Goal: Task Accomplishment & Management: Complete application form

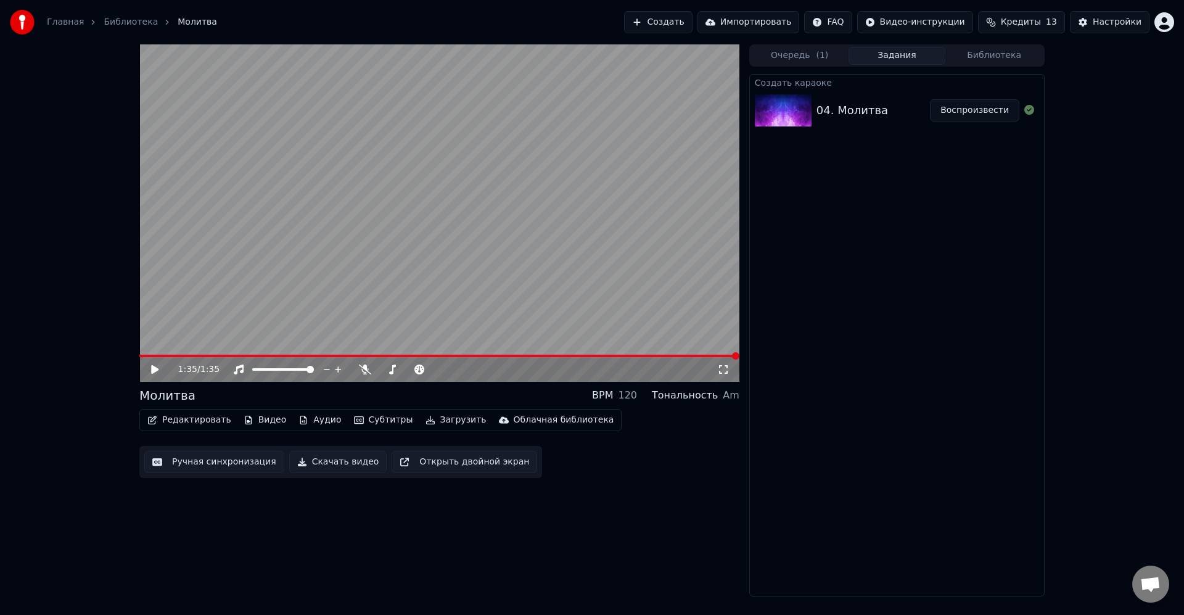
click at [1064, 363] on div "1:35 / 1:35 Молитва BPM 120 Тональность Am Редактировать Видео Аудио Субтитры З…" at bounding box center [592, 320] width 1184 height 552
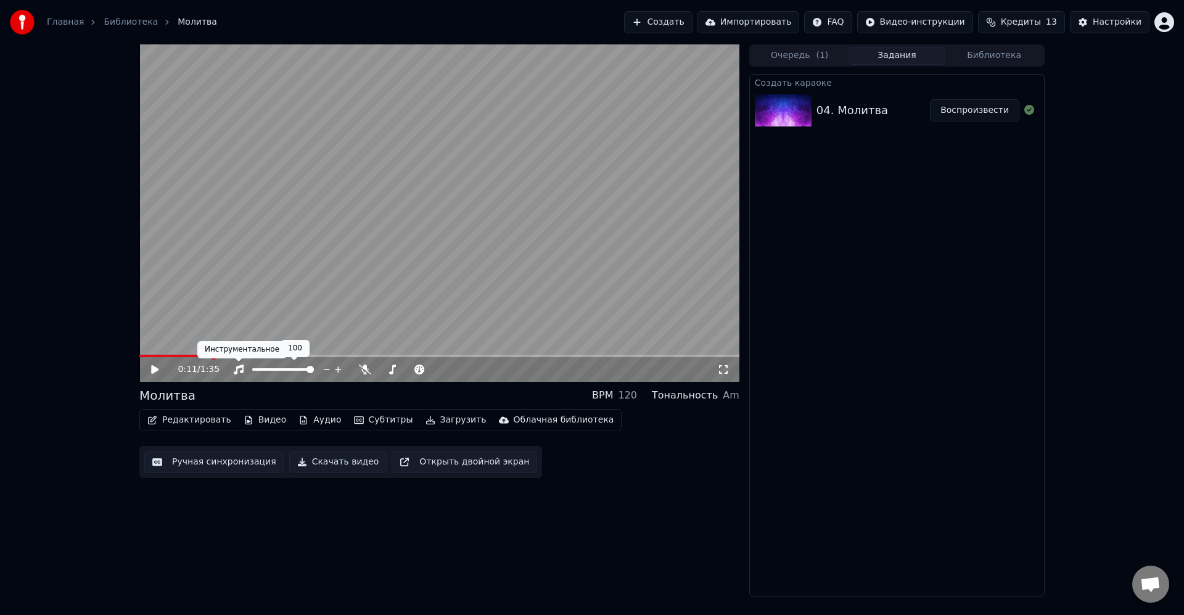
click at [236, 368] on icon at bounding box center [239, 370] width 10 height 10
click at [160, 352] on video at bounding box center [439, 212] width 600 height 337
click at [152, 358] on div "0:12 / 1:35" at bounding box center [439, 369] width 600 height 25
click at [231, 371] on div "0:12 / 1:35" at bounding box center [447, 369] width 539 height 12
click at [238, 369] on icon at bounding box center [239, 370] width 12 height 10
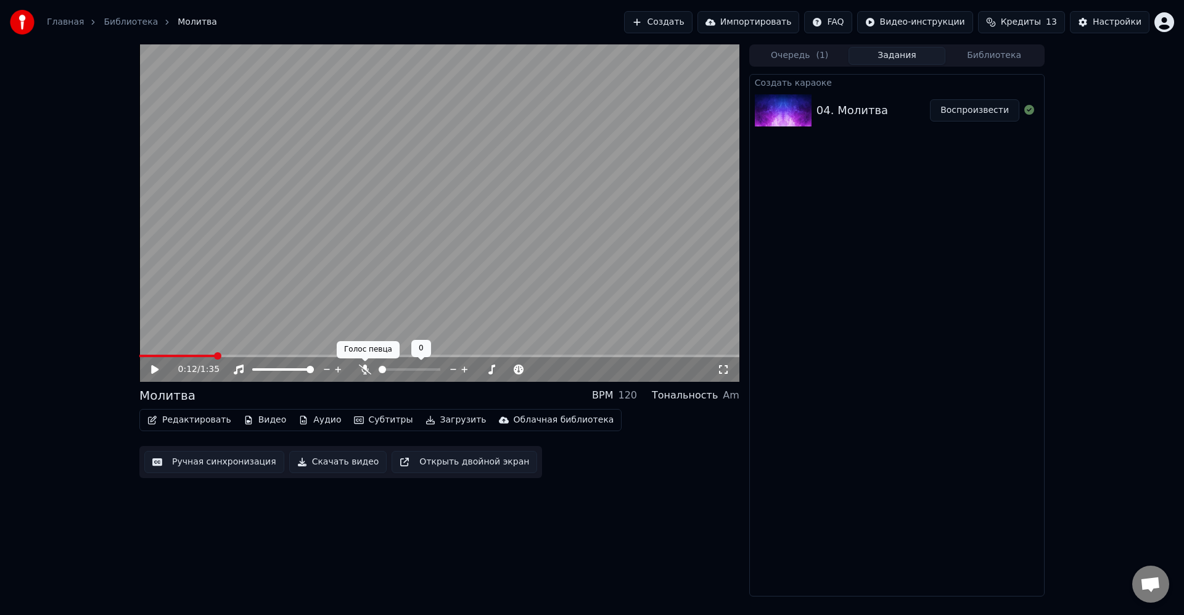
click at [369, 372] on icon at bounding box center [365, 370] width 12 height 10
drag, startPoint x: 197, startPoint y: 352, endPoint x: 181, endPoint y: 354, distance: 16.1
click at [186, 354] on video at bounding box center [439, 212] width 600 height 337
click at [175, 356] on span at bounding box center [158, 356] width 38 height 2
click at [160, 358] on div "0:06 / 1:35" at bounding box center [439, 369] width 600 height 25
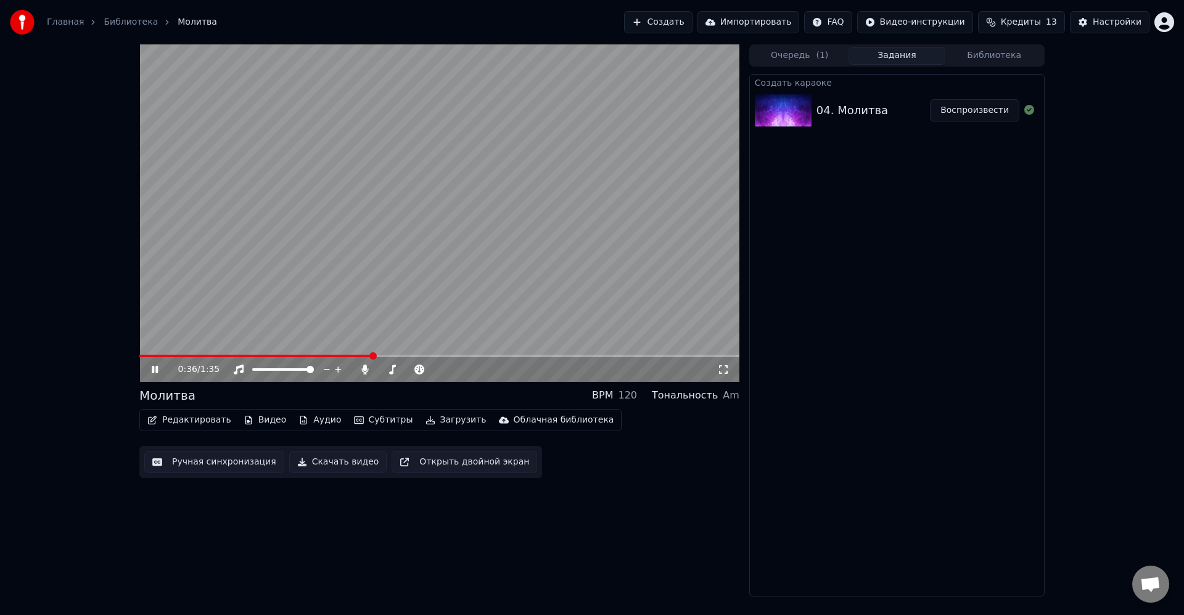
click at [659, 255] on video at bounding box center [439, 212] width 600 height 337
click at [191, 421] on button "Редактировать" at bounding box center [190, 419] width 94 height 17
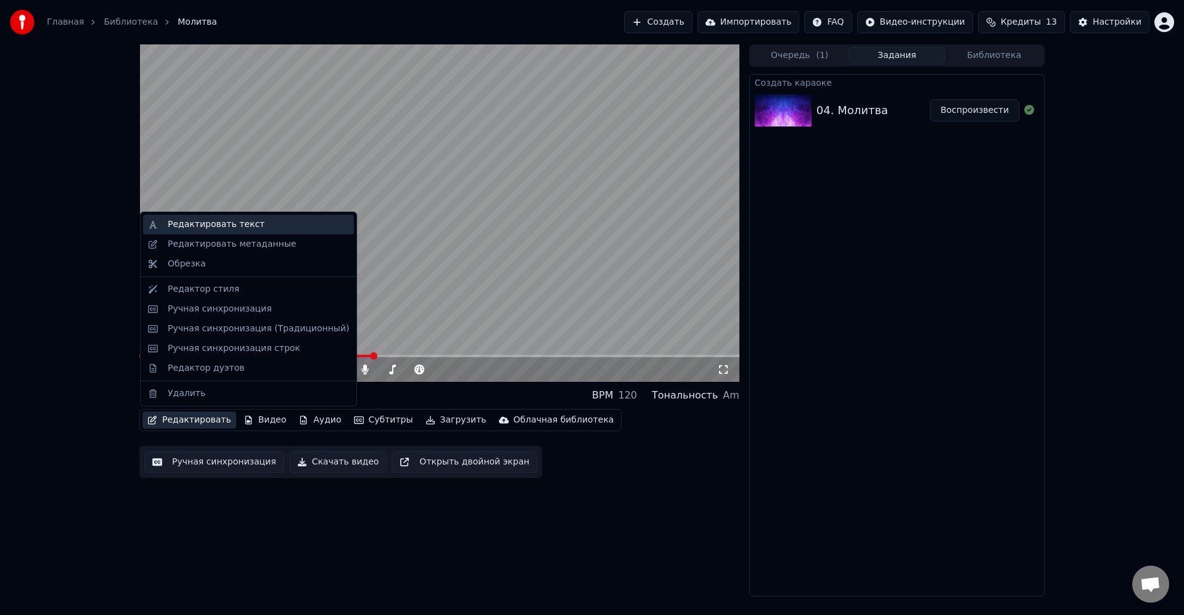
click at [204, 229] on div "Редактировать текст" at bounding box center [216, 224] width 97 height 12
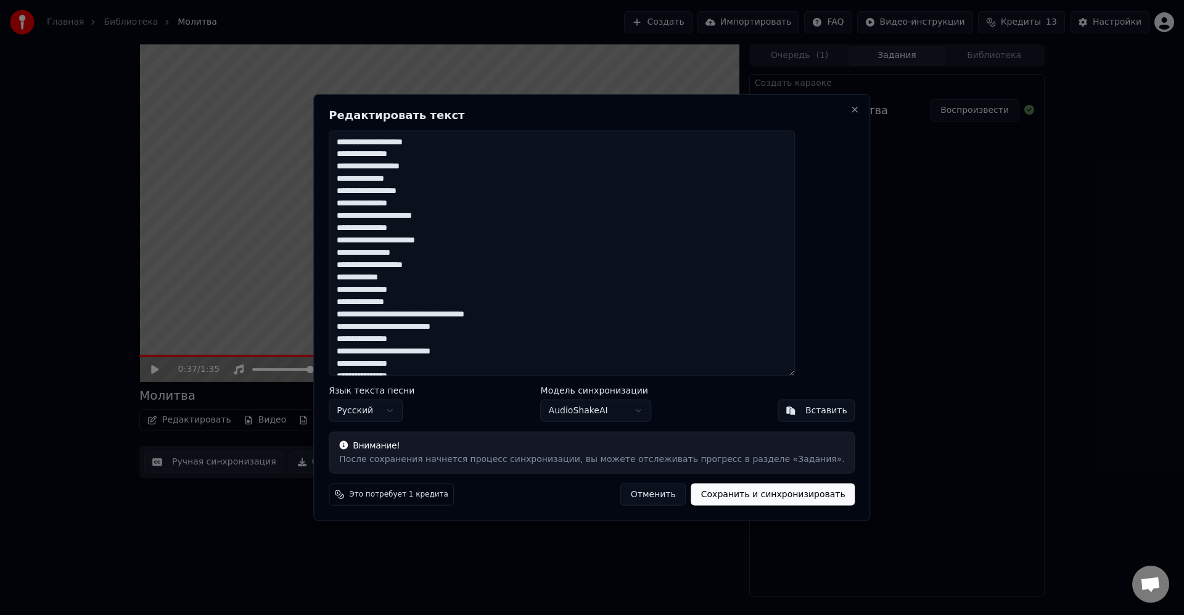
click at [827, 115] on div "**********" at bounding box center [591, 308] width 557 height 428
drag, startPoint x: 826, startPoint y: 106, endPoint x: 800, endPoint y: 121, distance: 30.4
click at [851, 107] on button "Close" at bounding box center [856, 109] width 10 height 10
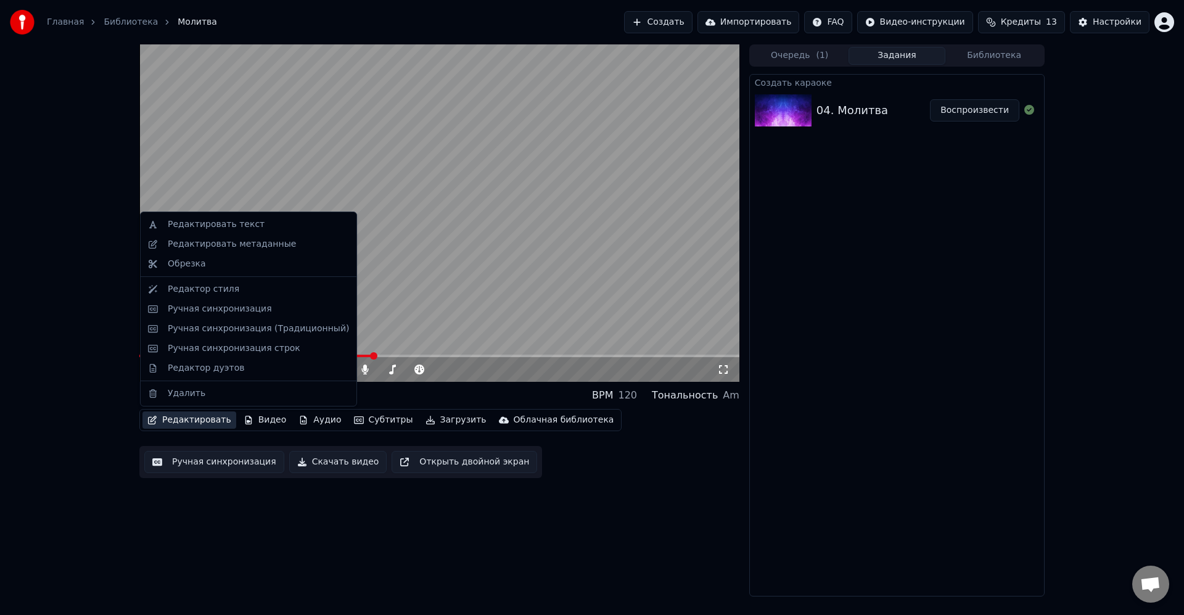
click at [193, 422] on button "Редактировать" at bounding box center [190, 419] width 94 height 17
click at [290, 312] on div "Ручная синхронизация" at bounding box center [258, 309] width 181 height 12
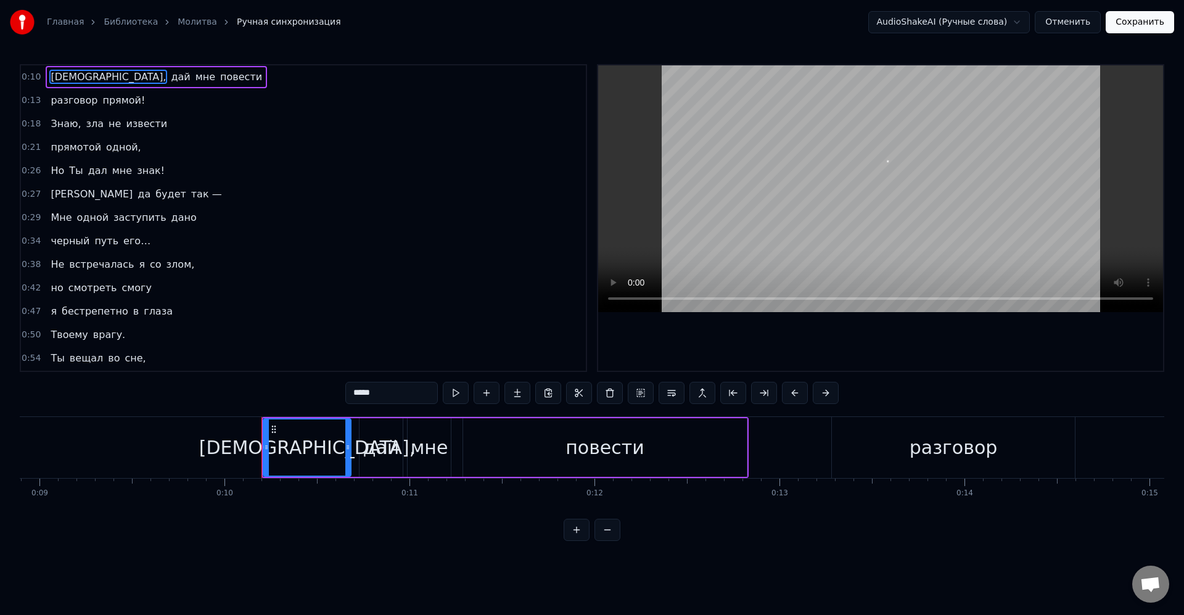
scroll to position [0, 1826]
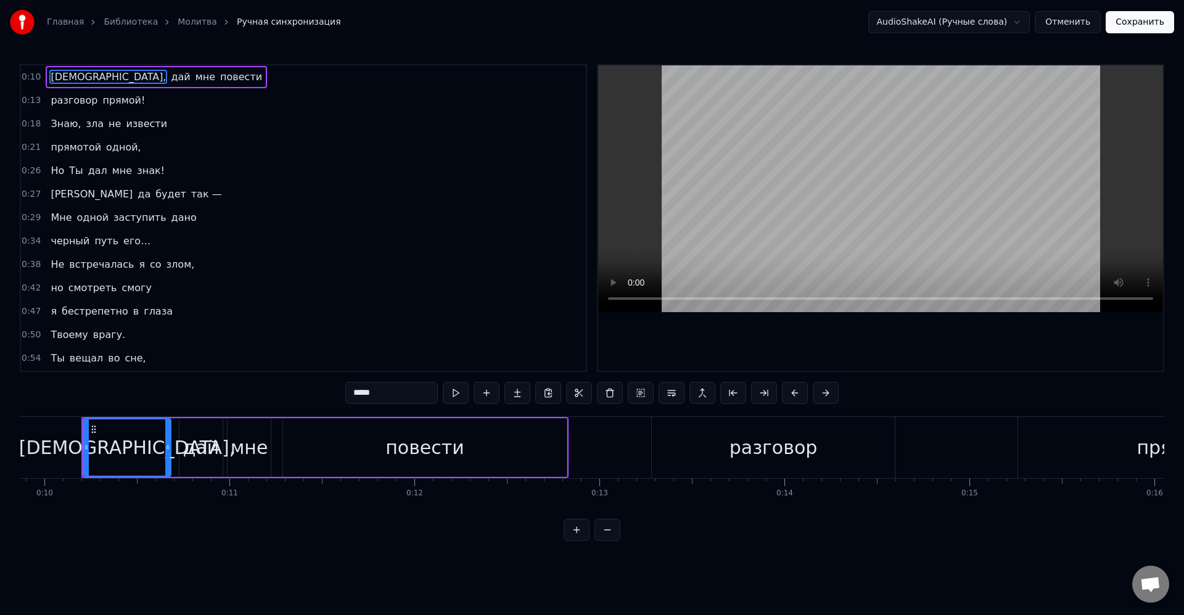
click at [72, 236] on span "черный" at bounding box center [69, 241] width 41 height 14
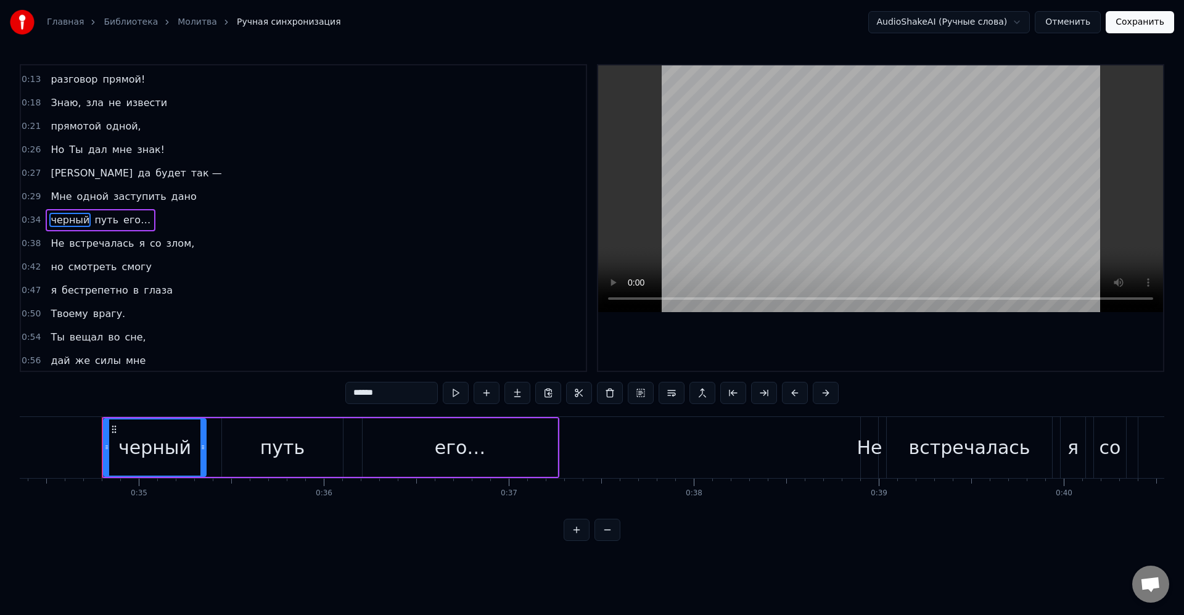
scroll to position [0, 6379]
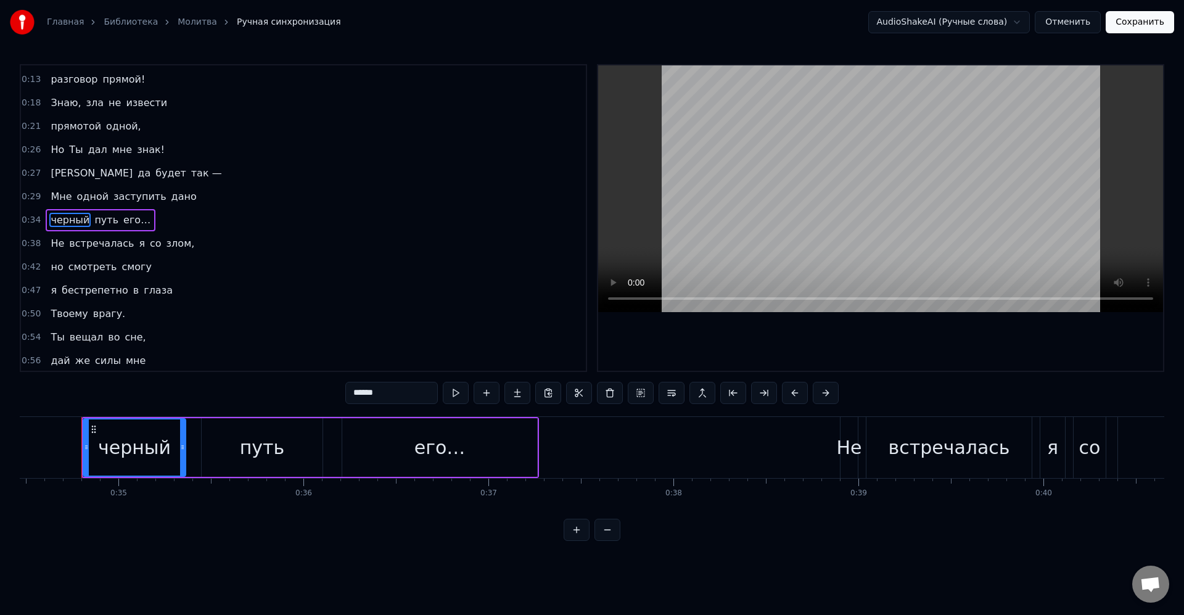
click at [390, 389] on input "******" at bounding box center [391, 393] width 93 height 22
type input "******"
click at [1125, 22] on button "Сохранить" at bounding box center [1140, 22] width 68 height 22
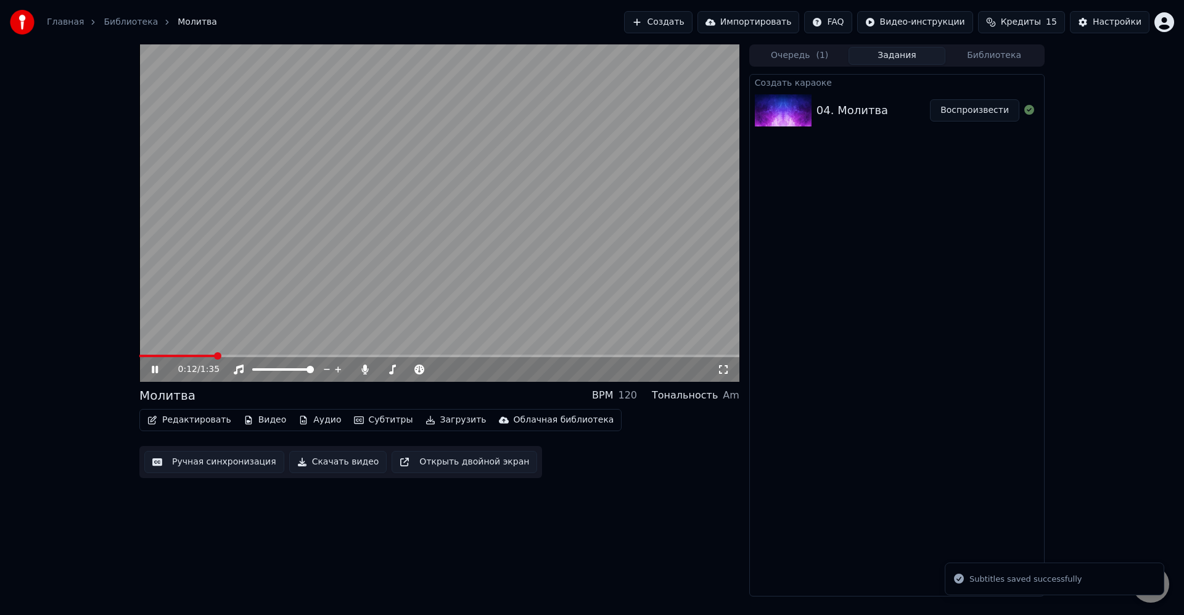
click at [217, 355] on span at bounding box center [439, 356] width 600 height 2
click at [281, 296] on video at bounding box center [439, 212] width 600 height 337
click at [278, 299] on video at bounding box center [439, 212] width 600 height 337
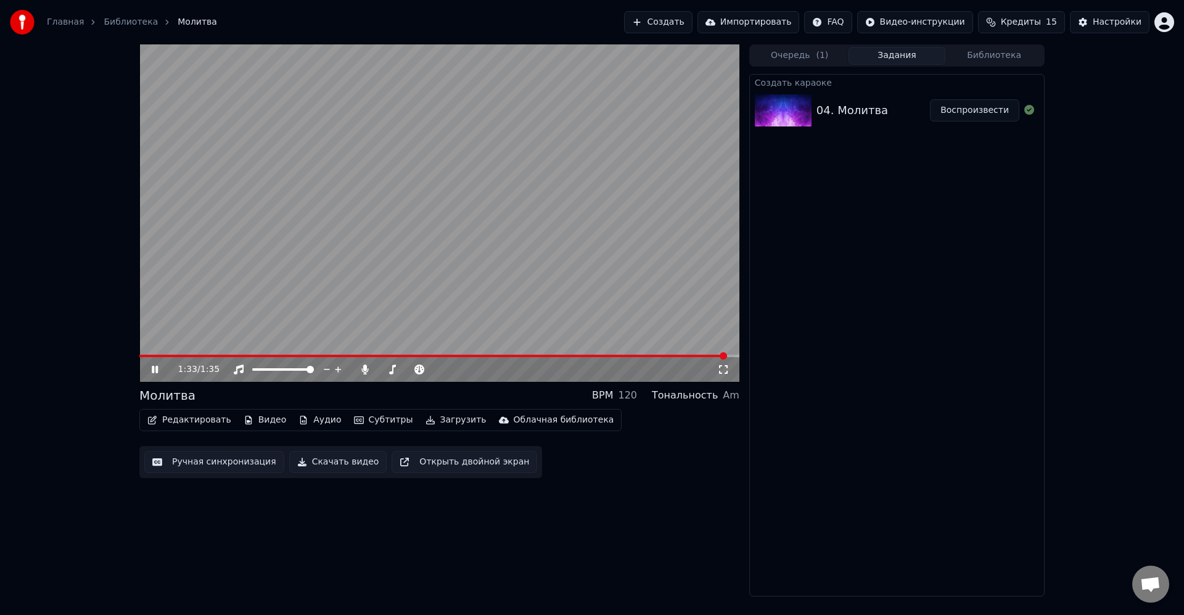
click at [851, 309] on div "Создать караоке 04. Молитва Воспроизвести" at bounding box center [898, 335] width 296 height 523
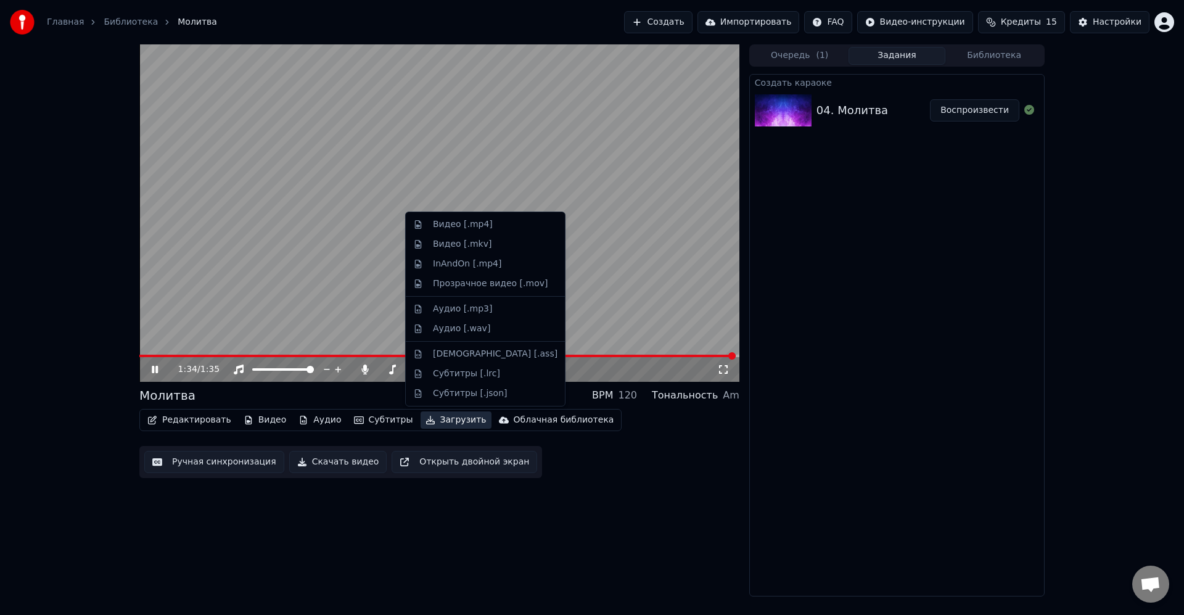
click at [444, 420] on button "Загрузить" at bounding box center [456, 419] width 71 height 17
click at [476, 220] on div "Видео [.mp4]" at bounding box center [463, 224] width 60 height 12
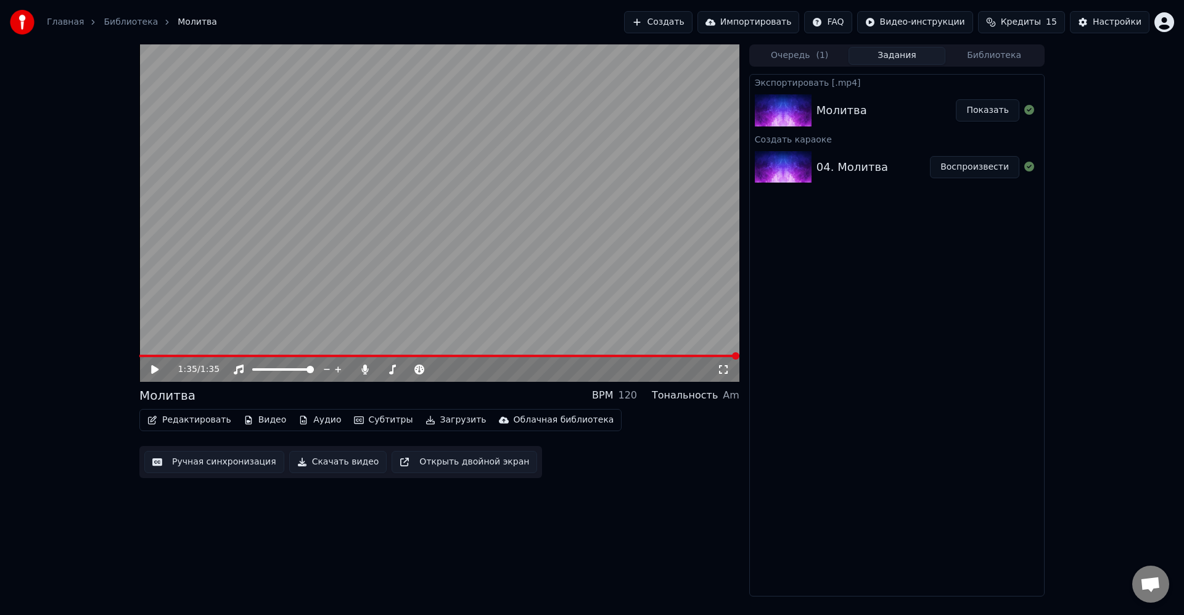
click at [963, 302] on div "Экспортировать [.mp4] Молитва Показать Создать караоке 04. Молитва Воспроизвести" at bounding box center [898, 335] width 296 height 523
drag, startPoint x: 985, startPoint y: 289, endPoint x: 1026, endPoint y: 176, distance: 120.8
click at [985, 286] on div "Экспортировать [.mp4] Молитва Показать Создать караоке 04. Молитва Воспроизвести" at bounding box center [898, 335] width 296 height 523
click at [925, 305] on div "Экспортировать [.mp4] Молитва Показать Создать караоке 04. Молитва Воспроизвести" at bounding box center [898, 335] width 296 height 523
click at [692, 25] on button "Создать" at bounding box center [658, 22] width 68 height 22
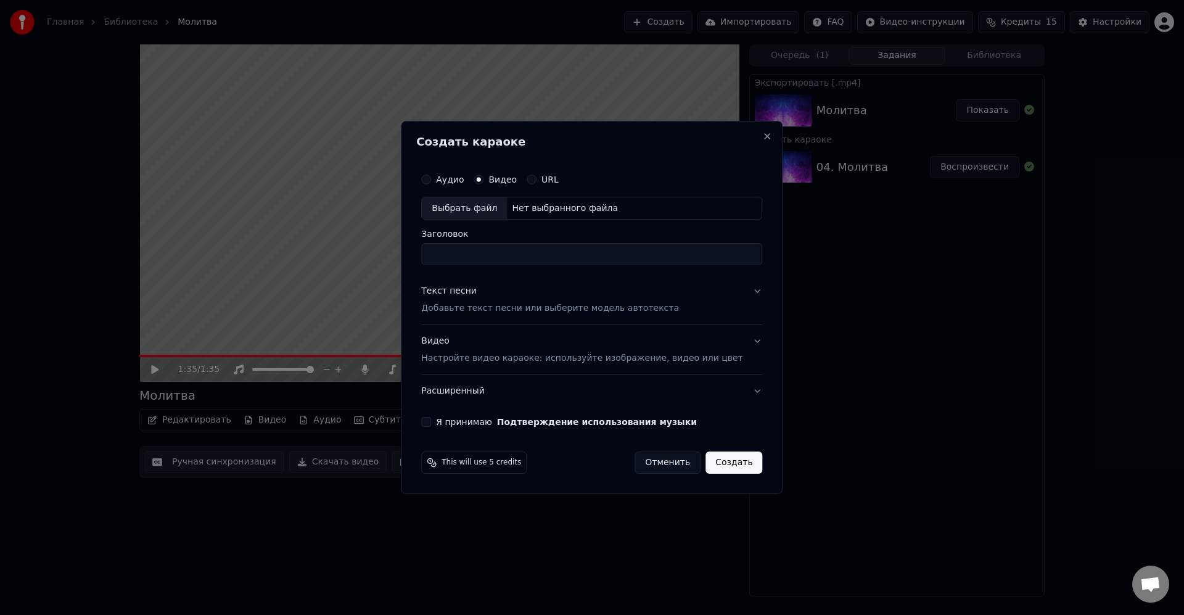
click at [493, 207] on div "Выбрать файл" at bounding box center [464, 208] width 85 height 22
click at [492, 207] on div "Выбрать файл" at bounding box center [464, 208] width 85 height 22
type input "**********"
click at [621, 312] on p "Добавьте текст песни или выберите модель автотекста" at bounding box center [550, 309] width 258 height 12
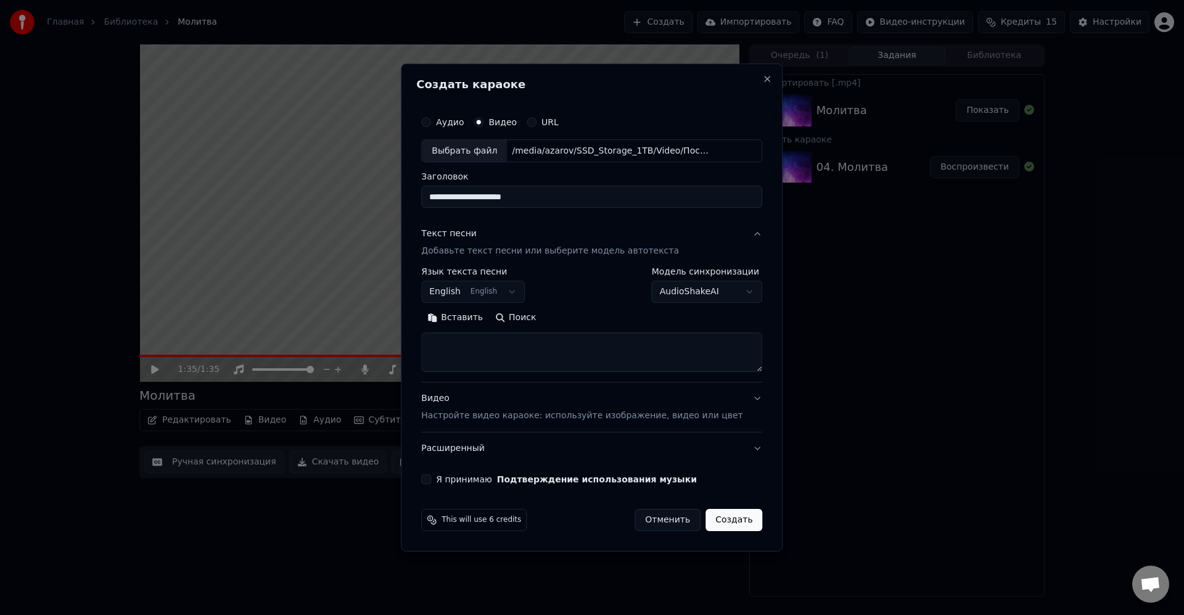
click at [500, 287] on body "**********" at bounding box center [592, 307] width 1184 height 615
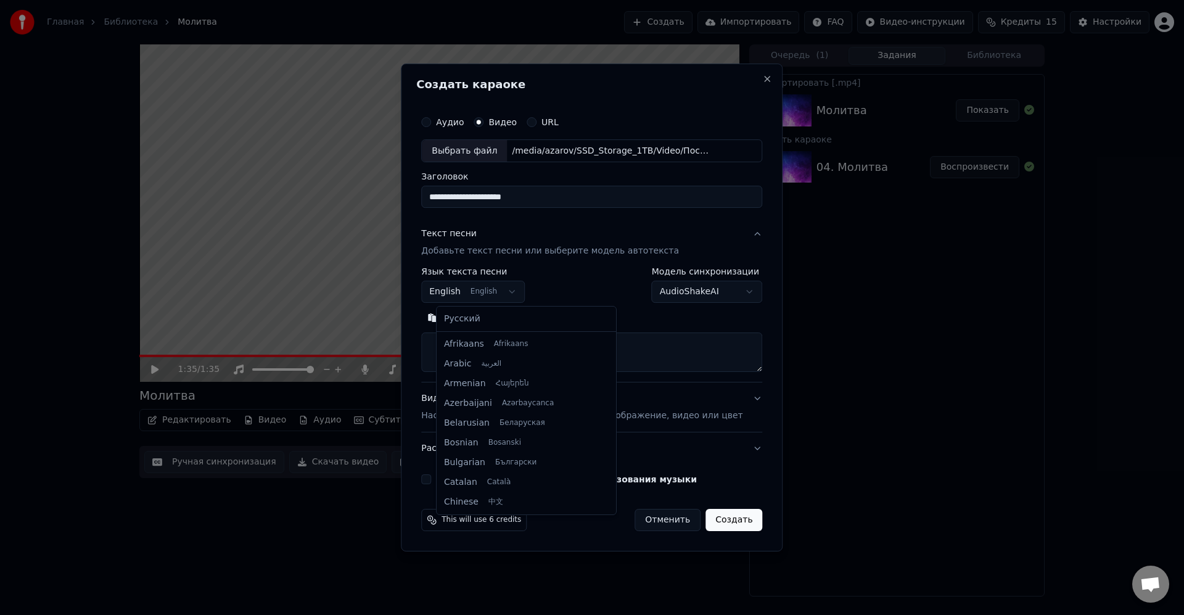
scroll to position [99, 0]
select select "**"
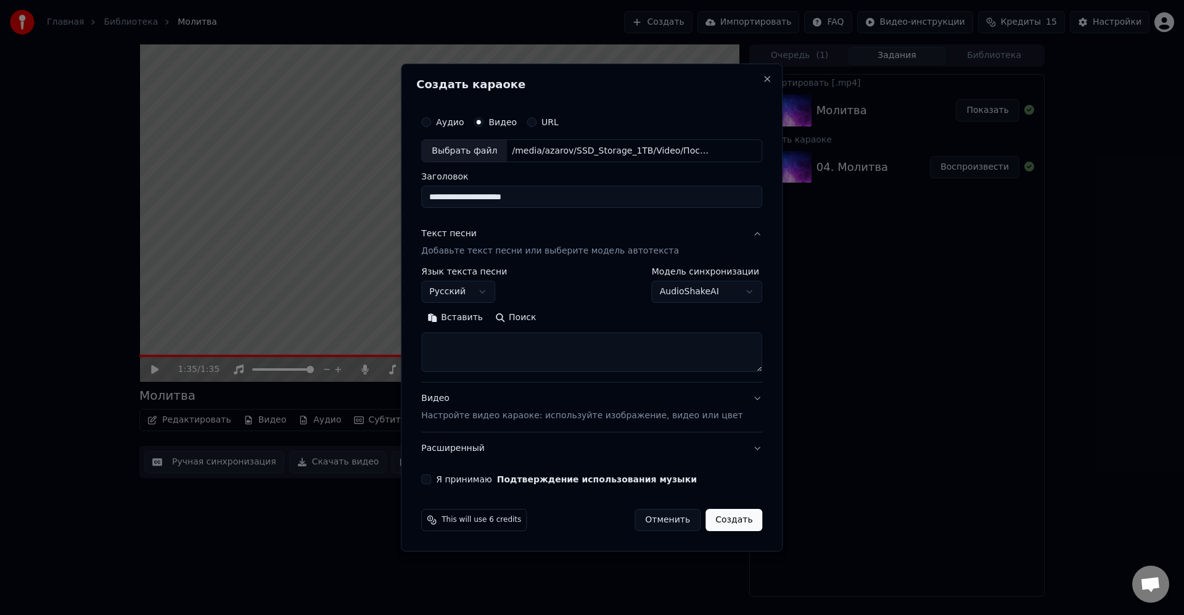
click at [552, 345] on textarea at bounding box center [591, 352] width 341 height 39
paste textarea "**********"
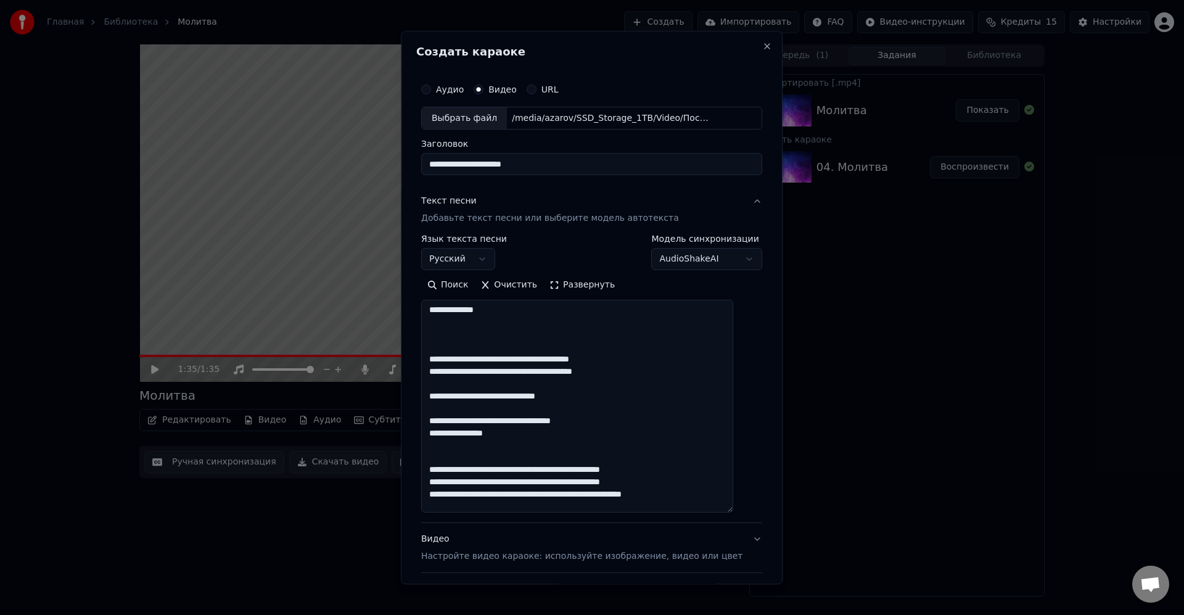
drag, startPoint x: 746, startPoint y: 384, endPoint x: 761, endPoint y: 512, distance: 129.2
click at [769, 517] on div "**********" at bounding box center [592, 307] width 382 height 553
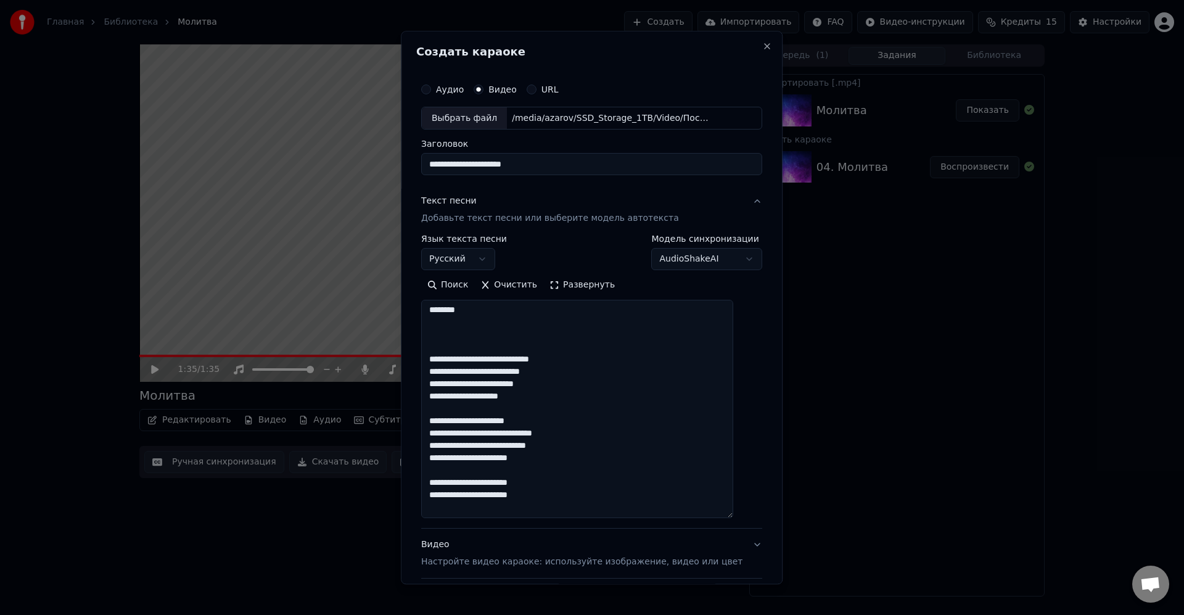
scroll to position [0, 0]
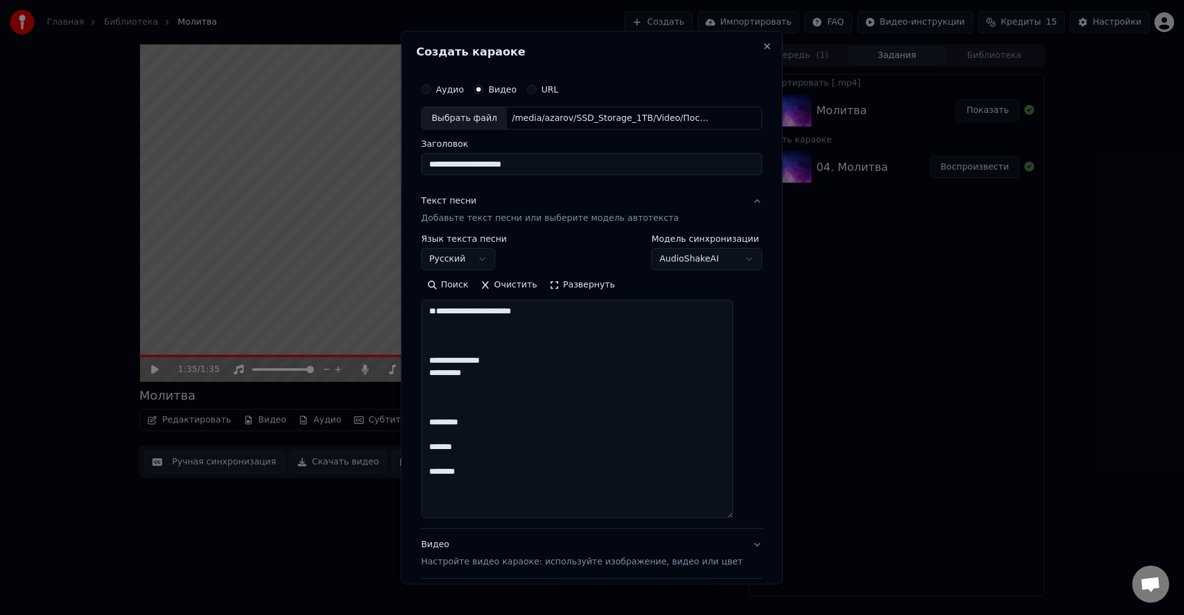
drag, startPoint x: 572, startPoint y: 316, endPoint x: 591, endPoint y: 317, distance: 18.5
click at [576, 316] on textarea at bounding box center [577, 409] width 312 height 218
click at [589, 326] on textarea at bounding box center [577, 409] width 312 height 218
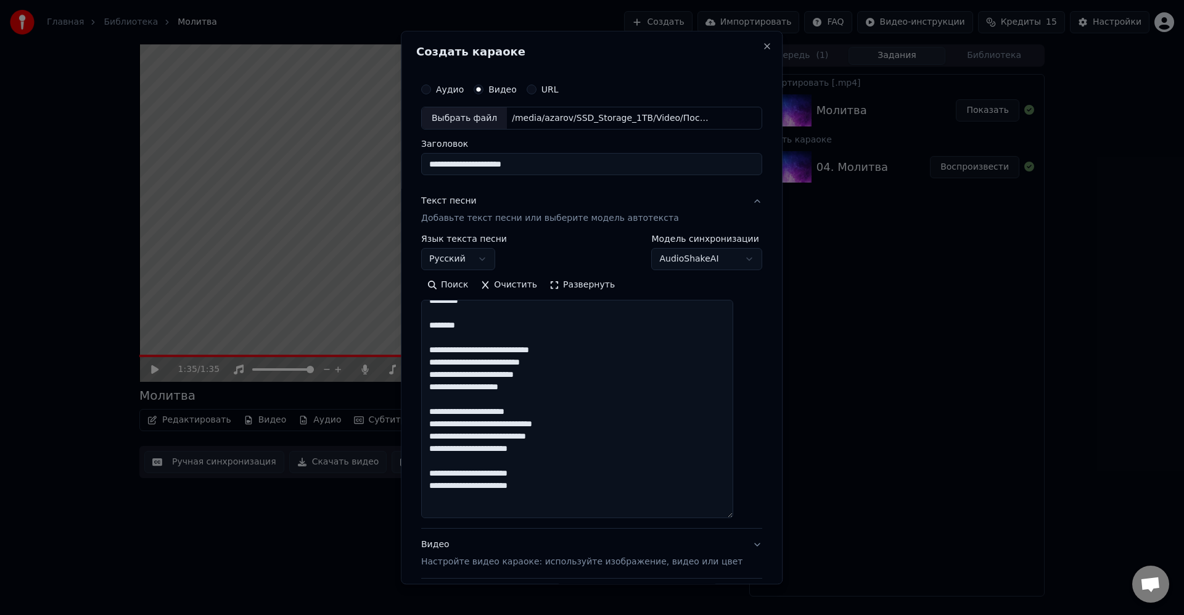
scroll to position [74, 0]
click at [592, 336] on textarea at bounding box center [577, 409] width 312 height 218
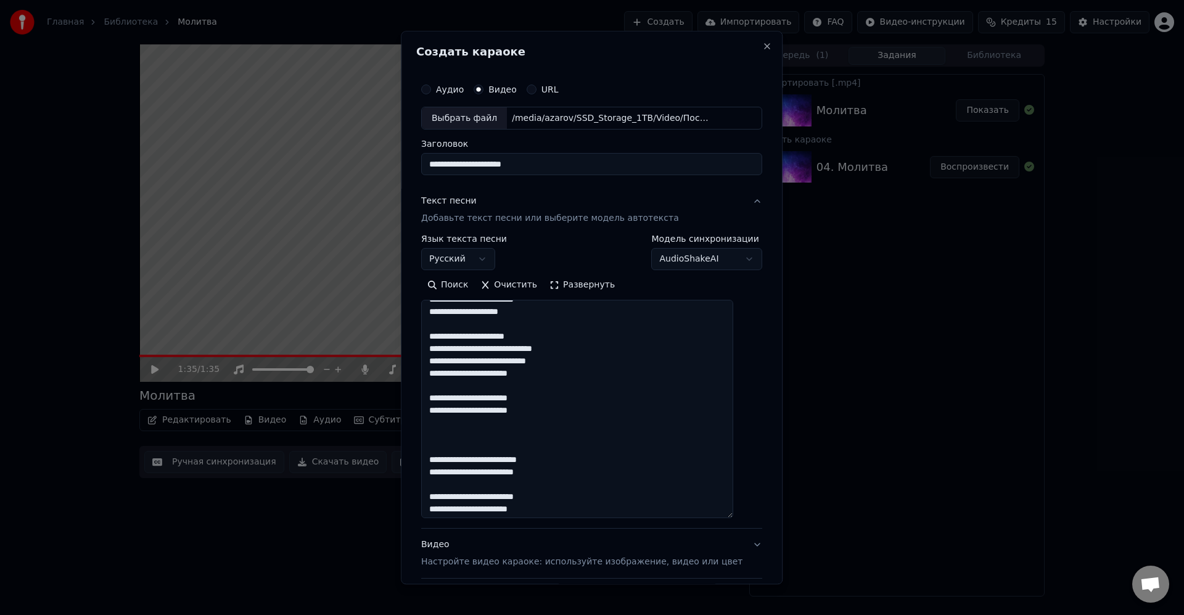
scroll to position [148, 0]
click at [569, 423] on textarea at bounding box center [577, 409] width 312 height 218
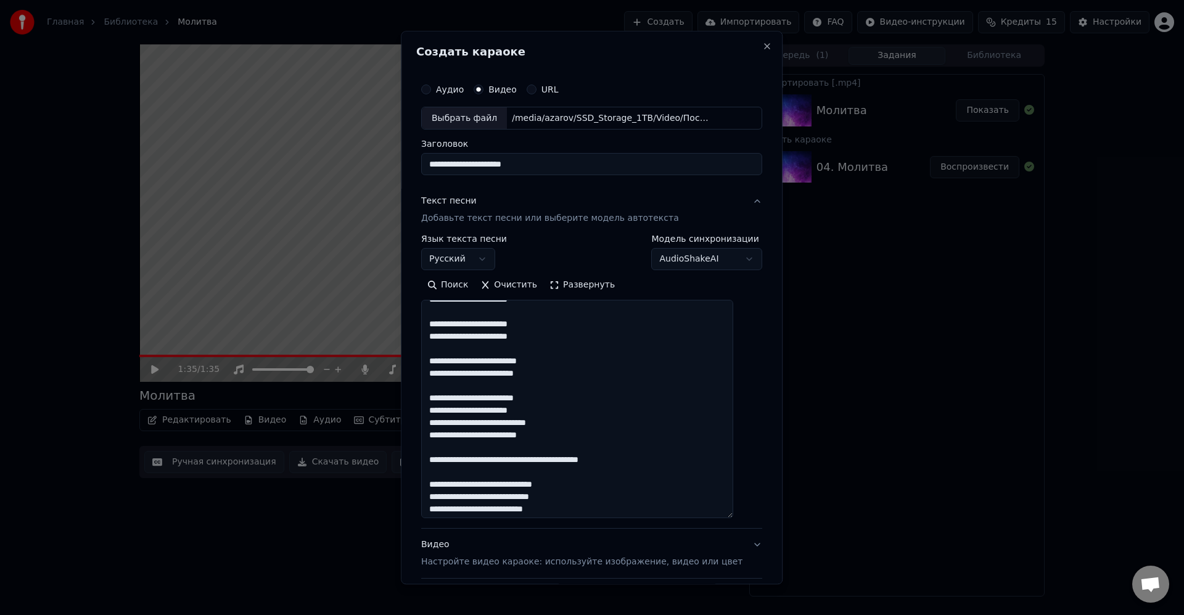
scroll to position [222, 0]
drag, startPoint x: 674, startPoint y: 460, endPoint x: 433, endPoint y: 452, distance: 240.8
click at [433, 452] on textarea at bounding box center [577, 409] width 312 height 218
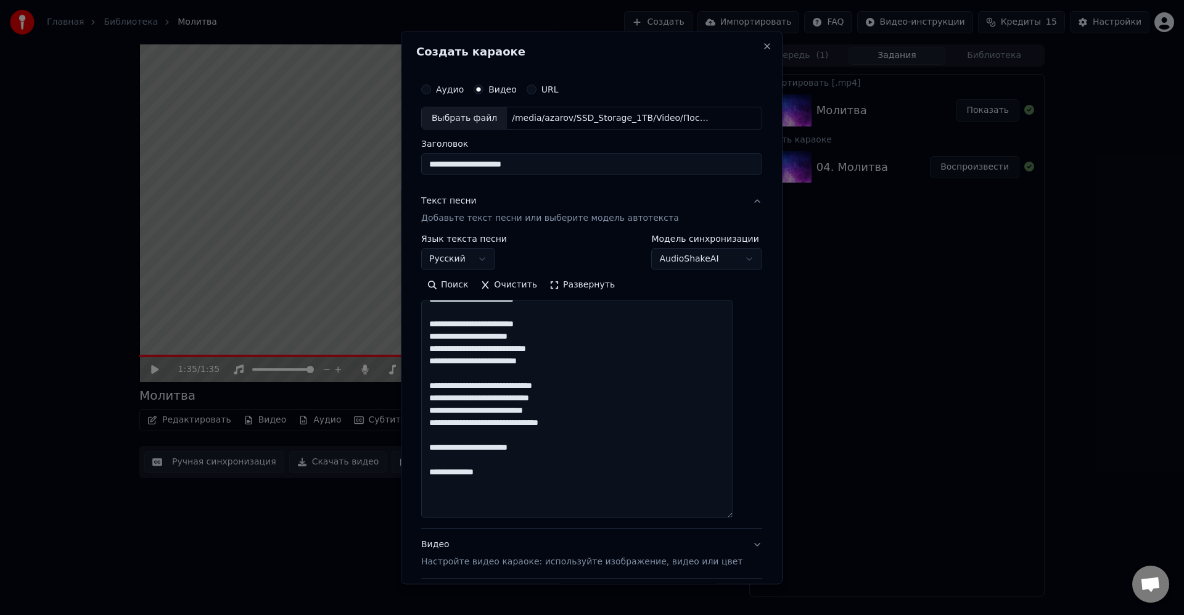
scroll to position [296, 0]
drag, startPoint x: 455, startPoint y: 350, endPoint x: 527, endPoint y: 347, distance: 72.3
click at [456, 350] on textarea at bounding box center [577, 409] width 312 height 218
click at [477, 346] on textarea at bounding box center [577, 409] width 312 height 218
click at [613, 355] on textarea at bounding box center [577, 409] width 312 height 218
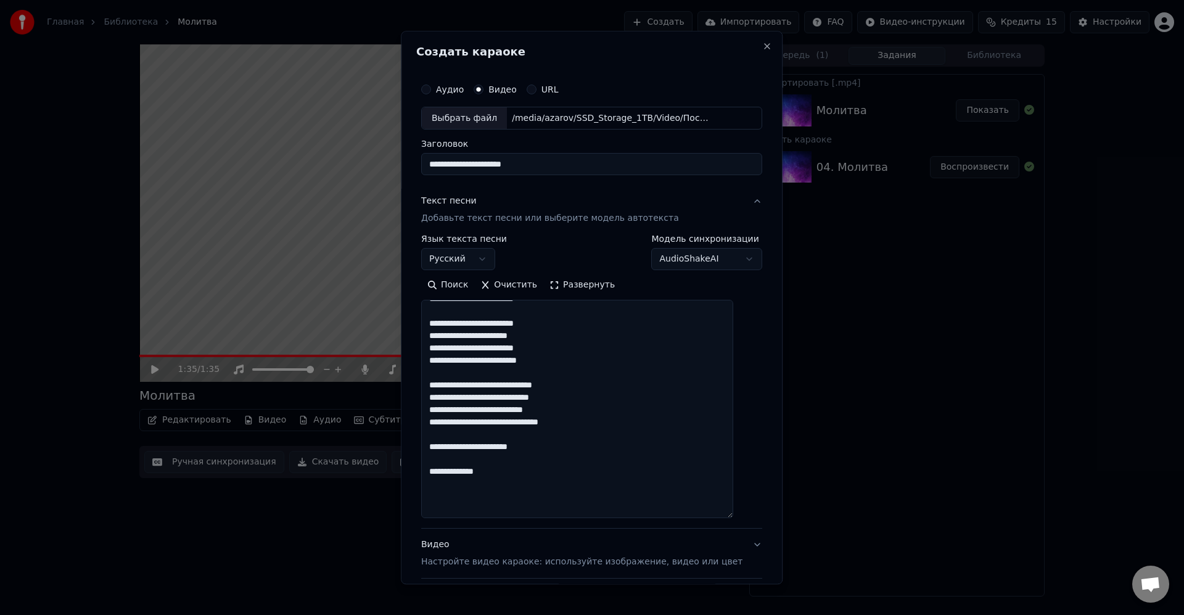
click at [461, 358] on textarea at bounding box center [577, 409] width 312 height 218
drag, startPoint x: 461, startPoint y: 358, endPoint x: 515, endPoint y: 357, distance: 54.3
click at [460, 358] on textarea at bounding box center [577, 409] width 312 height 218
click at [634, 384] on textarea at bounding box center [577, 409] width 312 height 218
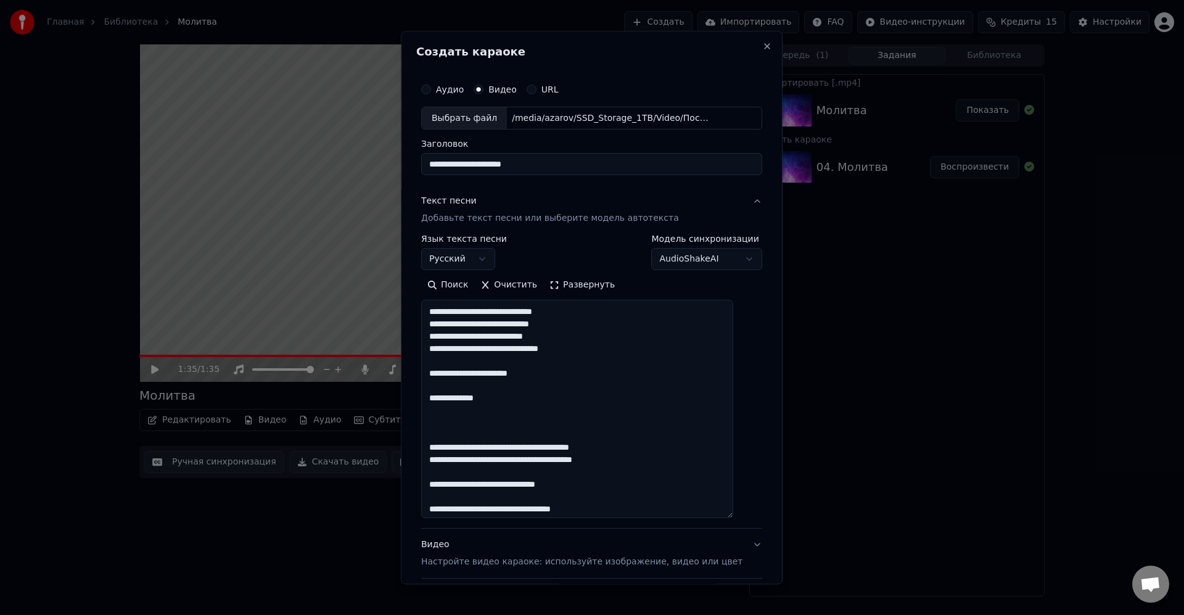
scroll to position [370, 0]
click at [516, 335] on textarea at bounding box center [577, 409] width 312 height 218
click at [621, 352] on textarea at bounding box center [577, 409] width 312 height 218
click at [626, 359] on textarea at bounding box center [577, 409] width 312 height 218
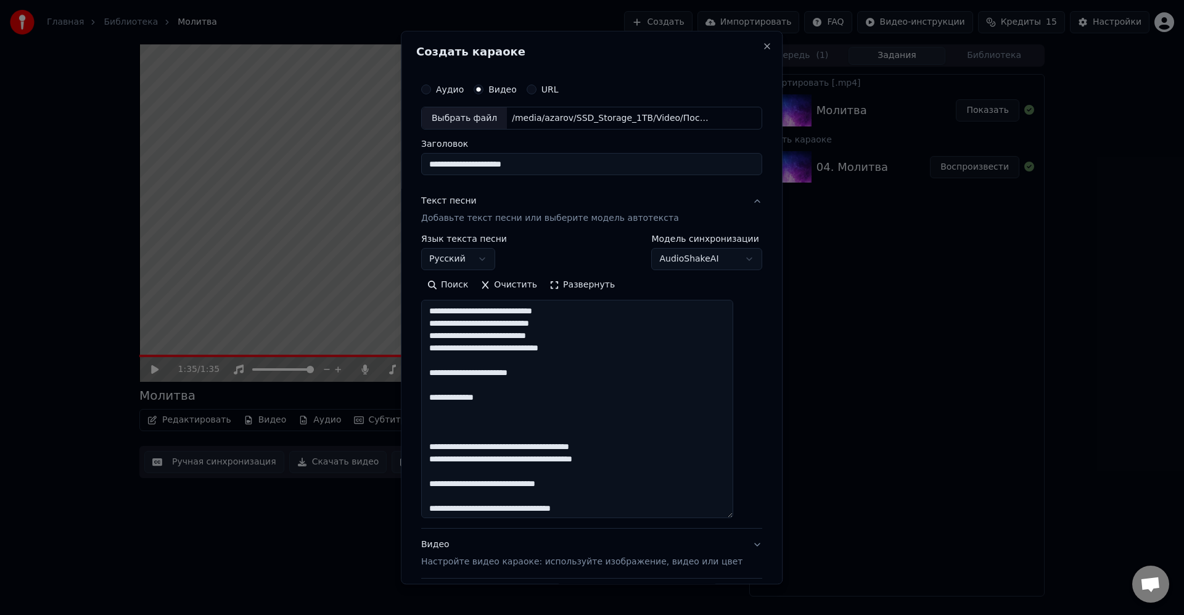
drag, startPoint x: 569, startPoint y: 374, endPoint x: 431, endPoint y: 366, distance: 138.4
click at [431, 366] on div "**********" at bounding box center [591, 354] width 351 height 564
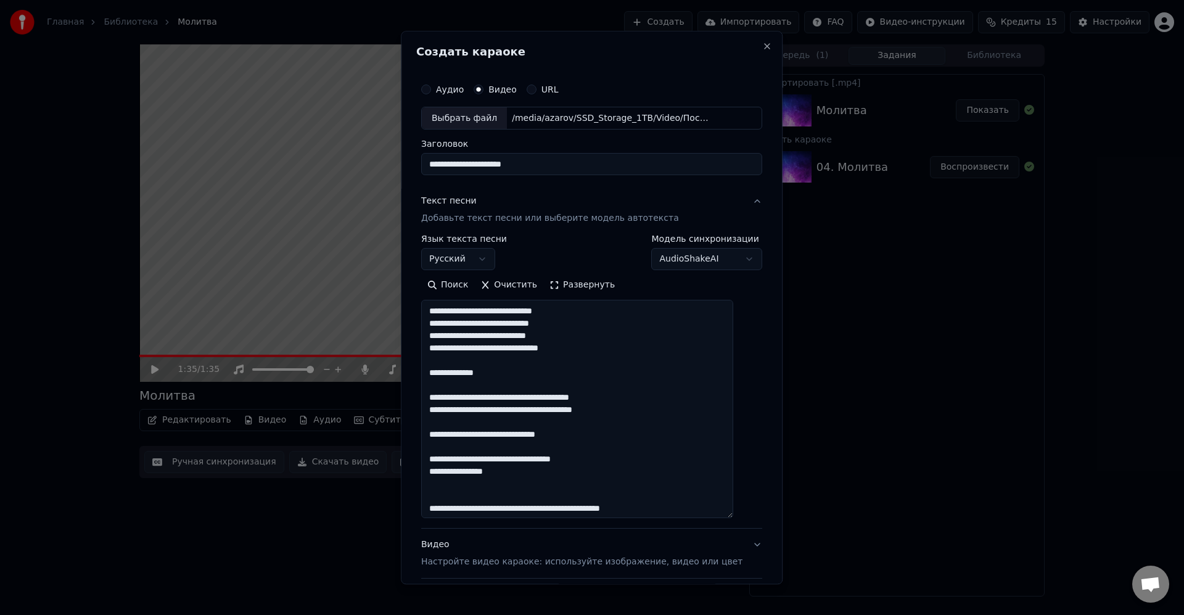
click at [564, 378] on textarea at bounding box center [577, 409] width 312 height 218
click at [631, 384] on textarea at bounding box center [577, 409] width 312 height 218
drag, startPoint x: 610, startPoint y: 436, endPoint x: 437, endPoint y: 434, distance: 172.1
click at [434, 435] on textarea at bounding box center [577, 409] width 312 height 218
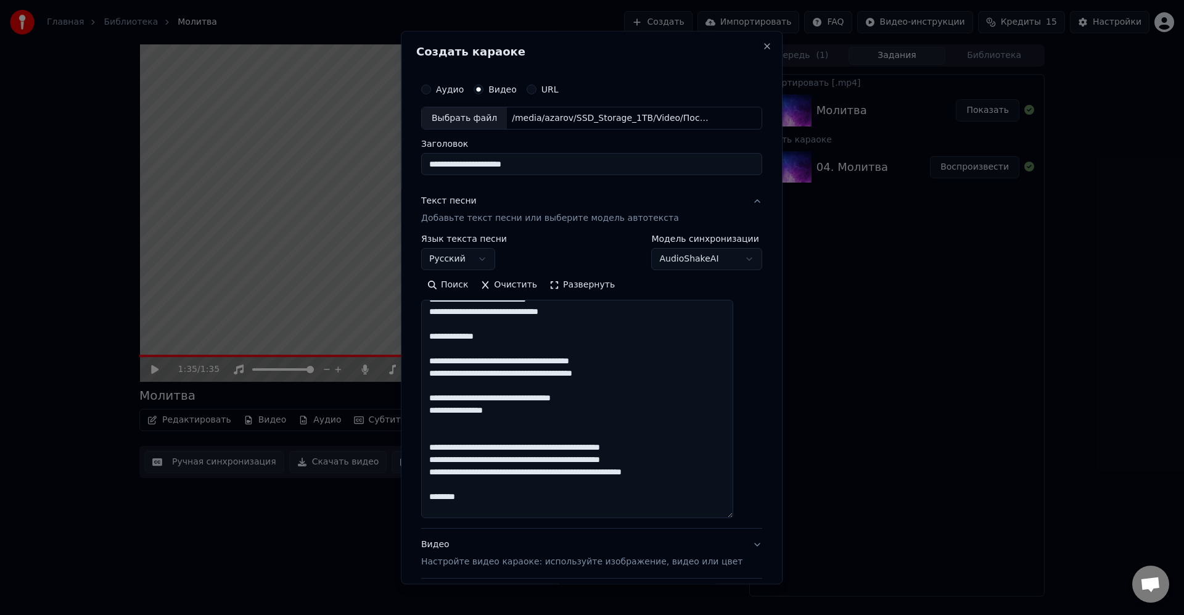
scroll to position [444, 0]
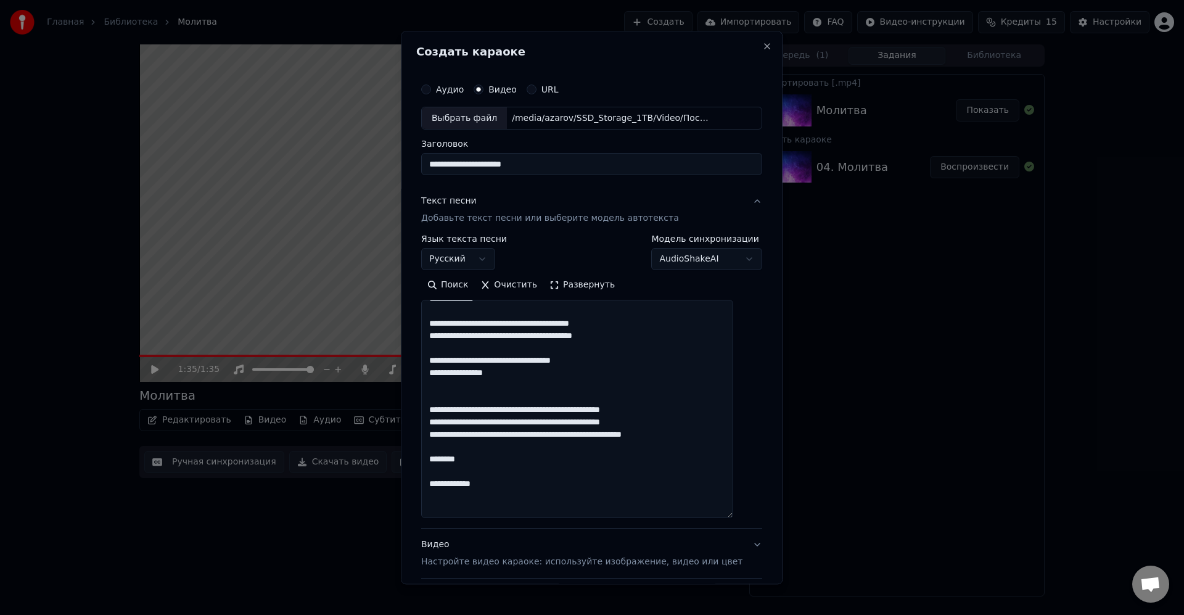
drag, startPoint x: 568, startPoint y: 385, endPoint x: 673, endPoint y: 378, distance: 105.7
click at [569, 384] on textarea at bounding box center [577, 409] width 312 height 218
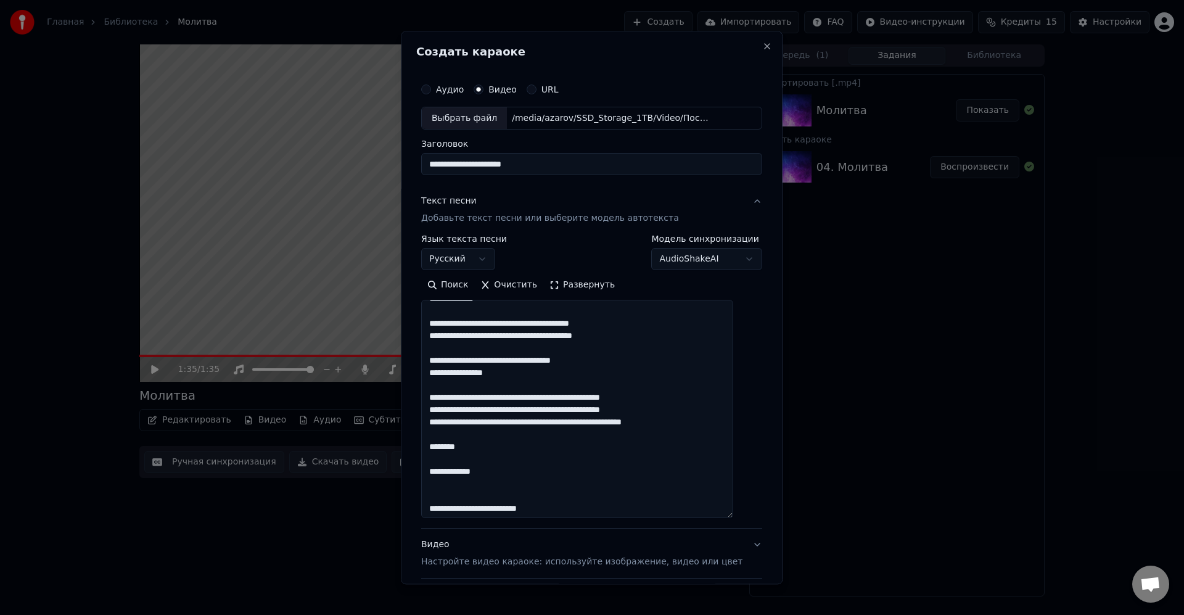
drag, startPoint x: 508, startPoint y: 444, endPoint x: 419, endPoint y: 443, distance: 89.5
click at [419, 443] on div "**********" at bounding box center [592, 307] width 382 height 553
drag, startPoint x: 519, startPoint y: 447, endPoint x: 529, endPoint y: 443, distance: 11.1
click at [519, 447] on textarea at bounding box center [577, 409] width 312 height 218
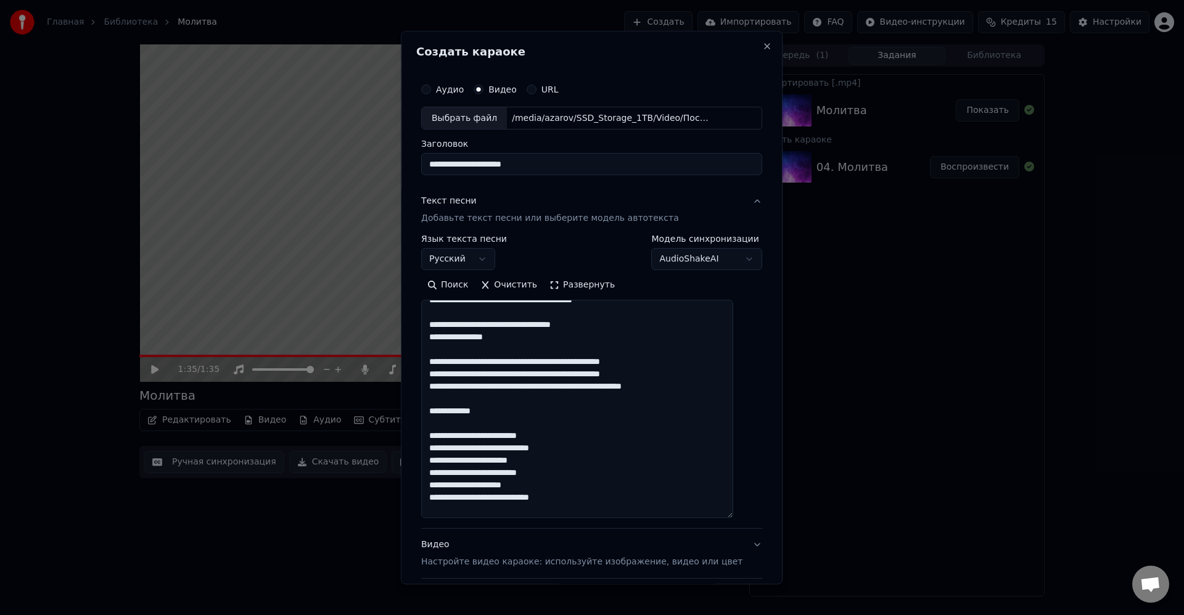
scroll to position [518, 0]
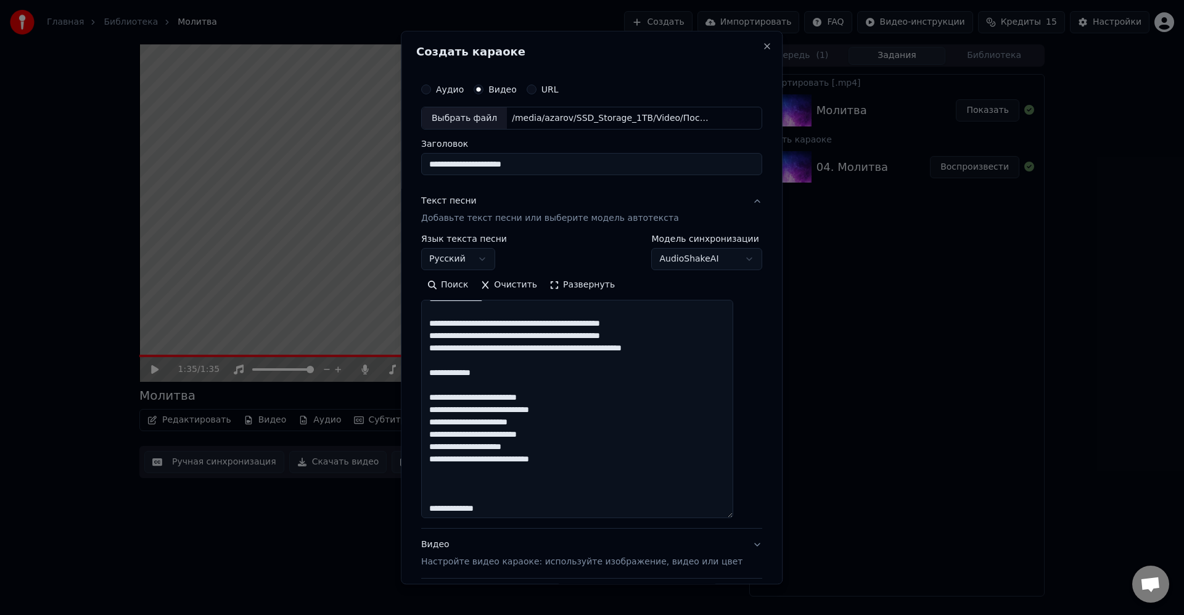
click at [481, 349] on textarea at bounding box center [577, 409] width 312 height 218
click at [590, 345] on textarea at bounding box center [577, 409] width 312 height 218
click at [689, 366] on textarea at bounding box center [577, 409] width 312 height 218
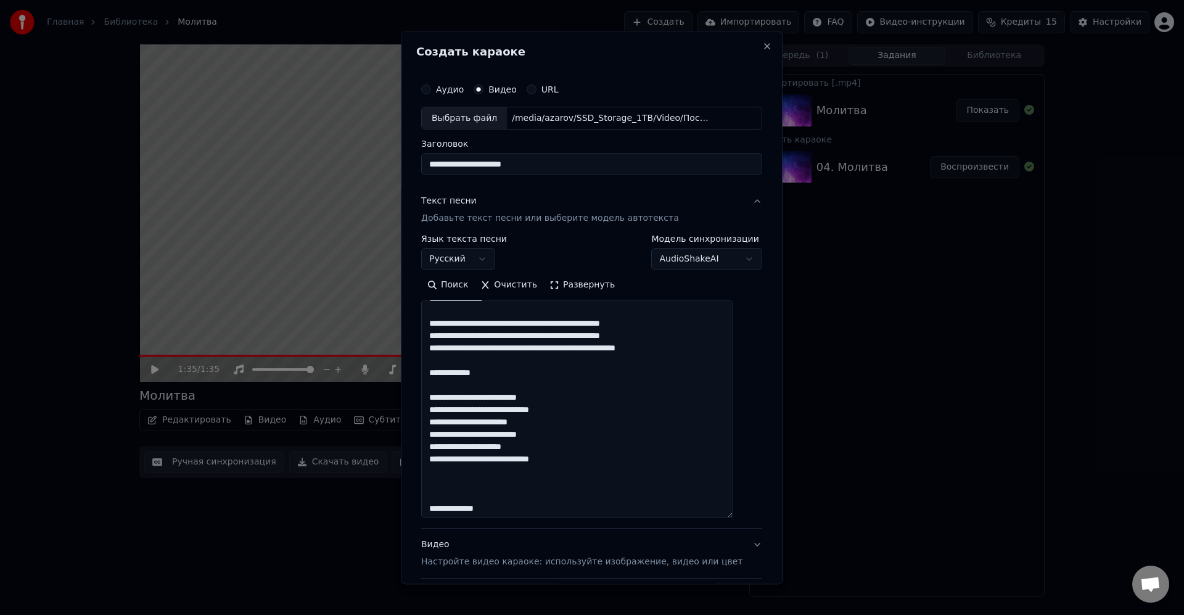
click at [671, 381] on textarea at bounding box center [577, 409] width 312 height 218
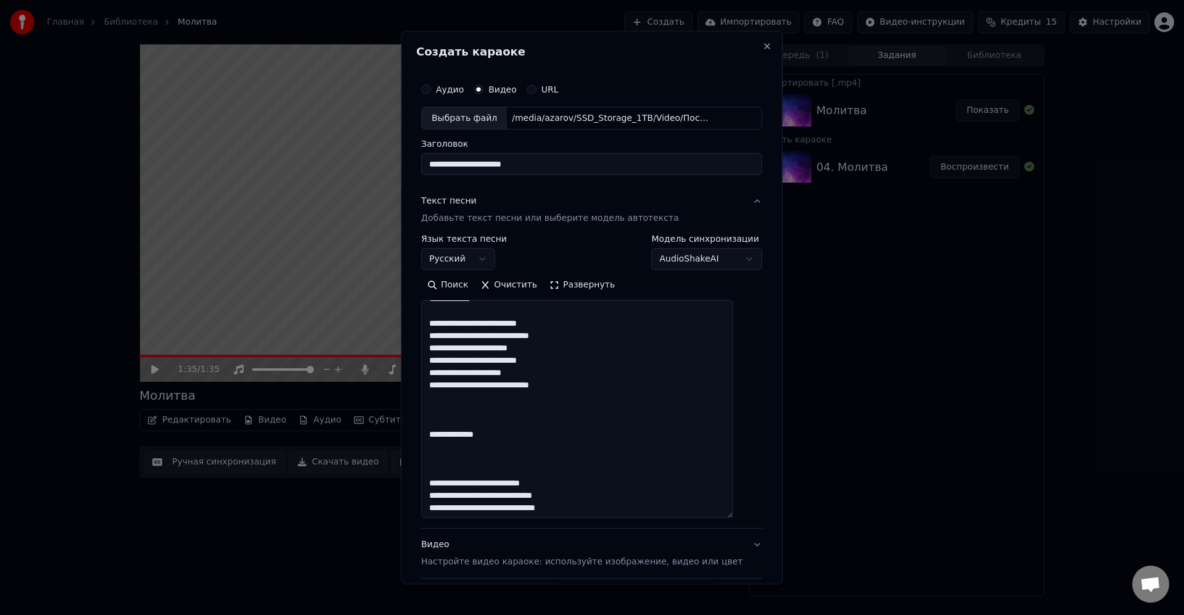
click at [607, 405] on textarea at bounding box center [577, 409] width 312 height 218
click at [616, 400] on textarea at bounding box center [577, 409] width 312 height 218
click at [537, 362] on textarea at bounding box center [577, 409] width 312 height 218
click at [606, 395] on textarea at bounding box center [577, 409] width 312 height 218
click at [623, 407] on textarea at bounding box center [577, 409] width 312 height 218
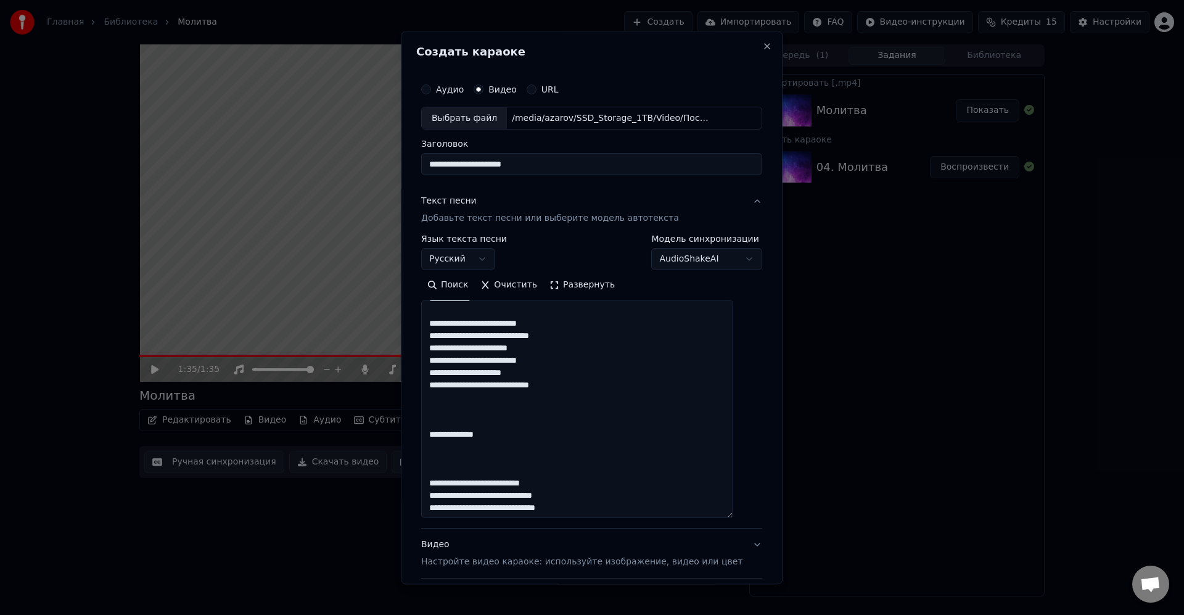
click at [532, 351] on textarea at bounding box center [577, 409] width 312 height 218
click at [551, 409] on textarea at bounding box center [577, 409] width 312 height 218
click at [462, 405] on textarea at bounding box center [577, 409] width 312 height 218
click at [669, 406] on textarea at bounding box center [577, 409] width 312 height 218
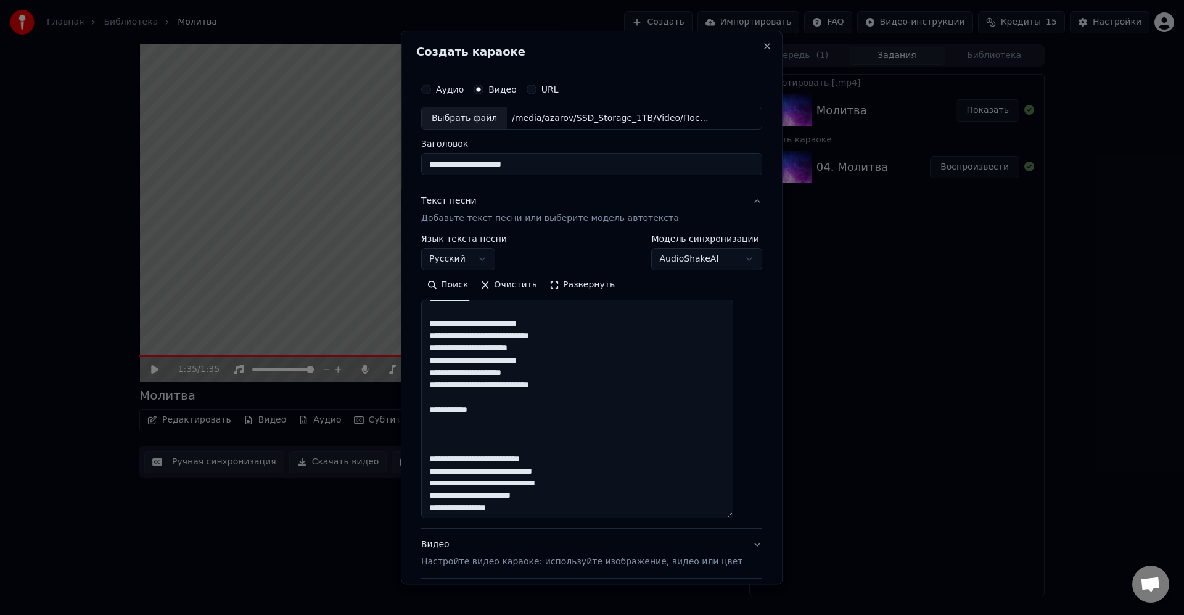
click at [577, 419] on textarea at bounding box center [577, 409] width 312 height 218
click at [642, 429] on textarea at bounding box center [577, 409] width 312 height 218
click at [477, 428] on textarea at bounding box center [577, 409] width 312 height 218
click at [446, 432] on textarea at bounding box center [577, 409] width 312 height 218
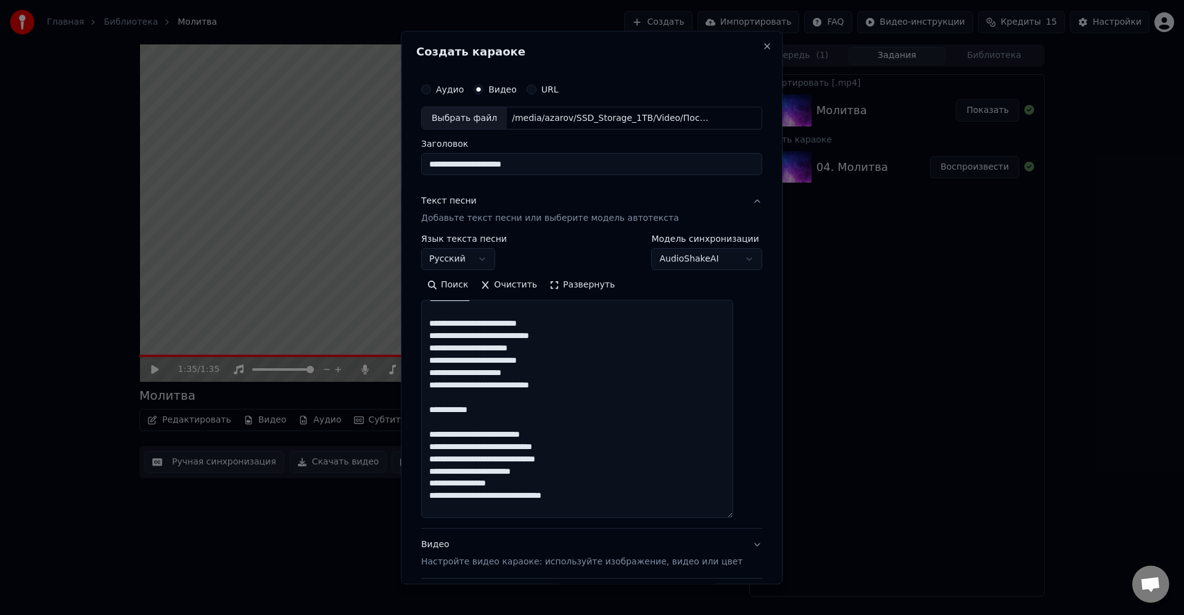
click at [605, 424] on textarea at bounding box center [577, 409] width 312 height 218
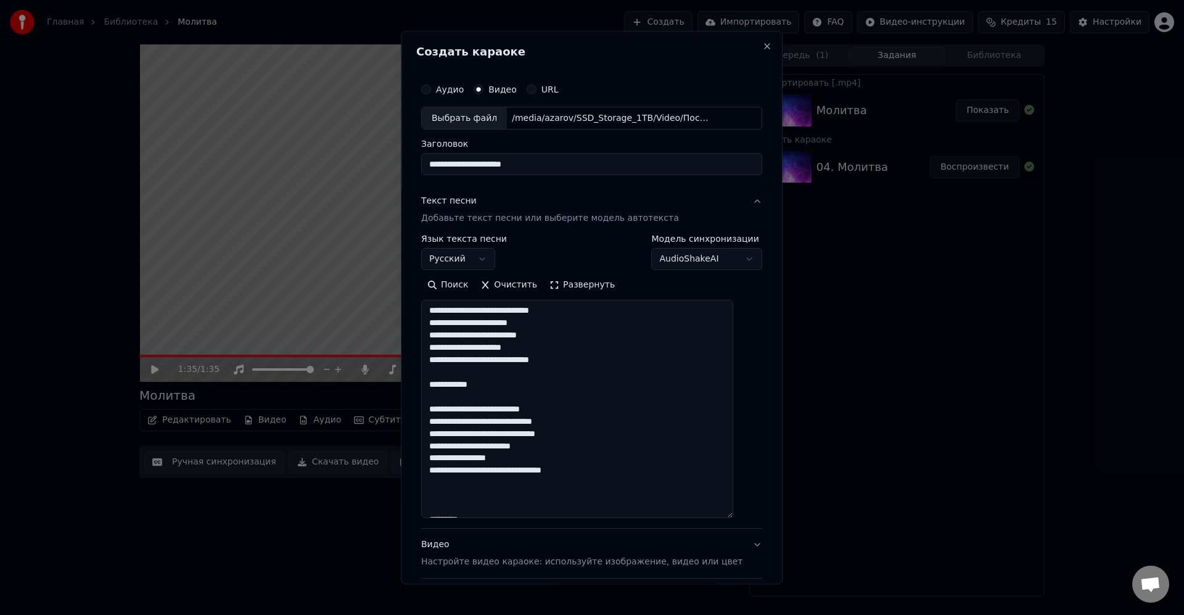
scroll to position [666, 0]
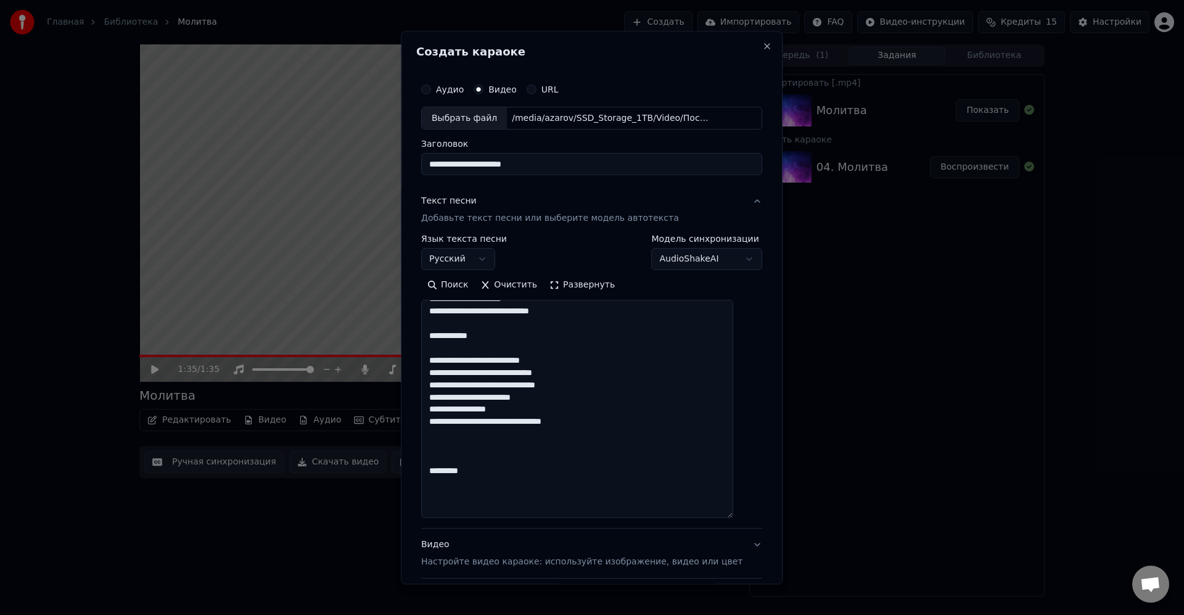
drag, startPoint x: 563, startPoint y: 412, endPoint x: 675, endPoint y: 399, distance: 113.0
click at [565, 411] on textarea at bounding box center [577, 409] width 312 height 218
click at [601, 429] on textarea at bounding box center [577, 409] width 312 height 218
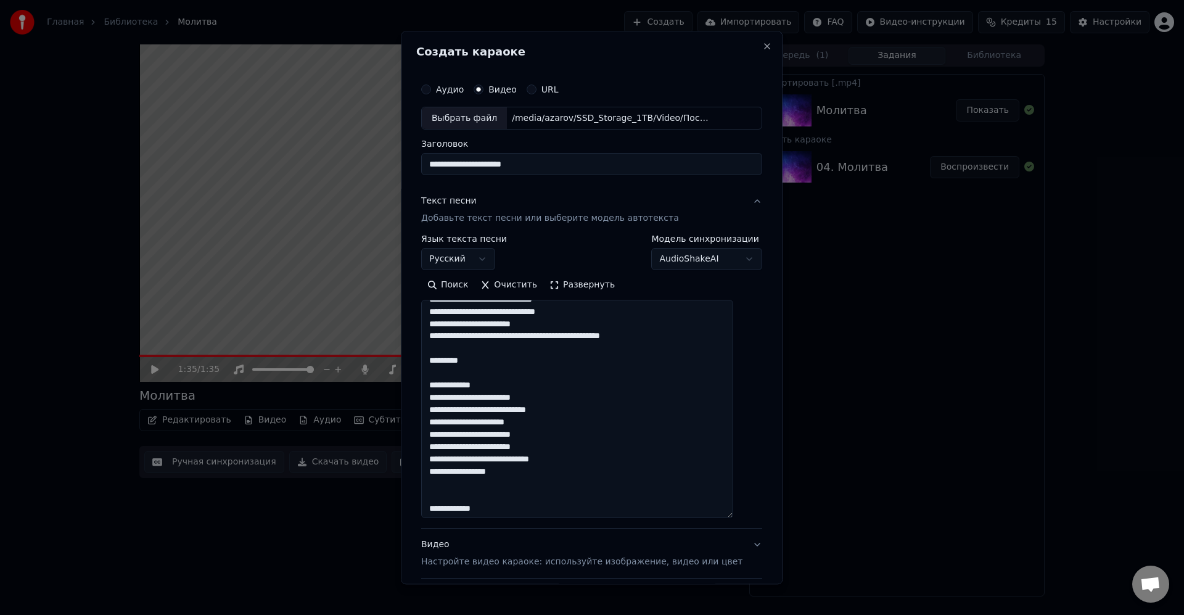
scroll to position [740, 0]
click at [457, 411] on textarea at bounding box center [577, 409] width 312 height 218
click at [605, 390] on textarea at bounding box center [577, 409] width 312 height 218
click at [584, 410] on textarea at bounding box center [577, 409] width 312 height 218
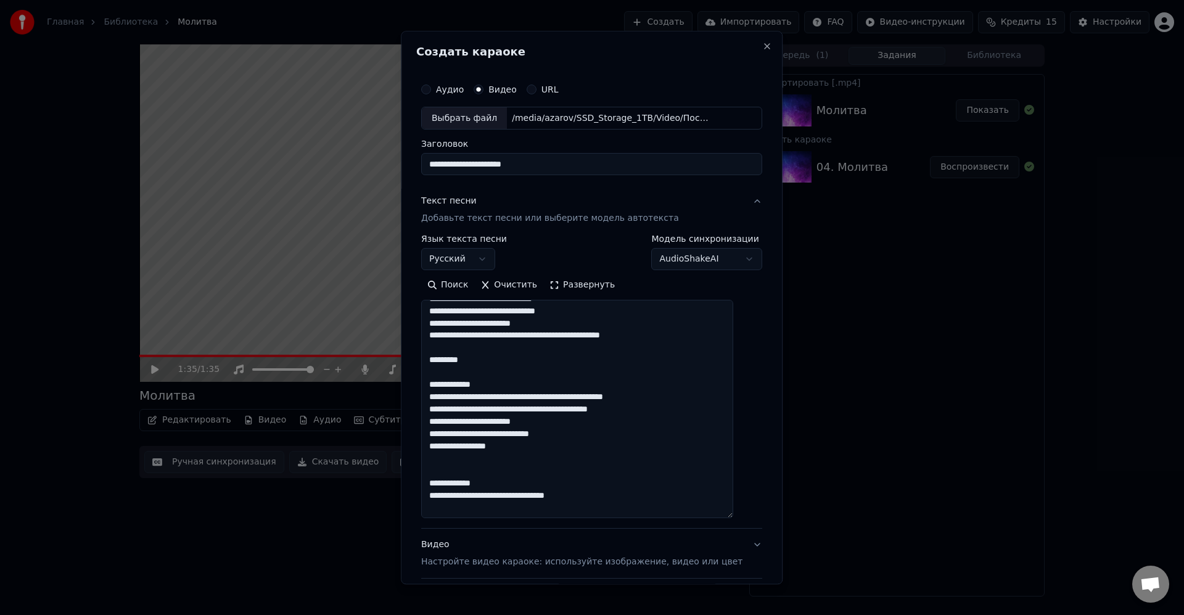
drag, startPoint x: 585, startPoint y: 424, endPoint x: 626, endPoint y: 422, distance: 40.2
click at [586, 424] on textarea at bounding box center [577, 409] width 312 height 218
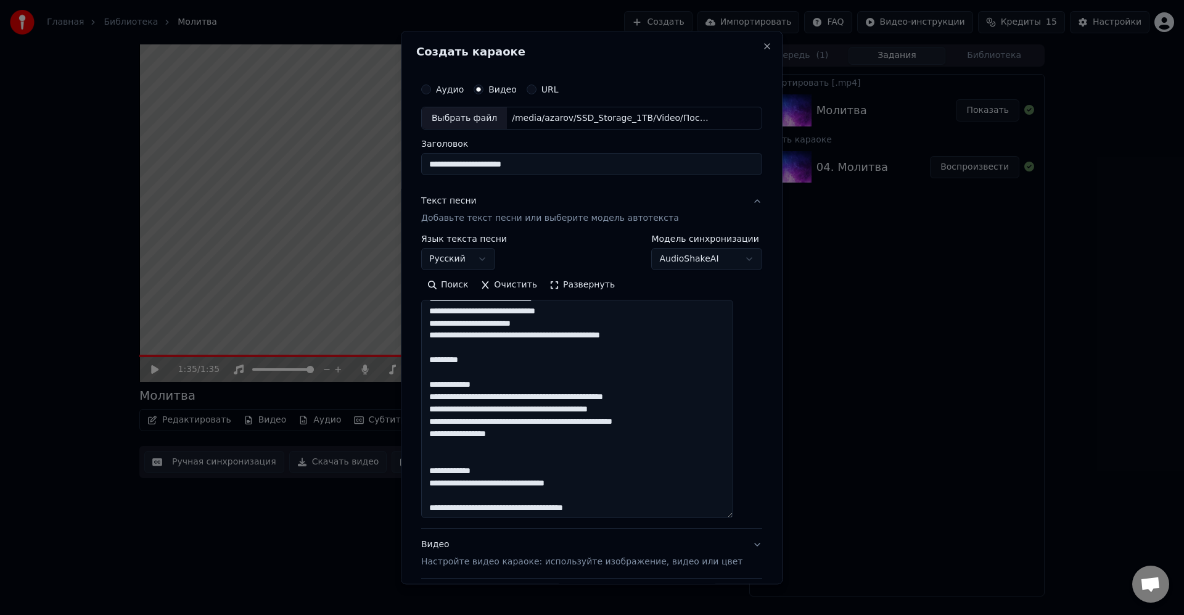
click at [592, 425] on textarea at bounding box center [577, 409] width 312 height 218
drag, startPoint x: 652, startPoint y: 450, endPoint x: 671, endPoint y: 443, distance: 19.7
click at [651, 450] on textarea at bounding box center [577, 409] width 312 height 218
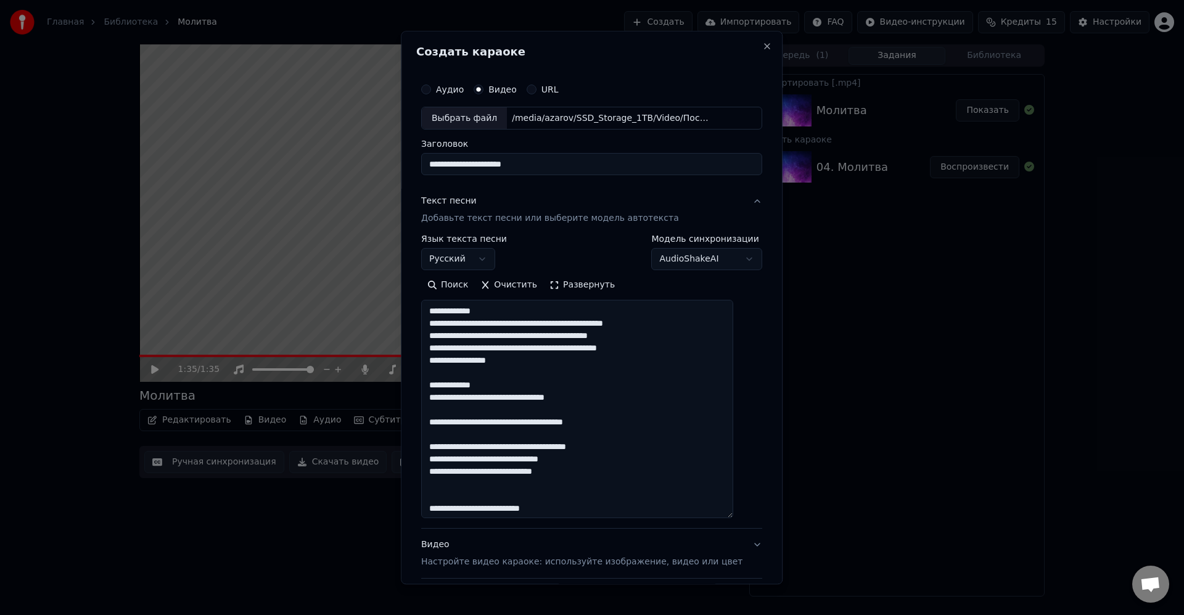
scroll to position [814, 0]
drag, startPoint x: 627, startPoint y: 396, endPoint x: 656, endPoint y: 408, distance: 31.5
click at [421, 396] on div "**********" at bounding box center [592, 307] width 382 height 553
click at [598, 405] on textarea at bounding box center [577, 409] width 312 height 218
drag, startPoint x: 469, startPoint y: 394, endPoint x: 772, endPoint y: 414, distance: 303.6
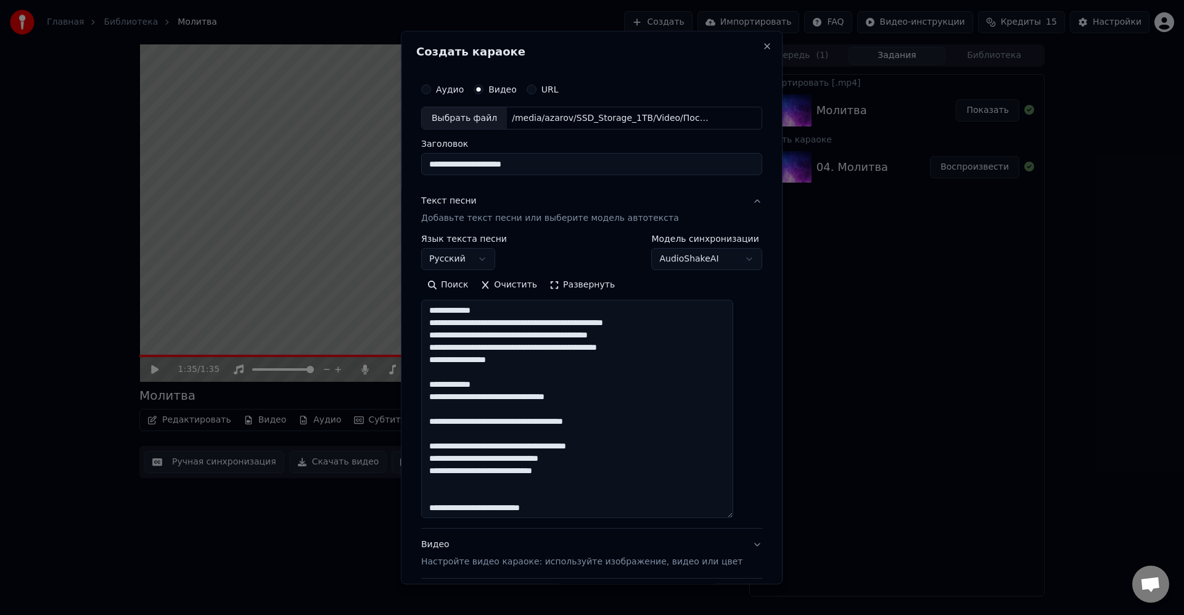
click at [418, 394] on div "**********" at bounding box center [592, 307] width 382 height 553
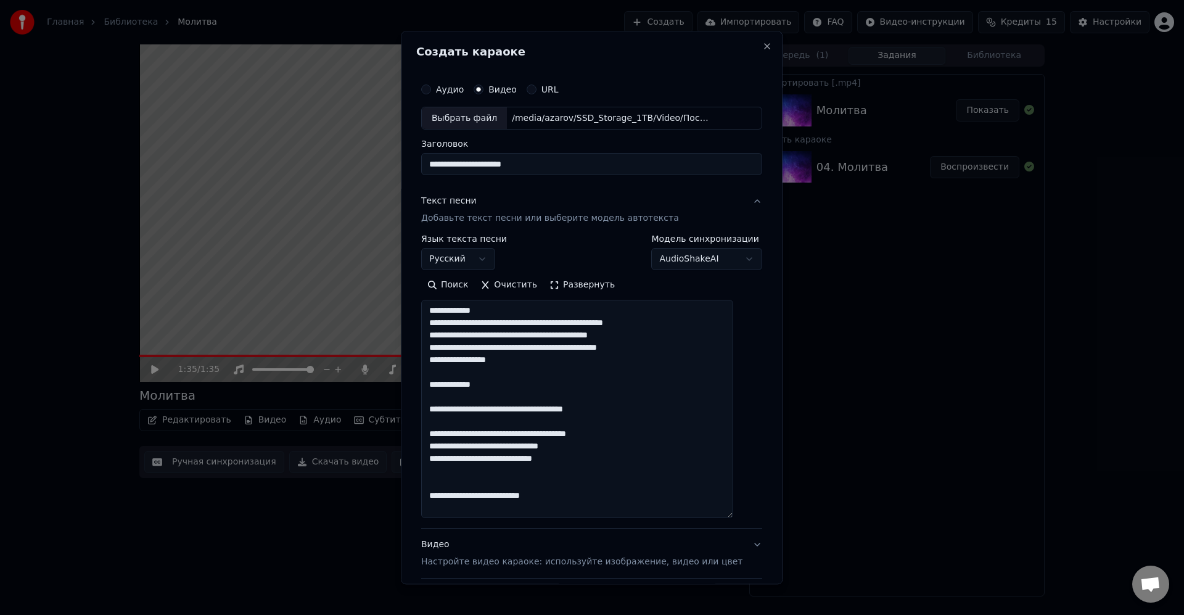
drag, startPoint x: 640, startPoint y: 410, endPoint x: 565, endPoint y: 402, distance: 75.7
click at [444, 407] on textarea at bounding box center [577, 409] width 312 height 218
click at [509, 408] on textarea at bounding box center [577, 409] width 312 height 218
drag, startPoint x: 634, startPoint y: 429, endPoint x: 407, endPoint y: 435, distance: 227.1
click at [407, 435] on body "**********" at bounding box center [592, 307] width 1184 height 615
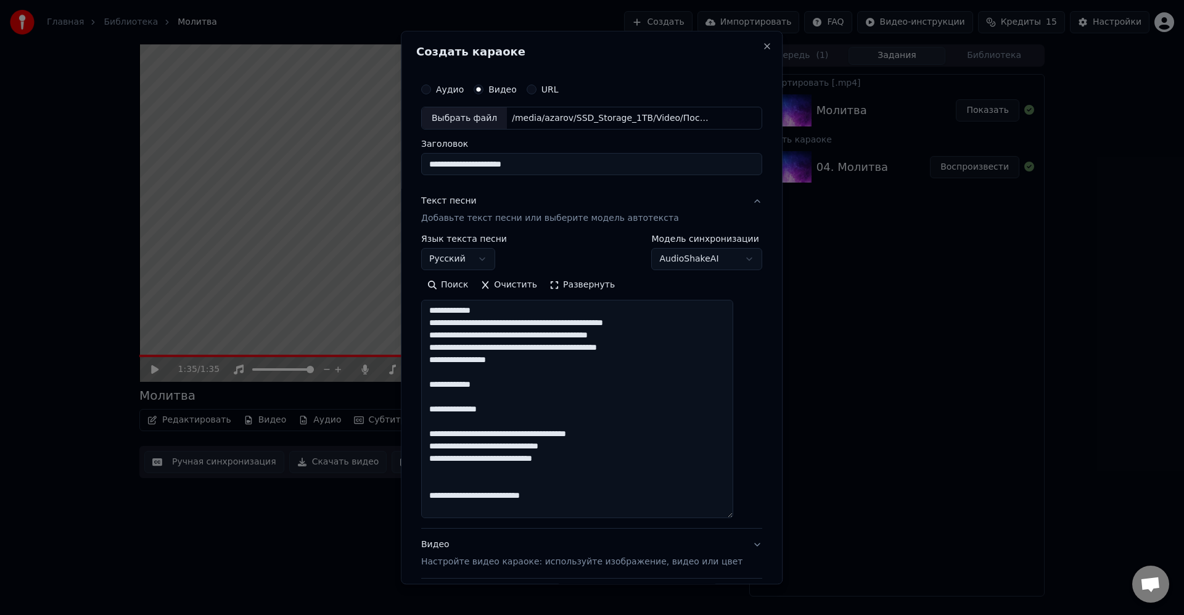
drag, startPoint x: 588, startPoint y: 438, endPoint x: 606, endPoint y: 440, distance: 18.6
click at [589, 438] on textarea at bounding box center [577, 409] width 312 height 218
click at [640, 435] on textarea at bounding box center [577, 409] width 312 height 218
drag, startPoint x: 638, startPoint y: 433, endPoint x: 418, endPoint y: 428, distance: 219.7
click at [418, 428] on div "**********" at bounding box center [592, 307] width 382 height 553
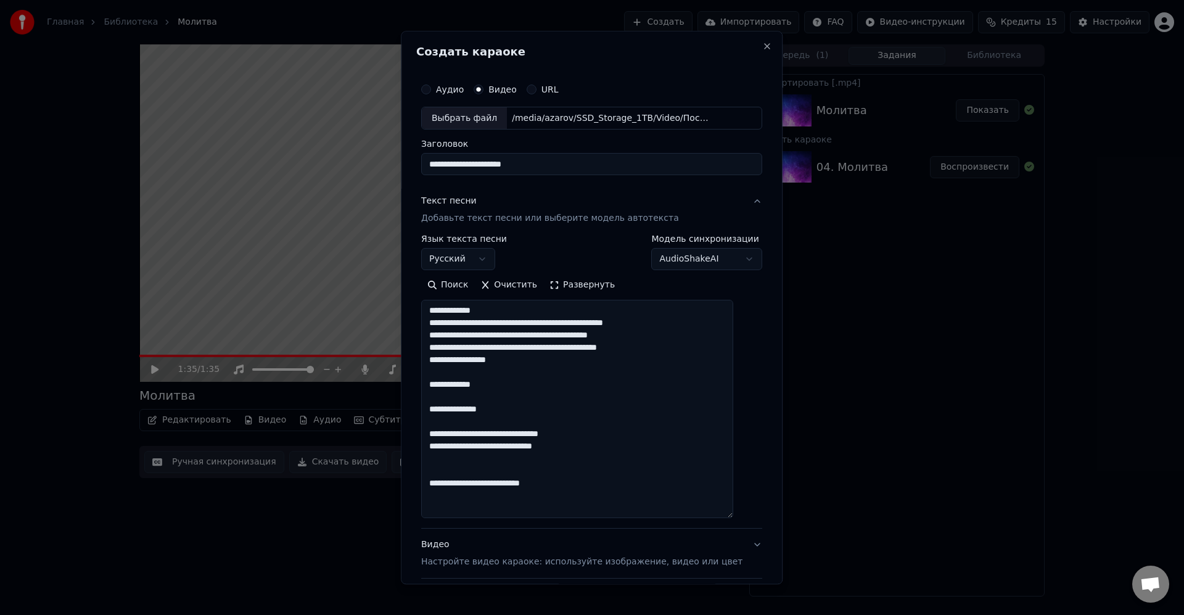
drag, startPoint x: 592, startPoint y: 444, endPoint x: 427, endPoint y: 442, distance: 165.3
click at [427, 442] on div "**********" at bounding box center [591, 354] width 351 height 564
drag, startPoint x: 661, startPoint y: 487, endPoint x: 690, endPoint y: 481, distance: 29.6
click at [661, 487] on textarea at bounding box center [577, 409] width 312 height 218
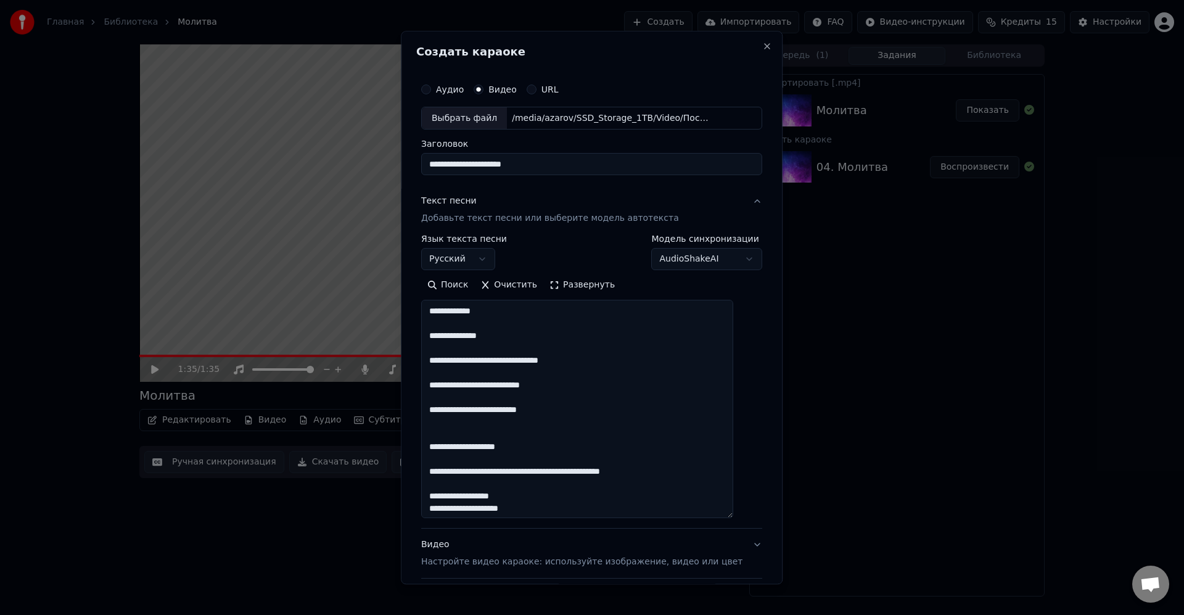
scroll to position [888, 0]
drag, startPoint x: 614, startPoint y: 425, endPoint x: 679, endPoint y: 420, distance: 65.6
click at [621, 424] on textarea at bounding box center [577, 409] width 312 height 218
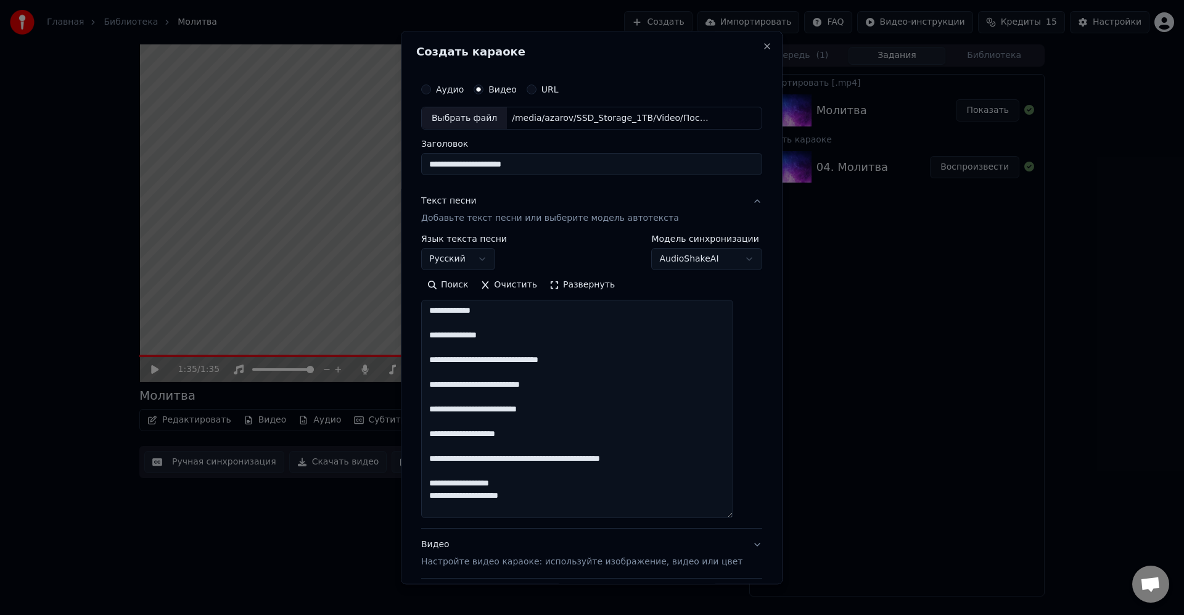
drag, startPoint x: 695, startPoint y: 455, endPoint x: 658, endPoint y: 445, distance: 38.3
click at [439, 451] on textarea at bounding box center [577, 409] width 312 height 218
drag, startPoint x: 549, startPoint y: 458, endPoint x: 647, endPoint y: 449, distance: 98.5
click at [550, 458] on textarea at bounding box center [577, 409] width 312 height 218
click at [672, 472] on textarea at bounding box center [577, 409] width 312 height 218
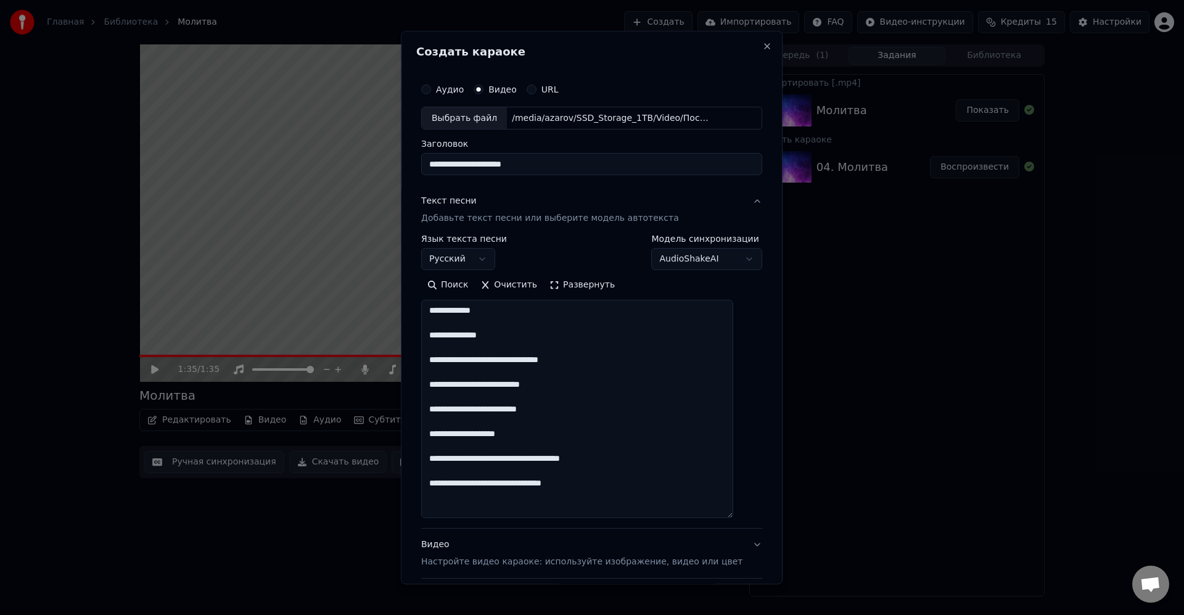
scroll to position [962, 0]
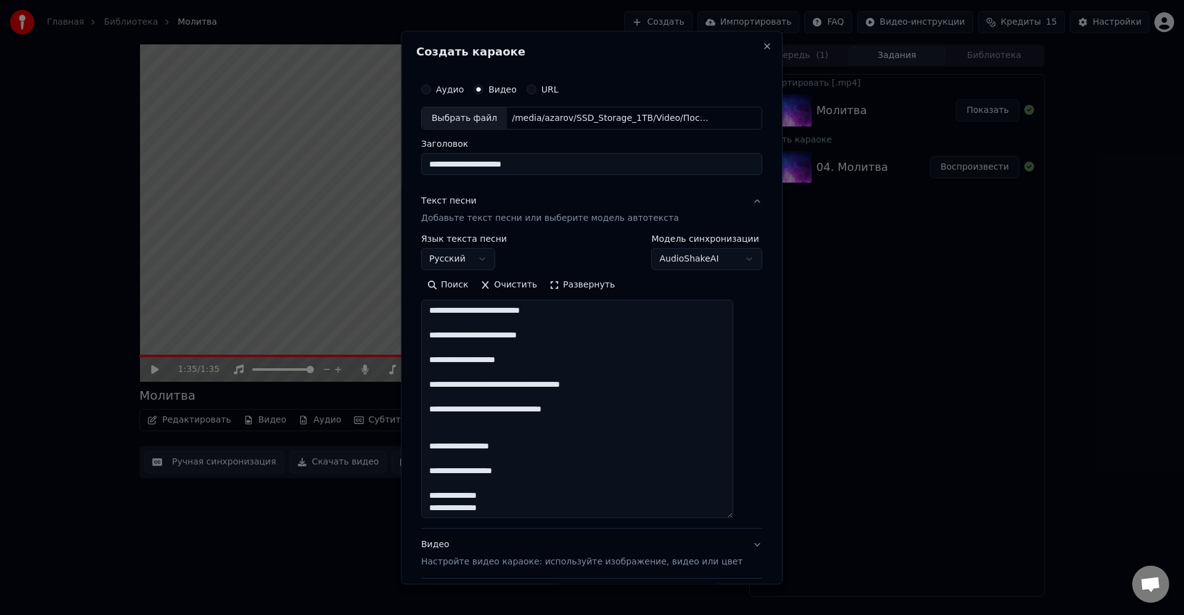
drag, startPoint x: 624, startPoint y: 424, endPoint x: 634, endPoint y: 420, distance: 10.0
click at [626, 423] on textarea at bounding box center [577, 409] width 312 height 218
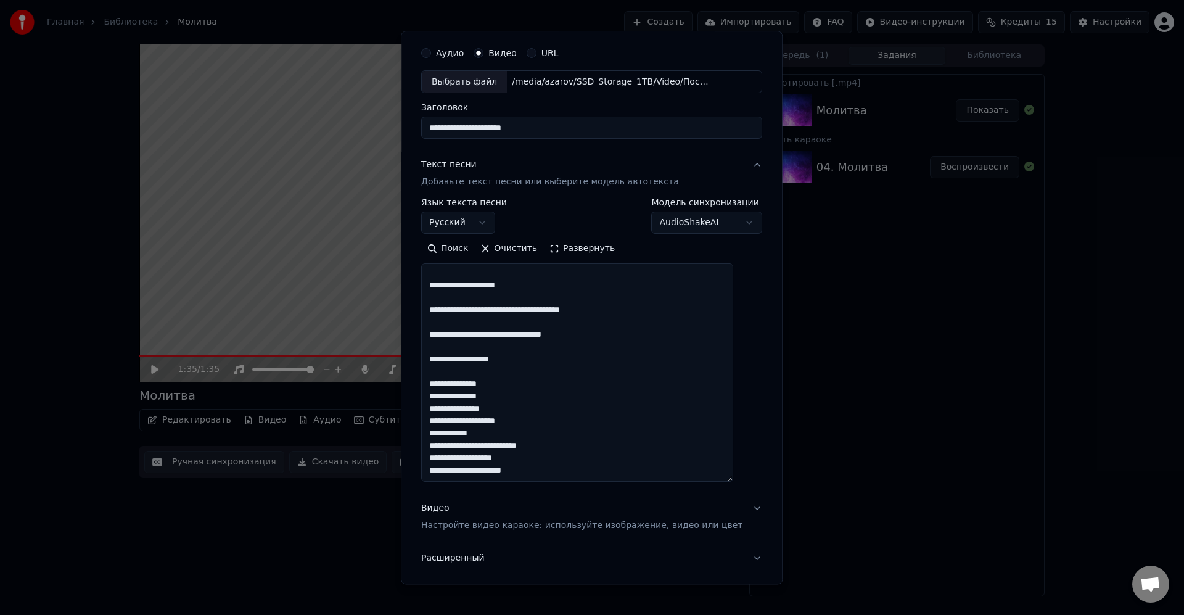
scroll to position [74, 0]
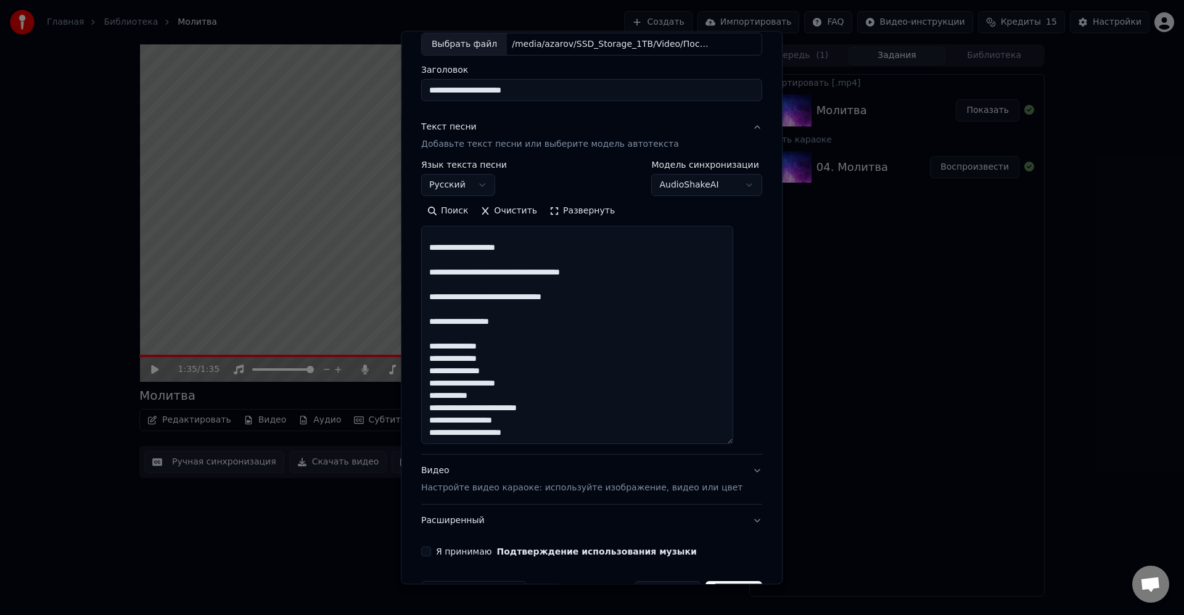
drag, startPoint x: 637, startPoint y: 355, endPoint x: 647, endPoint y: 353, distance: 9.3
click at [645, 353] on textarea at bounding box center [577, 335] width 312 height 218
click at [597, 371] on textarea at bounding box center [577, 335] width 312 height 218
click at [579, 387] on textarea at bounding box center [577, 335] width 312 height 218
click at [607, 395] on textarea at bounding box center [577, 335] width 312 height 218
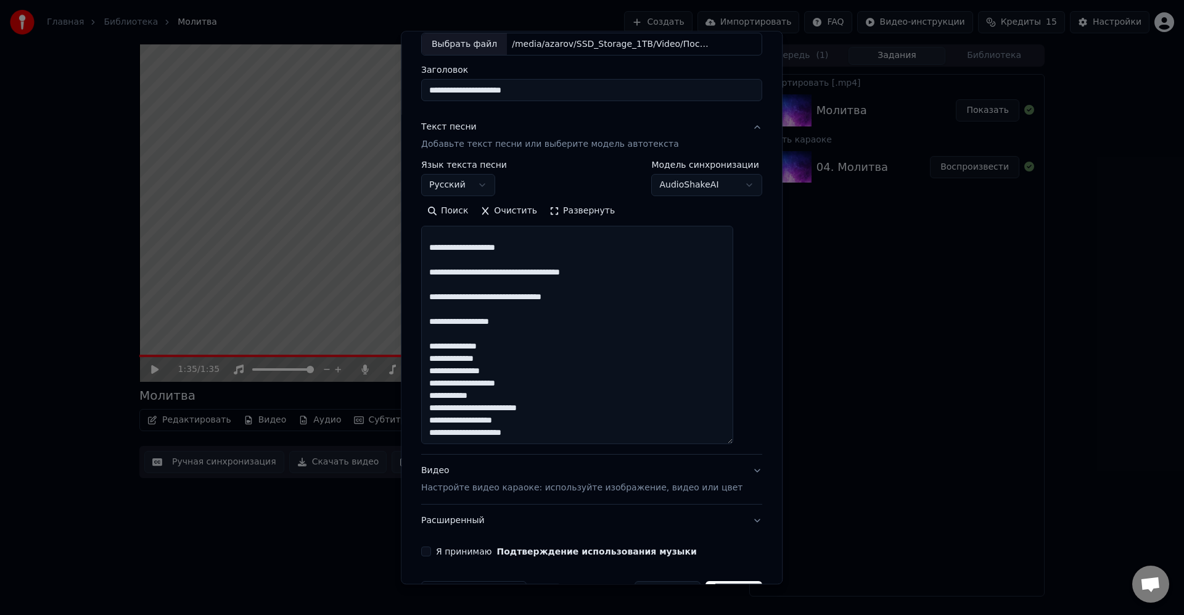
click at [643, 394] on textarea at bounding box center [577, 335] width 312 height 218
type textarea "**********"
click at [458, 556] on label "Я принимаю Подтверждение использования музыки" at bounding box center [566, 552] width 261 height 9
click at [431, 556] on button "Я принимаю Подтверждение использования музыки" at bounding box center [426, 552] width 10 height 10
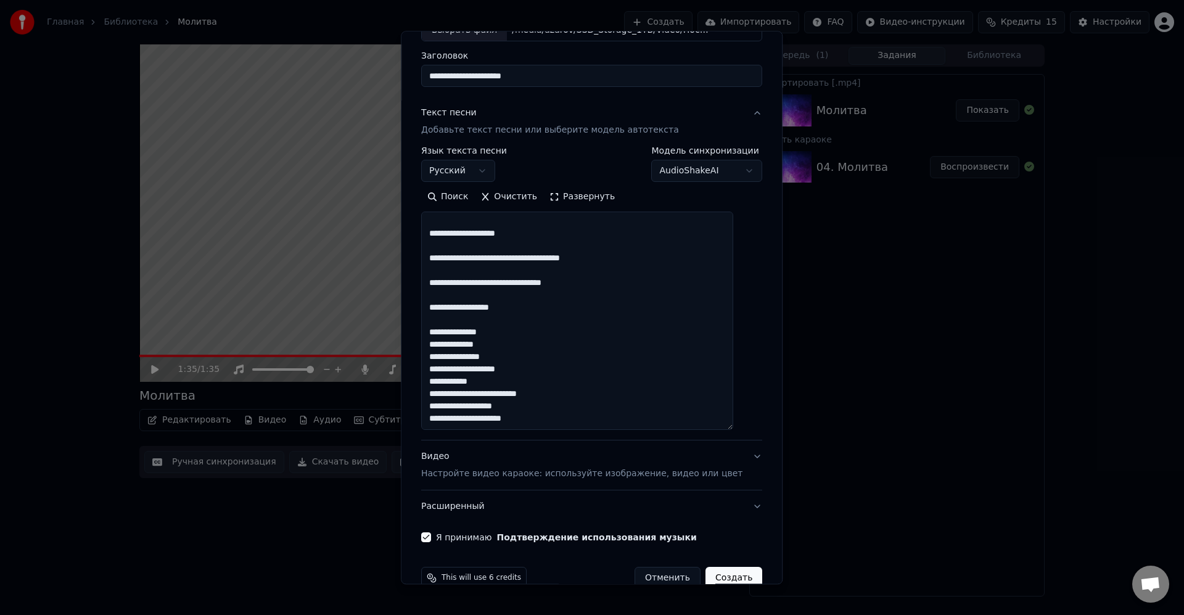
scroll to position [114, 0]
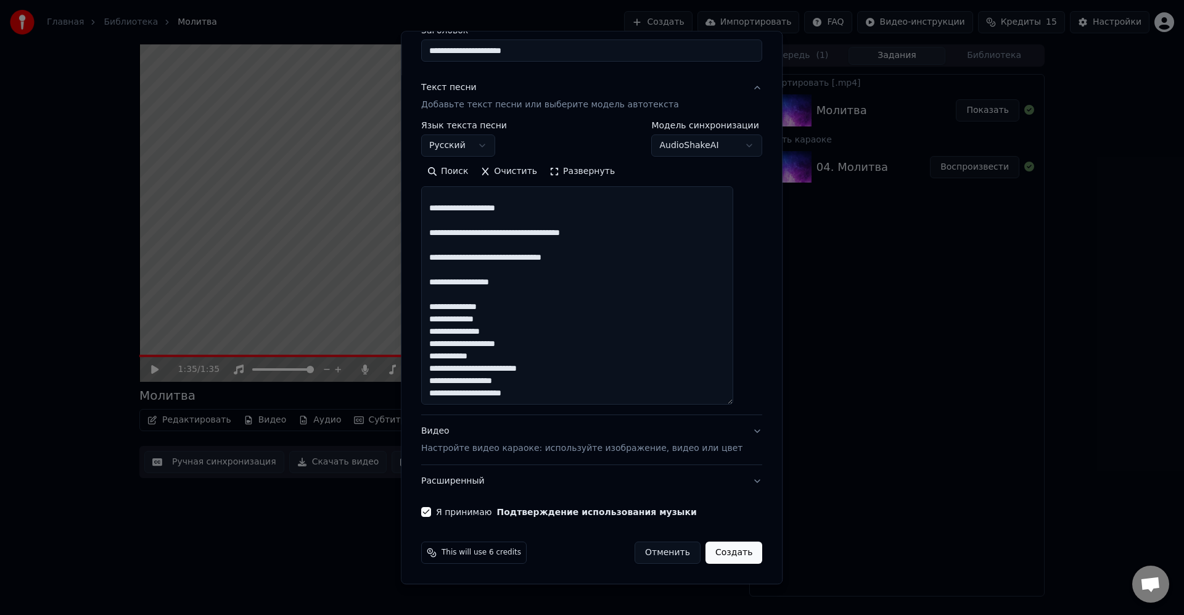
click at [722, 550] on button "Создать" at bounding box center [734, 553] width 57 height 22
select select
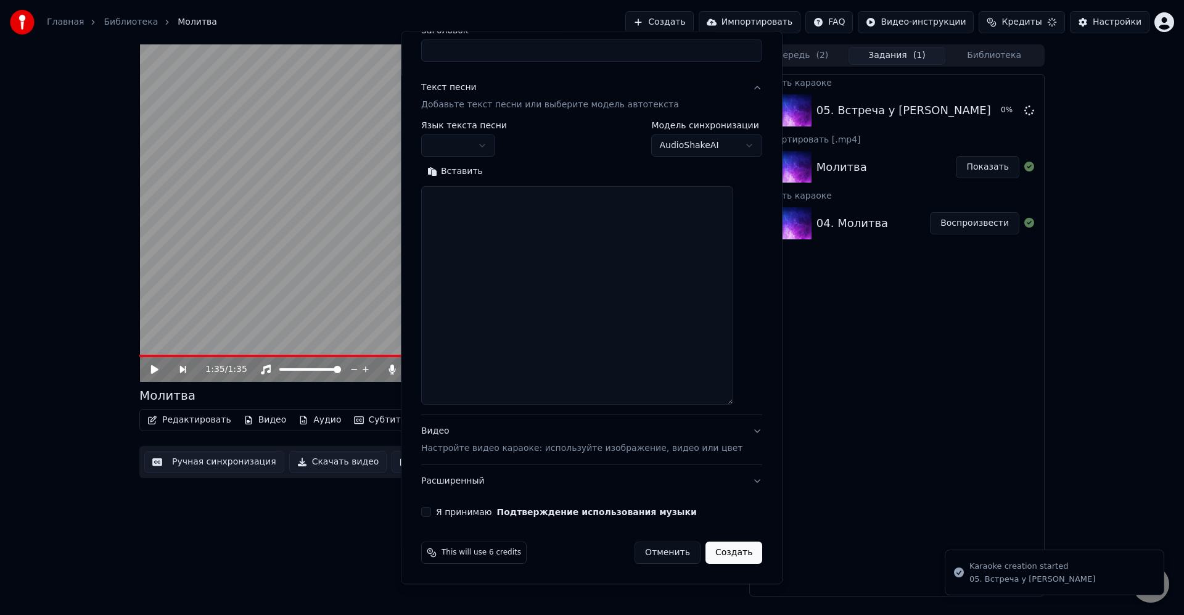
scroll to position [0, 0]
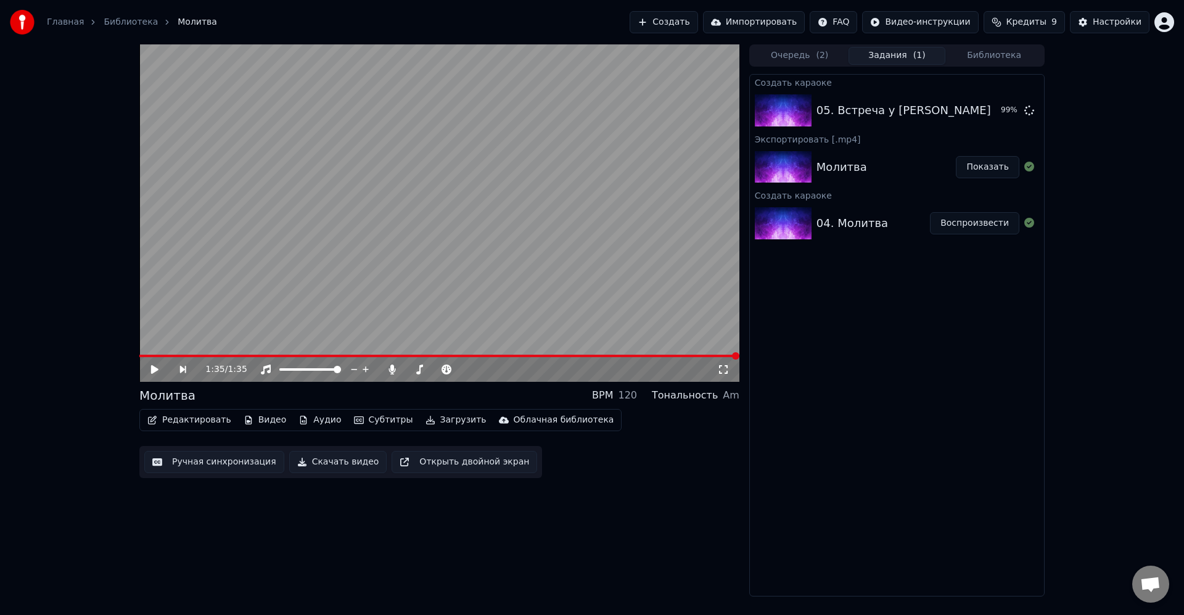
click at [926, 337] on div "Создать караоке 05. Встреча у Летописца 99 % Экспортировать [.mp4] Молитва Пока…" at bounding box center [898, 335] width 296 height 523
click at [895, 121] on div "05. Встреча у Летописца 99 %" at bounding box center [897, 110] width 294 height 42
click at [928, 123] on div "05. Встреча у Летописца 99 %" at bounding box center [897, 110] width 294 height 42
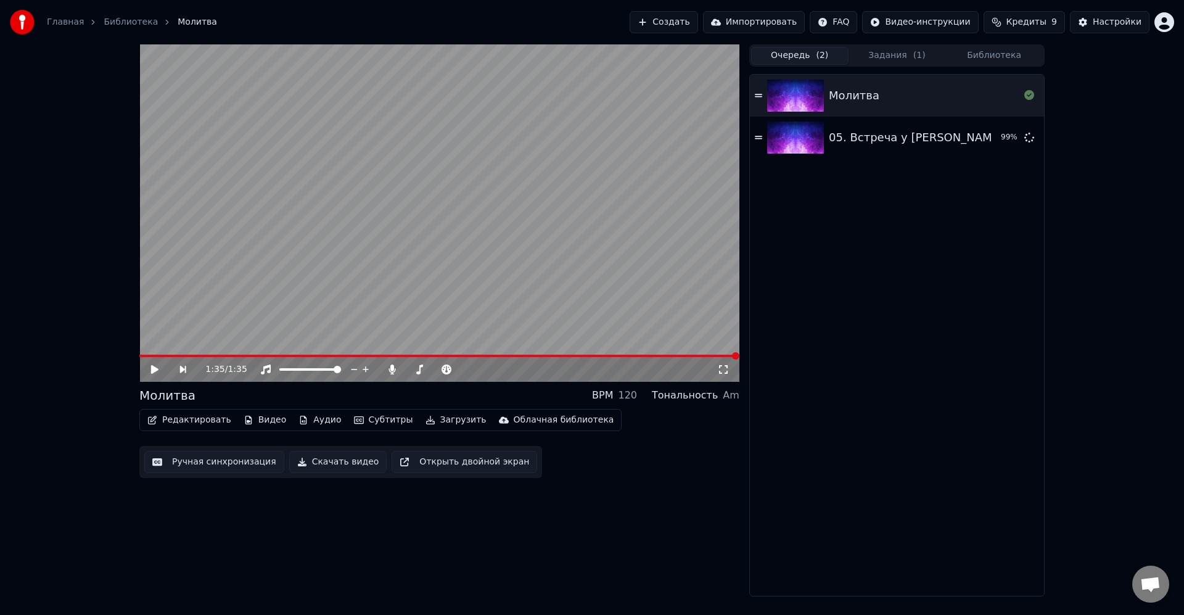
click at [801, 51] on button "Очередь ( 2 )" at bounding box center [799, 56] width 97 height 18
click at [885, 54] on button "Задания ( 1 )" at bounding box center [897, 56] width 97 height 18
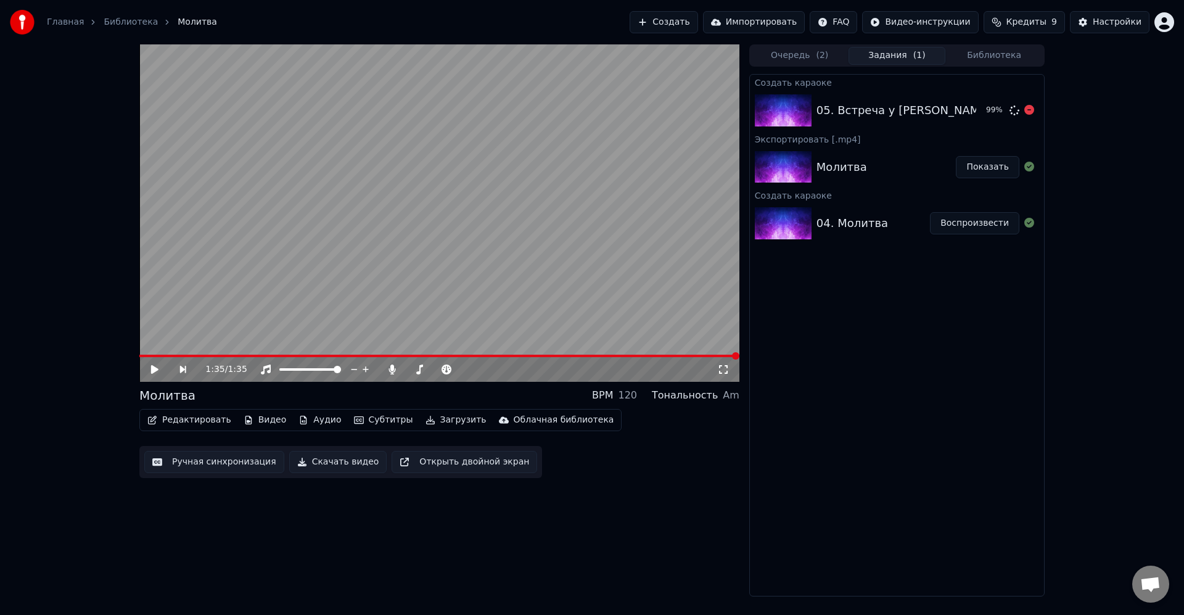
click at [881, 89] on div "05. Встреча у Летописца 99 %" at bounding box center [897, 110] width 294 height 42
click at [880, 96] on div "05. Встреча у Летописца 99 %" at bounding box center [897, 110] width 294 height 42
click at [1122, 25] on div "Настройки" at bounding box center [1117, 22] width 49 height 12
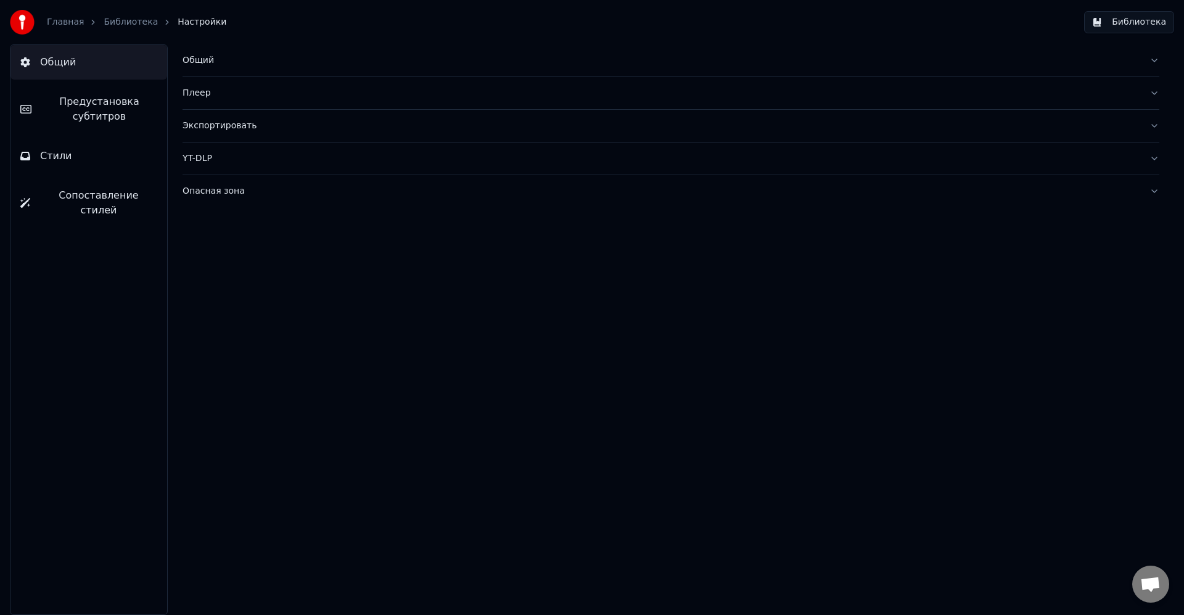
click at [1136, 20] on button "Библиотека" at bounding box center [1130, 22] width 90 height 22
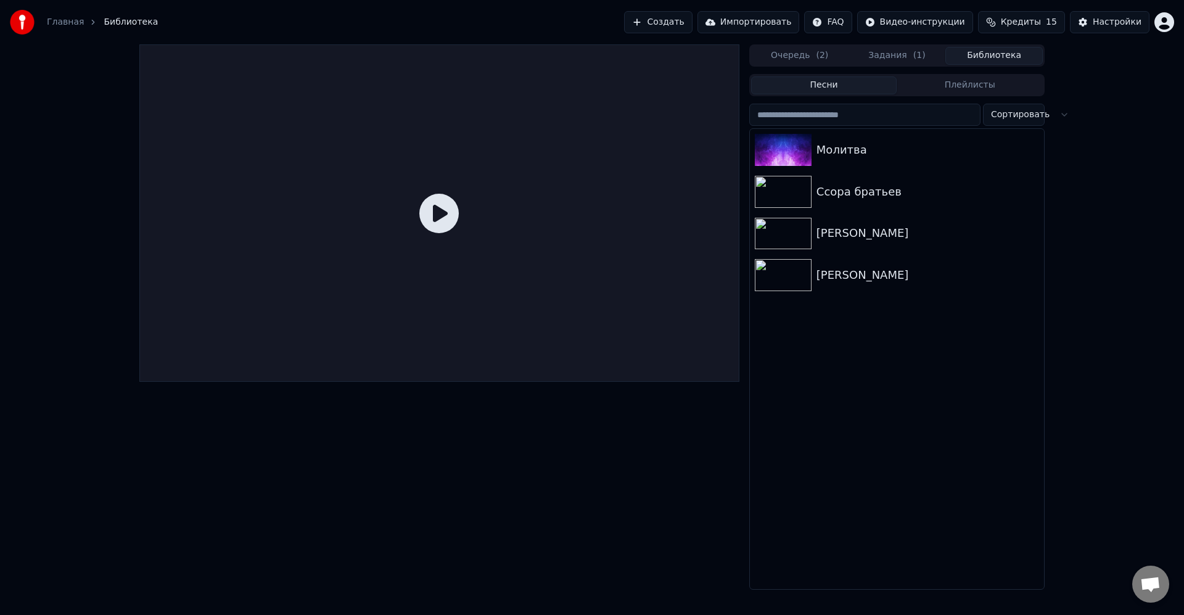
click at [949, 83] on button "Плейлисты" at bounding box center [970, 85] width 146 height 18
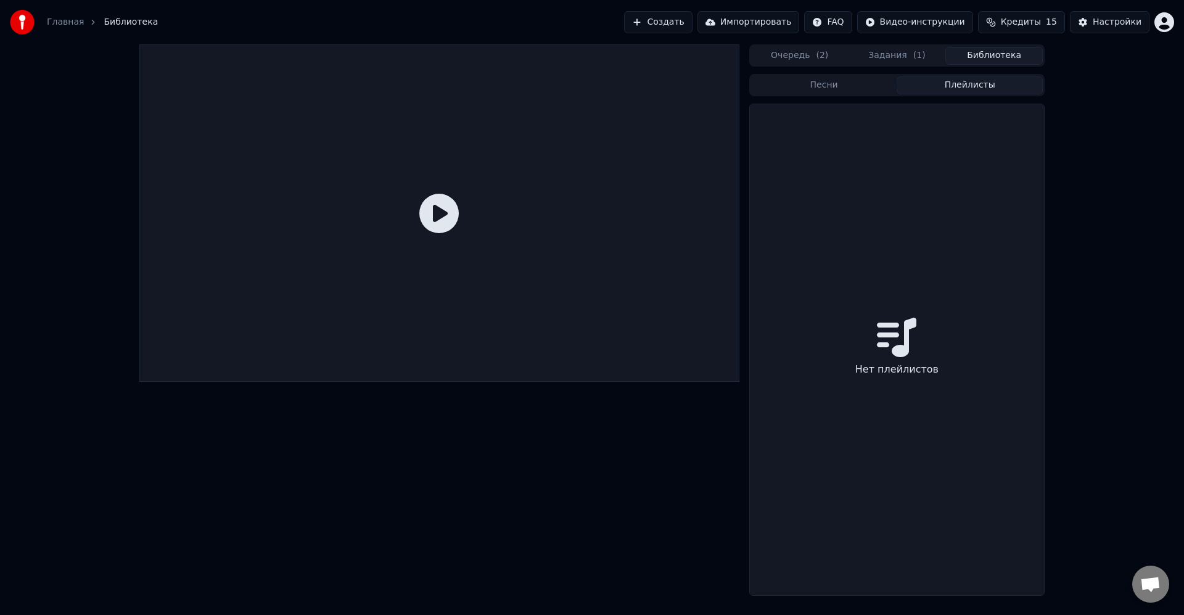
click at [838, 85] on button "Песни" at bounding box center [824, 85] width 146 height 18
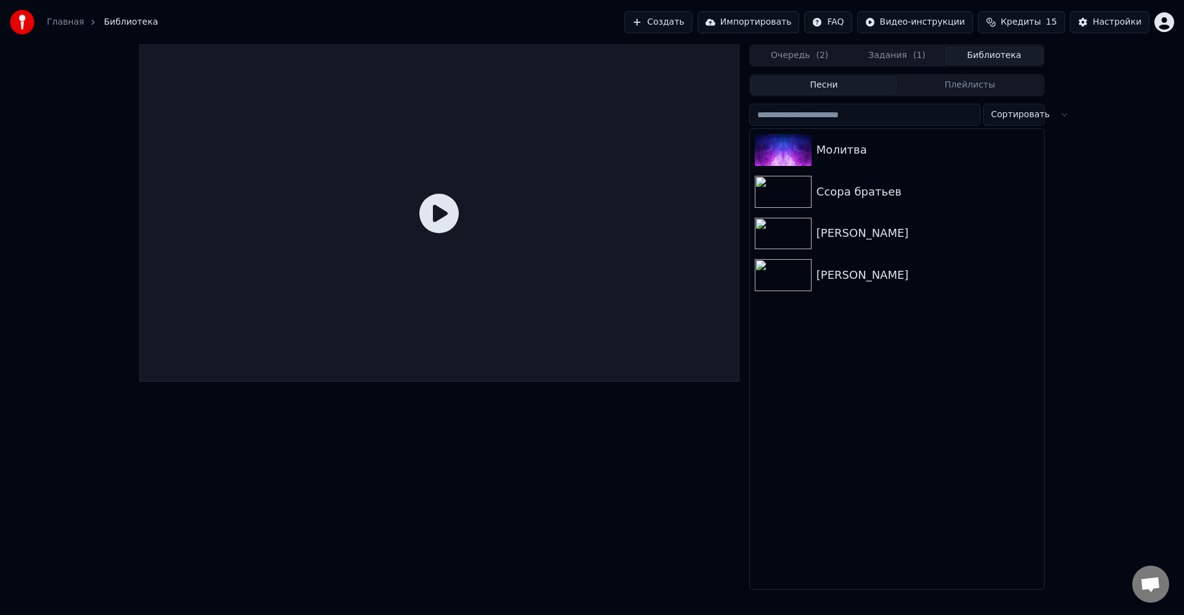
click at [972, 85] on button "Плейлисты" at bounding box center [970, 85] width 146 height 18
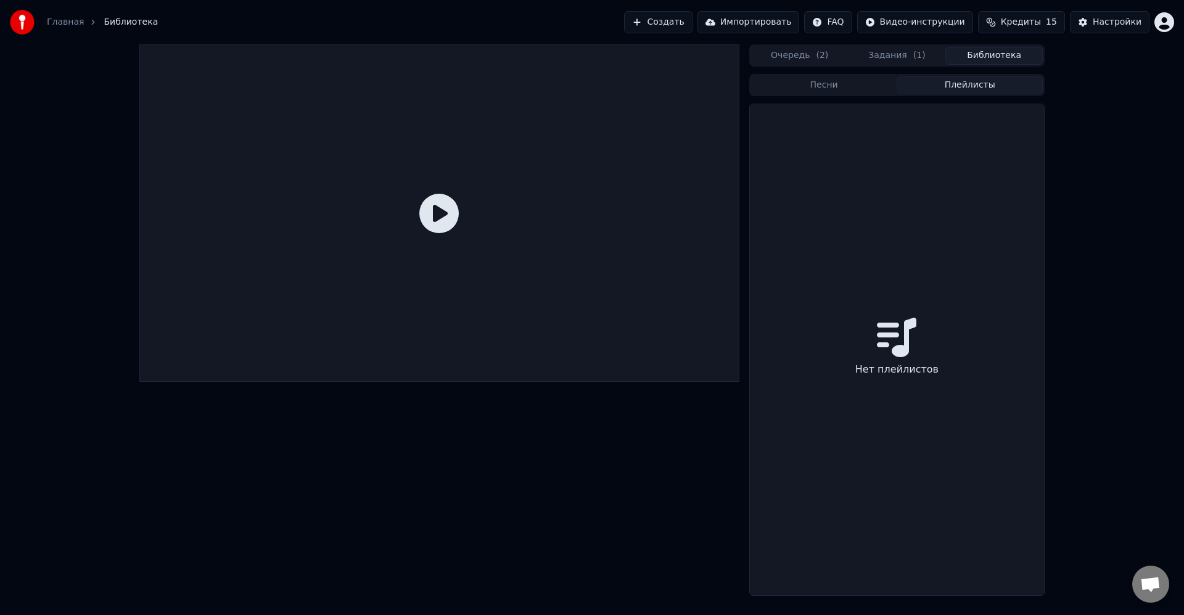
click at [907, 56] on button "Задания ( 1 )" at bounding box center [897, 56] width 97 height 18
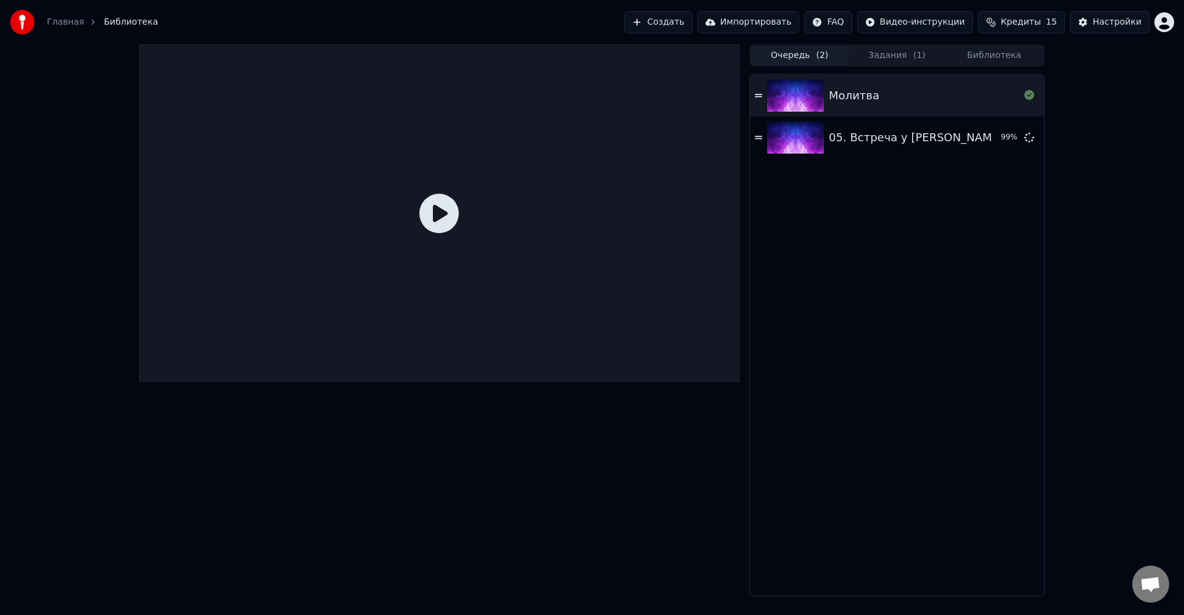
click at [820, 59] on span "( 2 )" at bounding box center [822, 55] width 12 height 12
click at [902, 58] on button "Задания ( 1 )" at bounding box center [897, 56] width 97 height 18
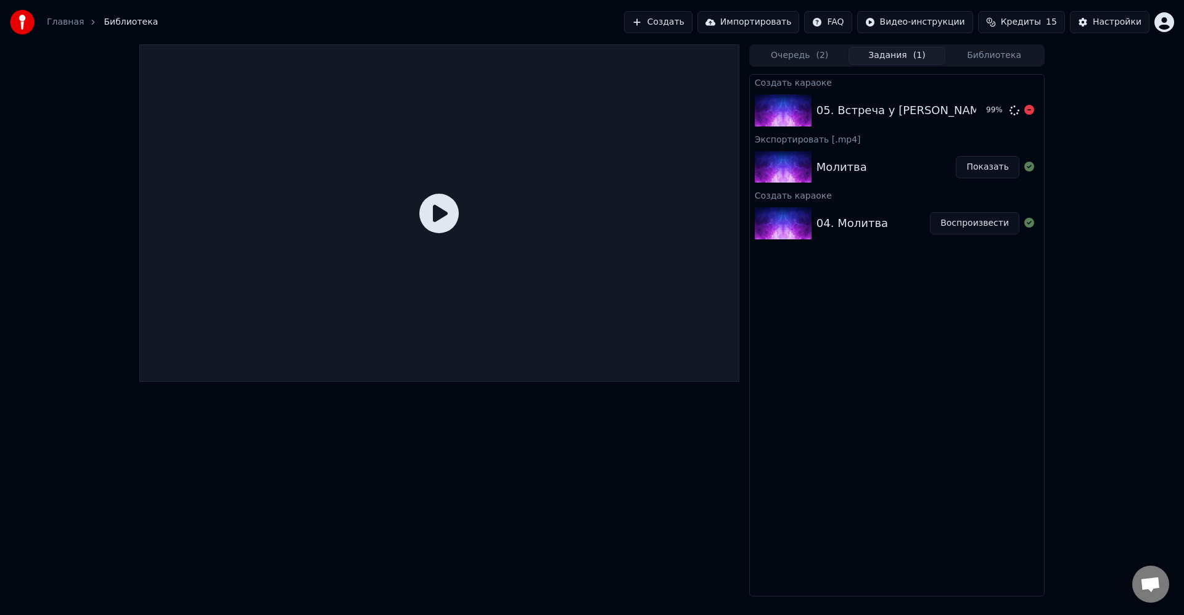
click at [882, 99] on div "05. Встреча у Летописца 99 %" at bounding box center [897, 110] width 294 height 42
click at [1011, 114] on icon at bounding box center [1014, 110] width 11 height 11
click at [1011, 114] on icon at bounding box center [1015, 110] width 10 height 10
click at [984, 112] on div "99 %" at bounding box center [1001, 110] width 38 height 15
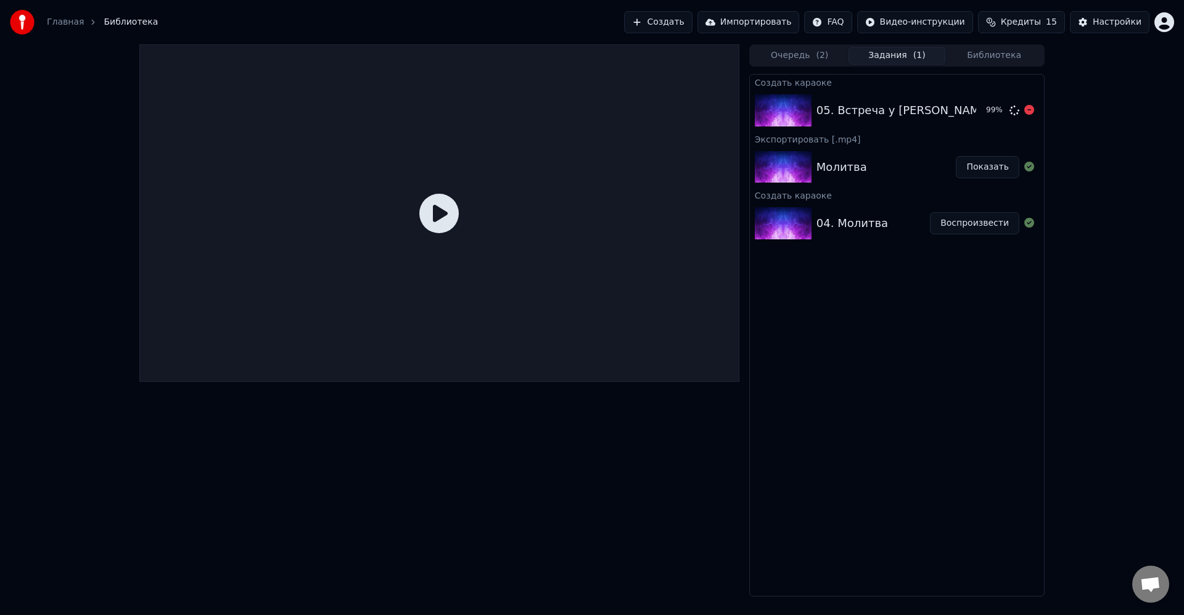
drag, startPoint x: 901, startPoint y: 107, endPoint x: 877, endPoint y: 96, distance: 25.7
click at [900, 107] on div "05. Встреча у [PERSON_NAME]" at bounding box center [904, 110] width 175 height 17
click at [73, 25] on link "Главная" at bounding box center [65, 22] width 37 height 12
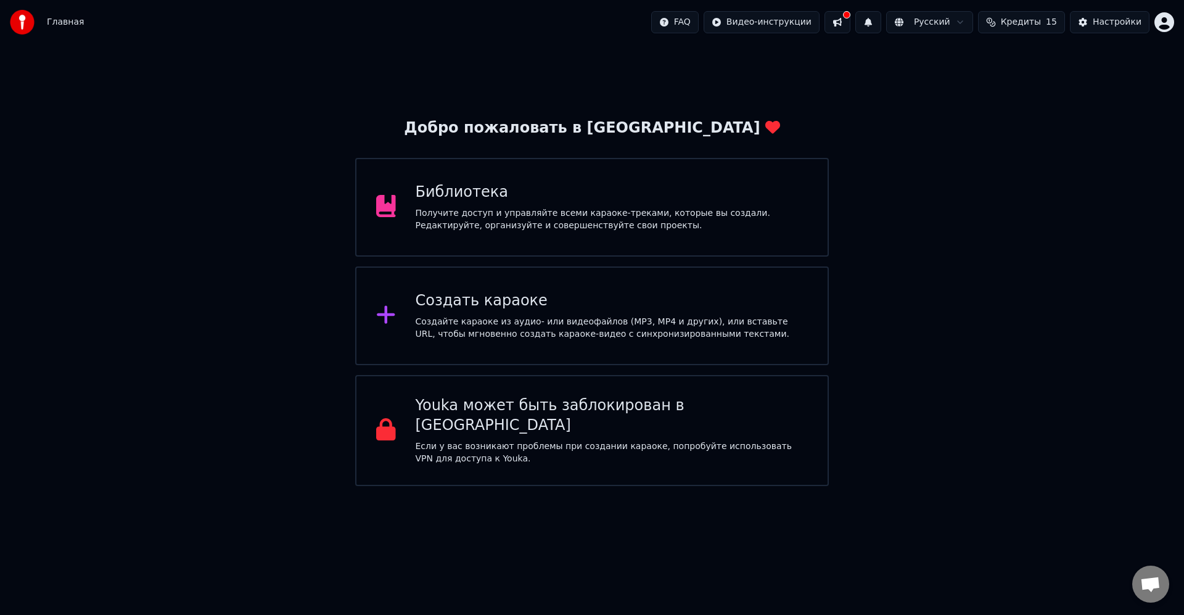
click at [1040, 25] on span "Кредиты" at bounding box center [1021, 22] width 40 height 12
click at [1095, 25] on button "Настройки" at bounding box center [1110, 22] width 80 height 22
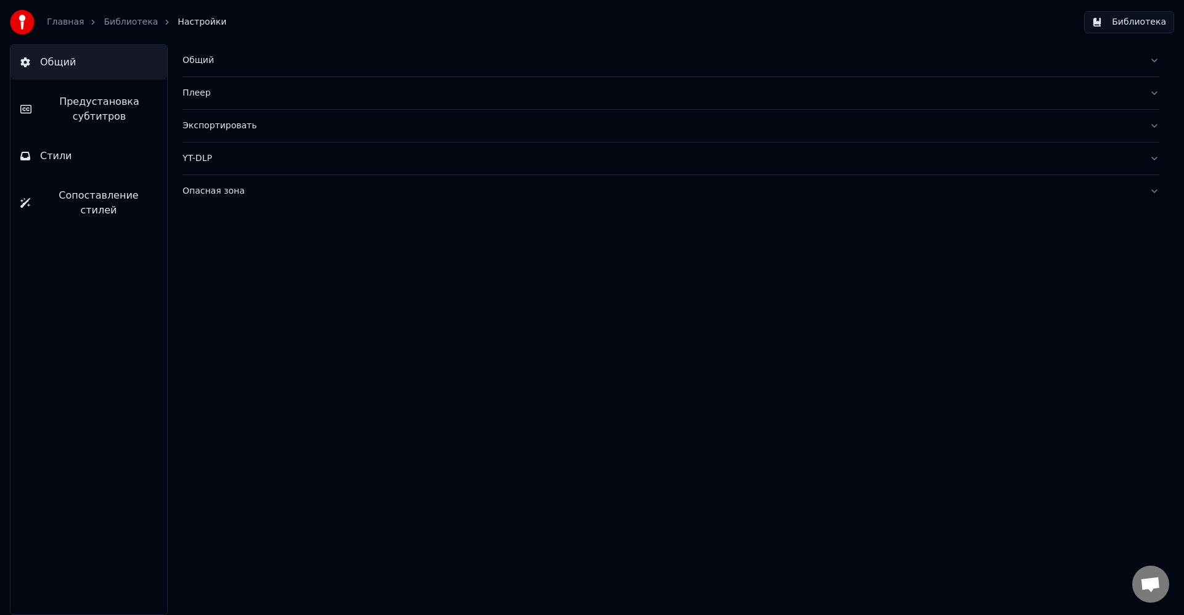
click at [30, 22] on img at bounding box center [22, 22] width 25 height 25
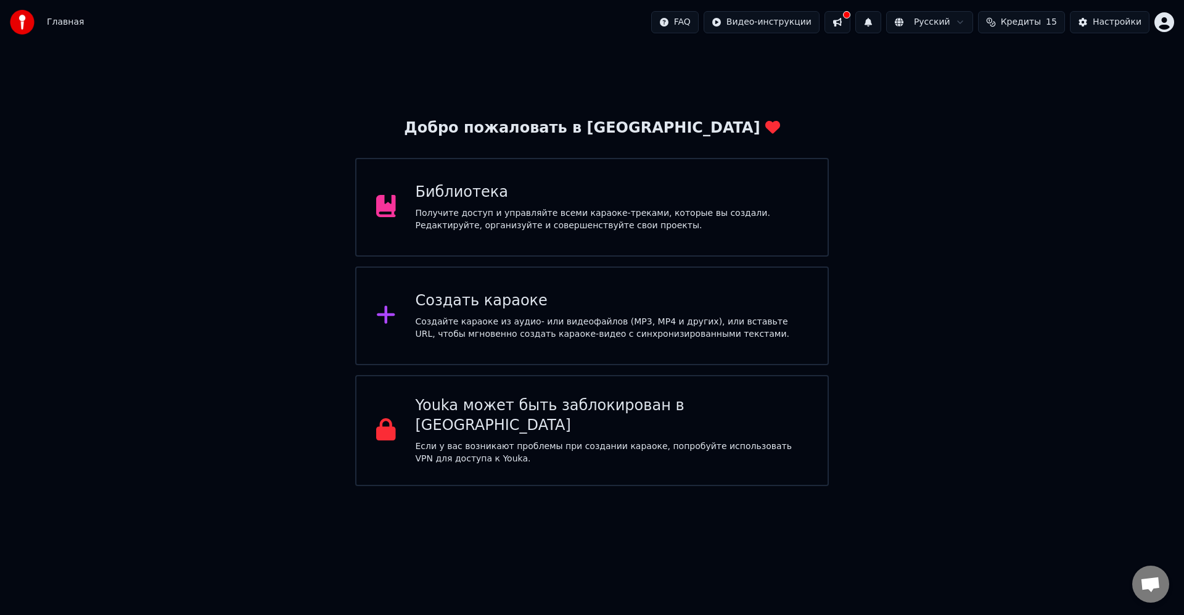
click at [851, 24] on button at bounding box center [838, 22] width 26 height 22
click at [566, 188] on div "Библиотека" at bounding box center [607, 193] width 389 height 20
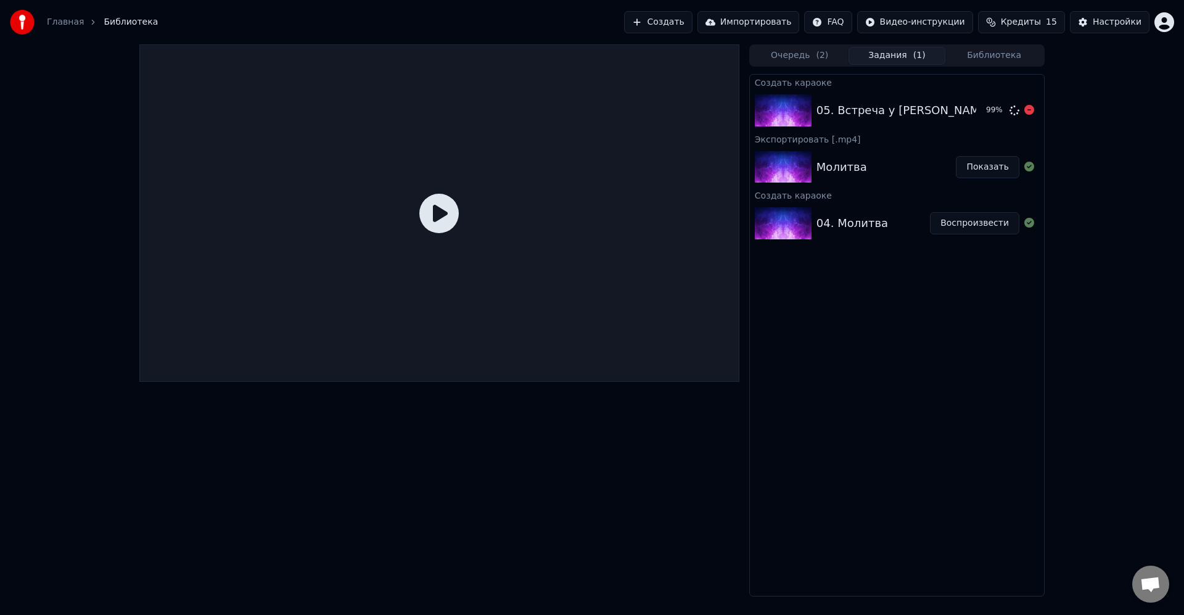
click at [916, 96] on div "05. Встреча у Летописца 99 %" at bounding box center [897, 110] width 294 height 42
click at [961, 113] on div "05. Встреча у [PERSON_NAME]" at bounding box center [897, 110] width 160 height 17
click at [1141, 143] on div "Очередь ( 2 ) Задания ( 1 ) Библиотека Создать караоке 05. Встреча у Летописца …" at bounding box center [592, 320] width 1184 height 552
click at [1033, 115] on div at bounding box center [1030, 110] width 10 height 15
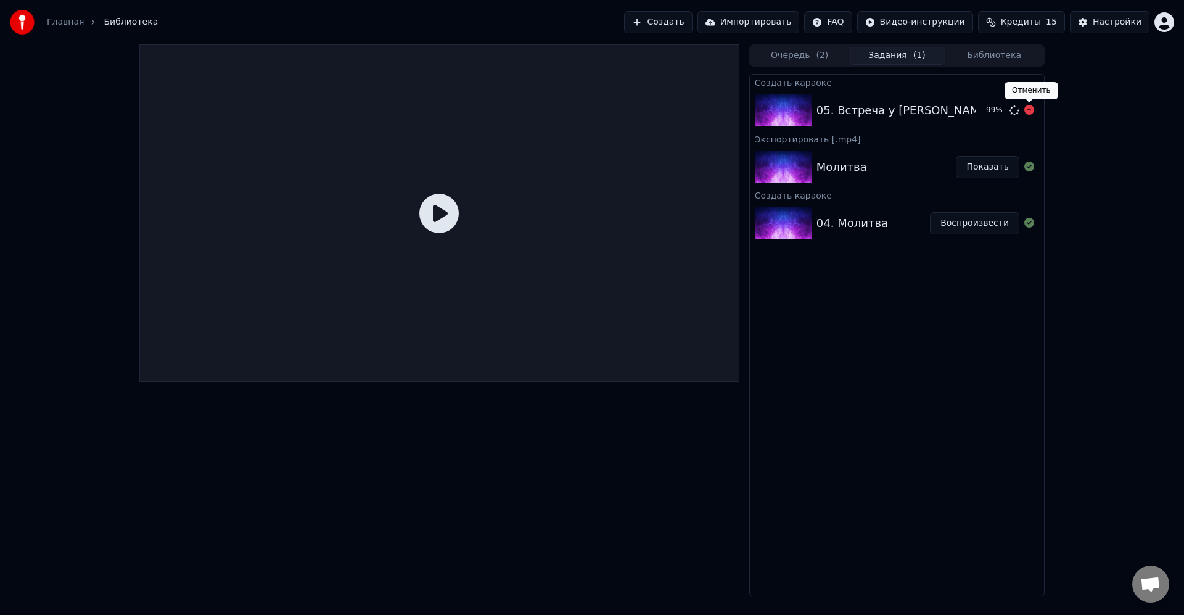
click at [1030, 109] on icon at bounding box center [1030, 110] width 10 height 10
click at [680, 23] on button "Создать" at bounding box center [658, 22] width 68 height 22
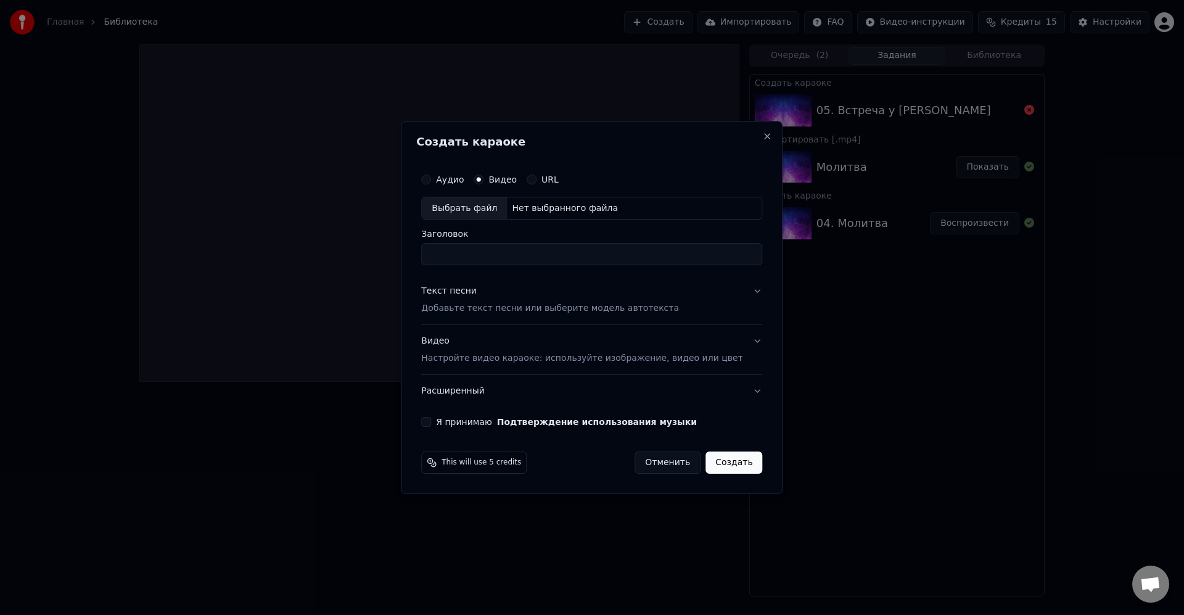
click at [459, 212] on div "Выбрать файл" at bounding box center [464, 208] width 85 height 22
type input "**********"
click at [606, 309] on p "Добавьте текст песни или выберите модель автотекста" at bounding box center [550, 309] width 258 height 12
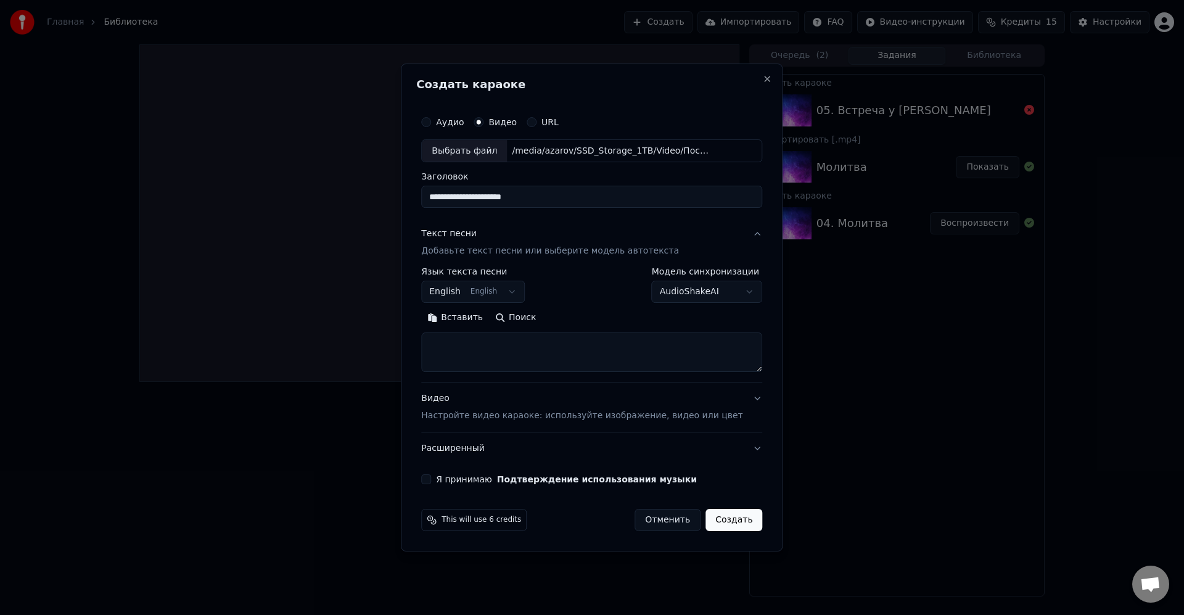
click at [577, 352] on textarea at bounding box center [591, 352] width 341 height 39
paste textarea "**********"
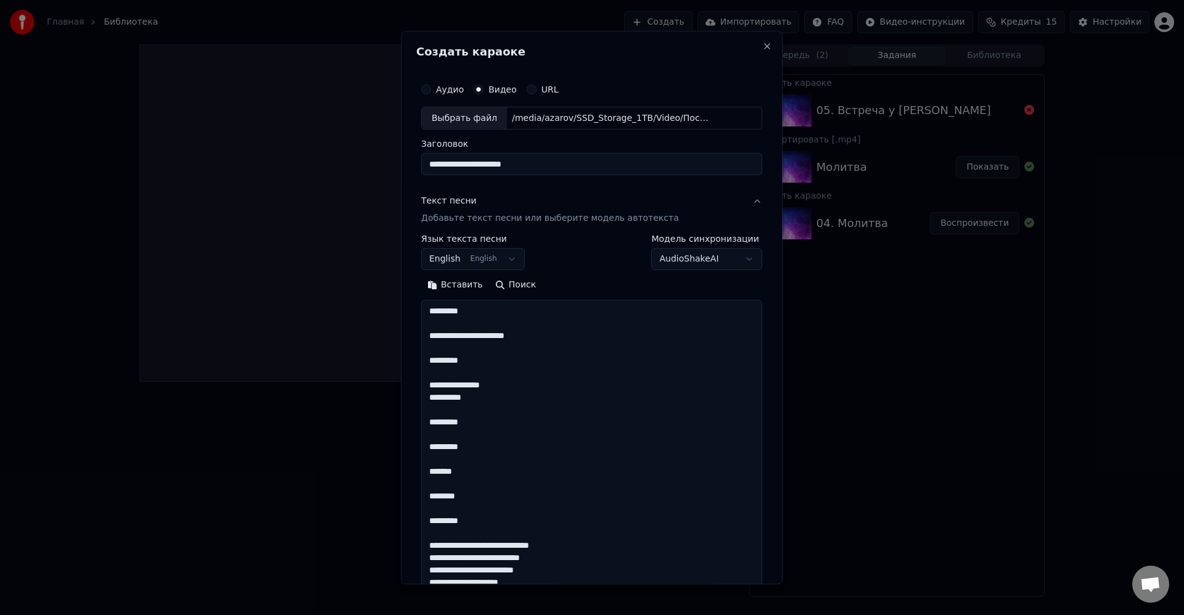
scroll to position [1790, 0]
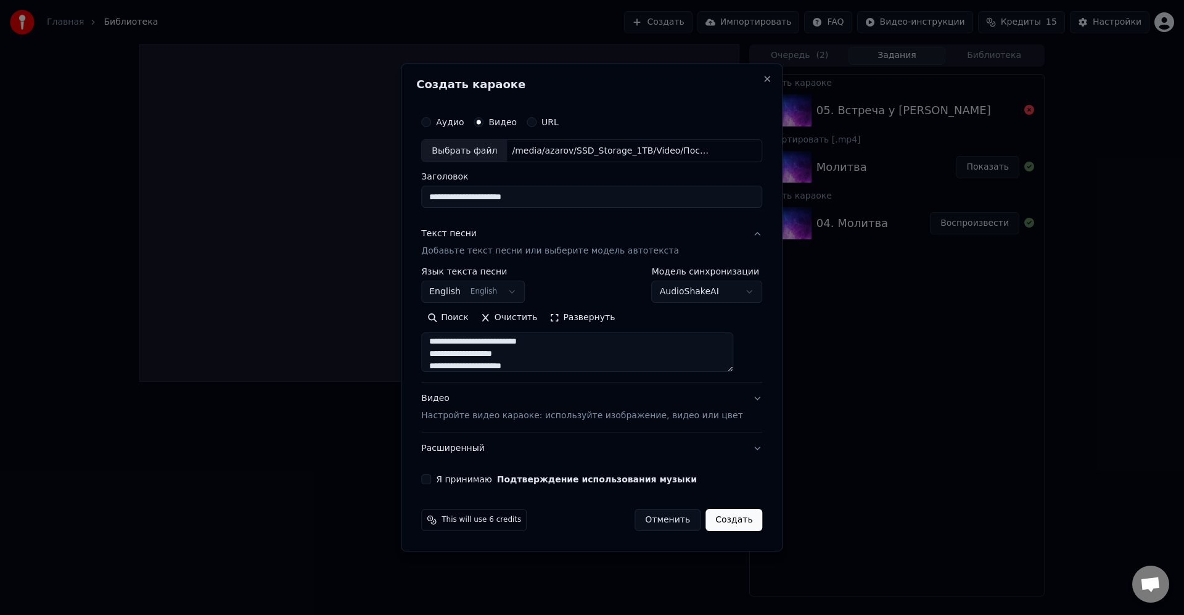
type textarea "**********"
click at [470, 294] on button "English English" at bounding box center [473, 292] width 104 height 22
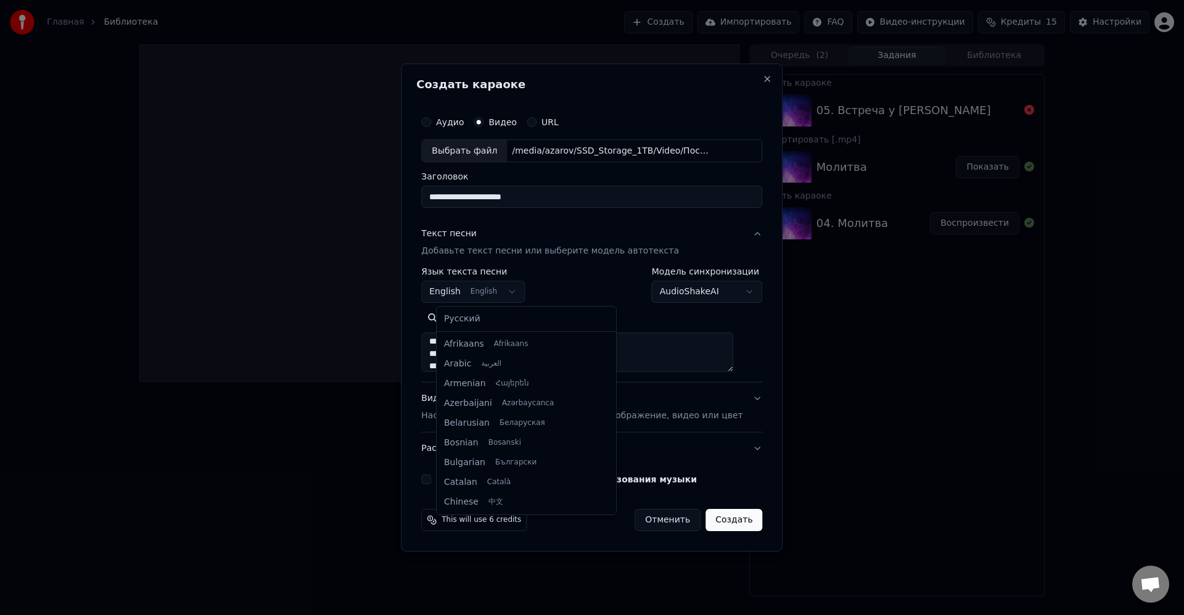
scroll to position [99, 0]
select select "**"
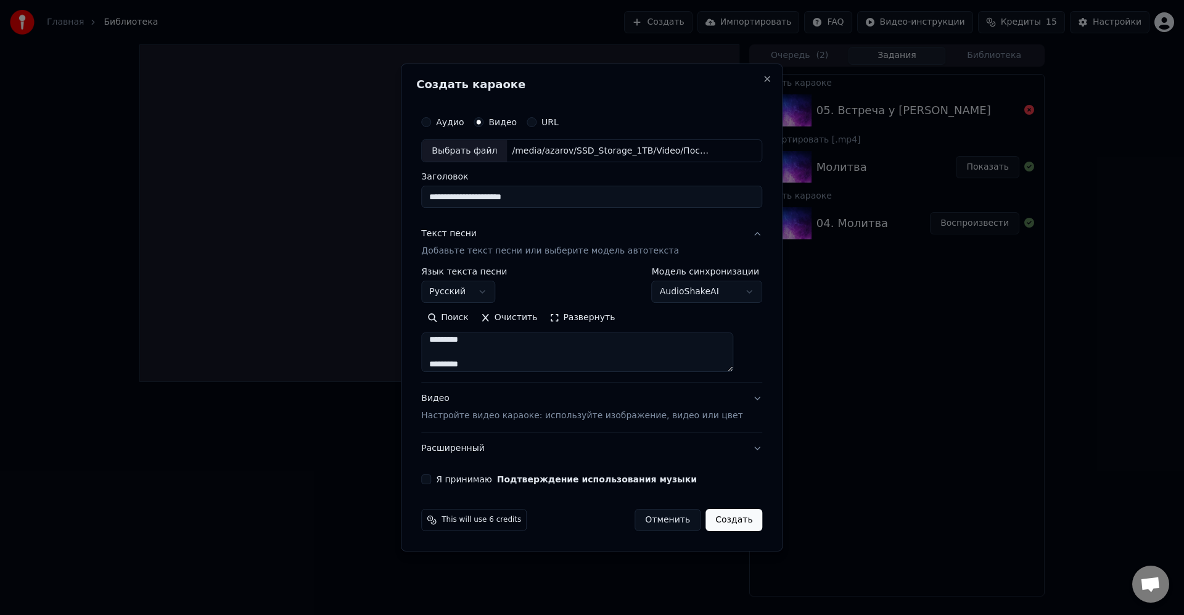
scroll to position [1050, 0]
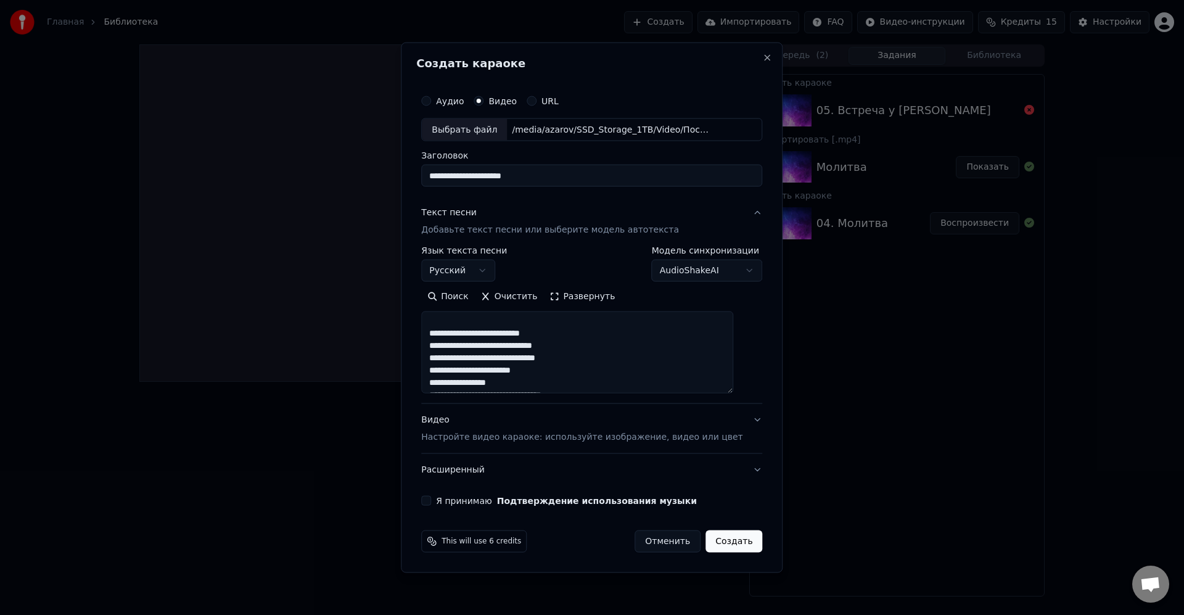
drag, startPoint x: 743, startPoint y: 385, endPoint x: 750, endPoint y: 412, distance: 28.0
click at [752, 414] on div "**********" at bounding box center [592, 307] width 382 height 531
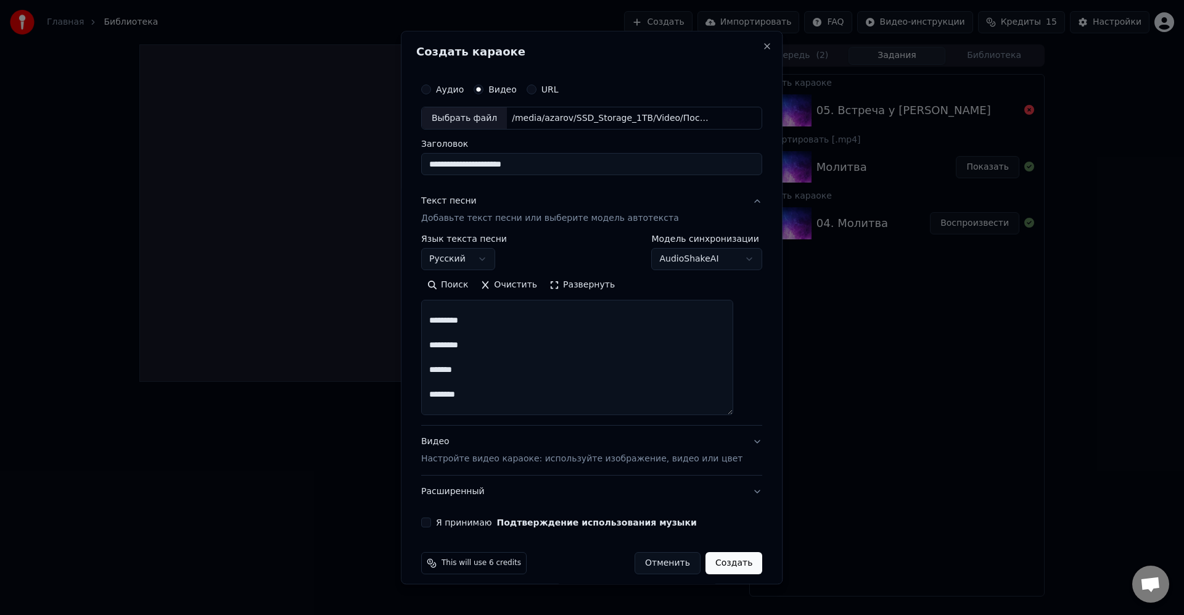
scroll to position [0, 0]
click at [526, 315] on textarea at bounding box center [577, 357] width 312 height 115
click at [529, 376] on textarea at bounding box center [577, 357] width 312 height 115
drag, startPoint x: 508, startPoint y: 385, endPoint x: 422, endPoint y: 379, distance: 86.6
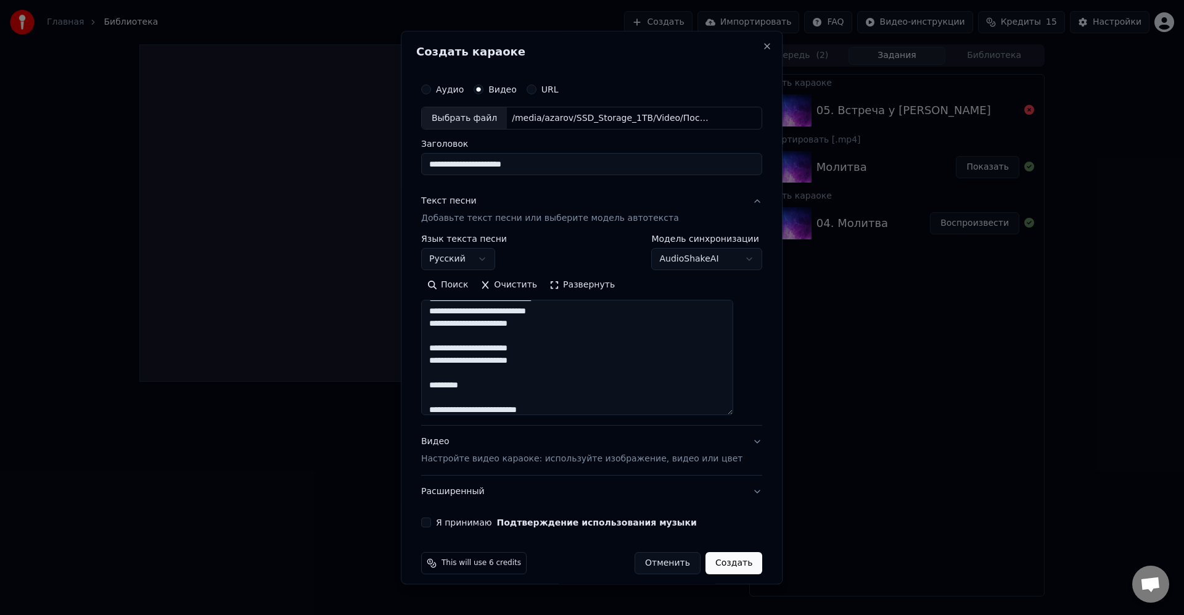
click at [422, 379] on div "**********" at bounding box center [592, 307] width 382 height 553
drag, startPoint x: 553, startPoint y: 363, endPoint x: 572, endPoint y: 370, distance: 20.7
click at [555, 367] on textarea at bounding box center [577, 357] width 312 height 115
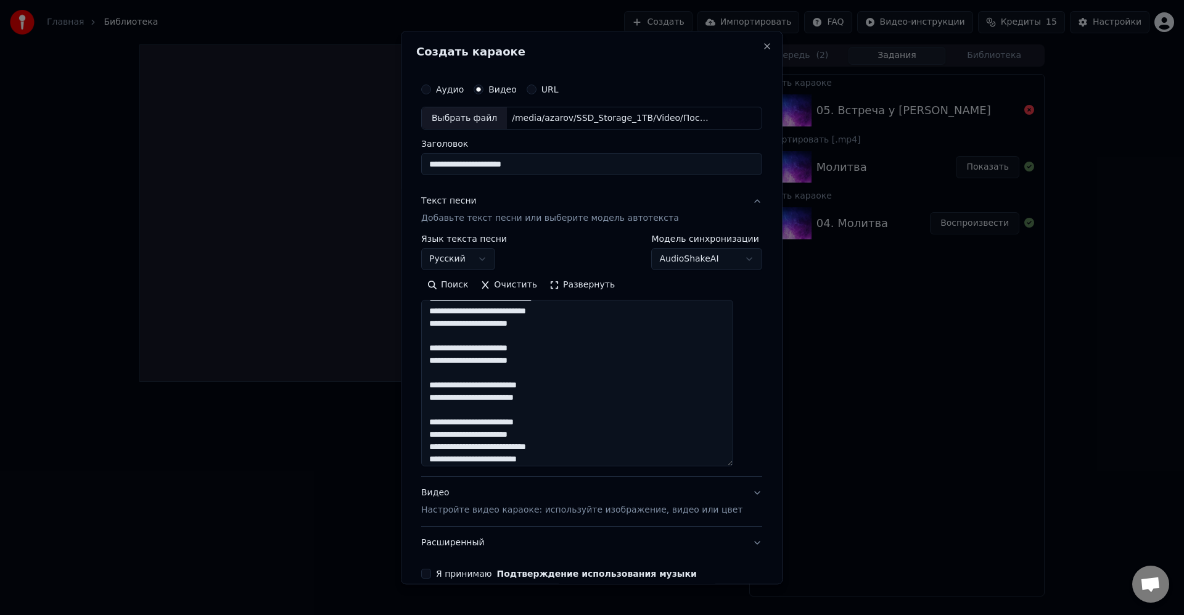
drag, startPoint x: 738, startPoint y: 418, endPoint x: 710, endPoint y: 447, distance: 41.0
click at [734, 463] on textarea at bounding box center [577, 383] width 312 height 167
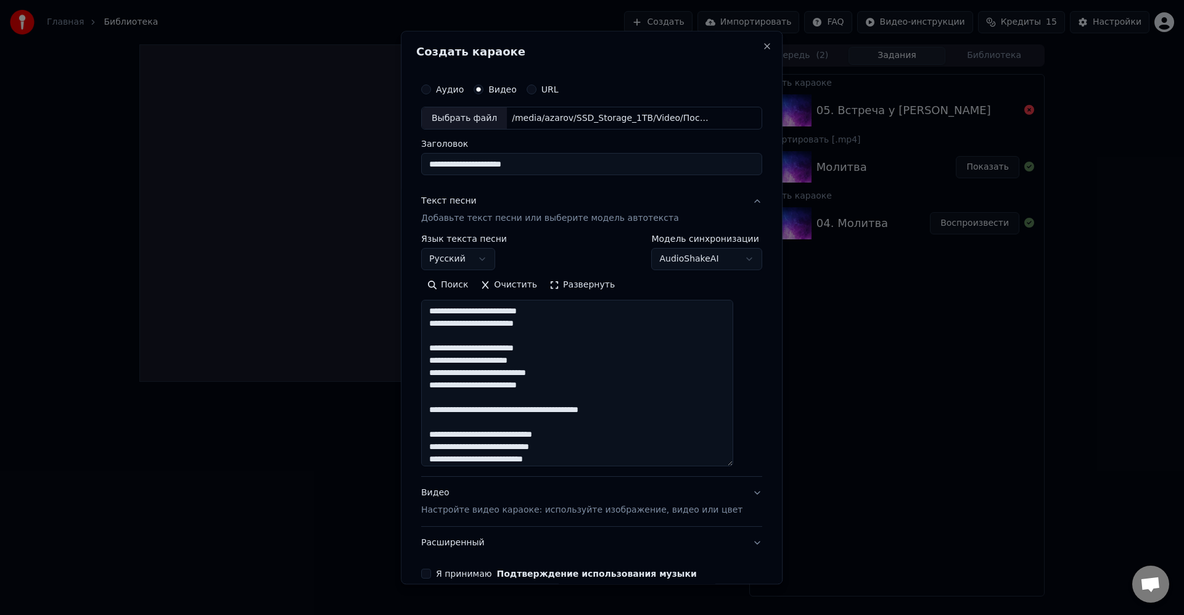
click at [460, 374] on textarea at bounding box center [577, 383] width 312 height 167
drag, startPoint x: 690, startPoint y: 408, endPoint x: 433, endPoint y: 397, distance: 256.9
click at [433, 397] on textarea at bounding box center [577, 383] width 312 height 167
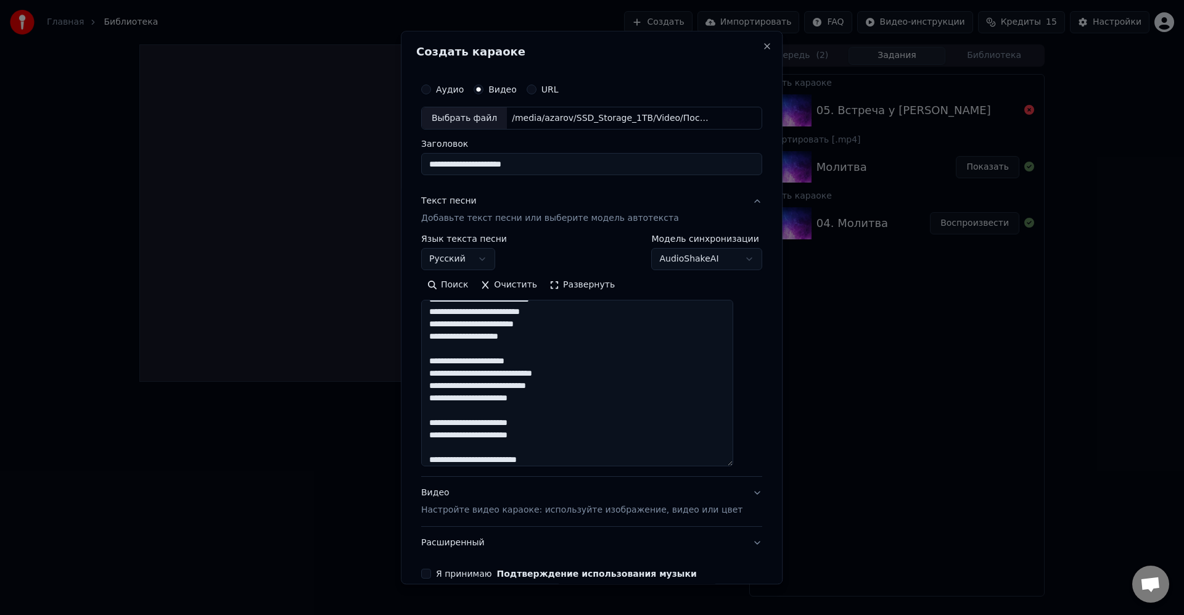
scroll to position [123, 0]
click at [587, 354] on textarea at bounding box center [577, 383] width 312 height 167
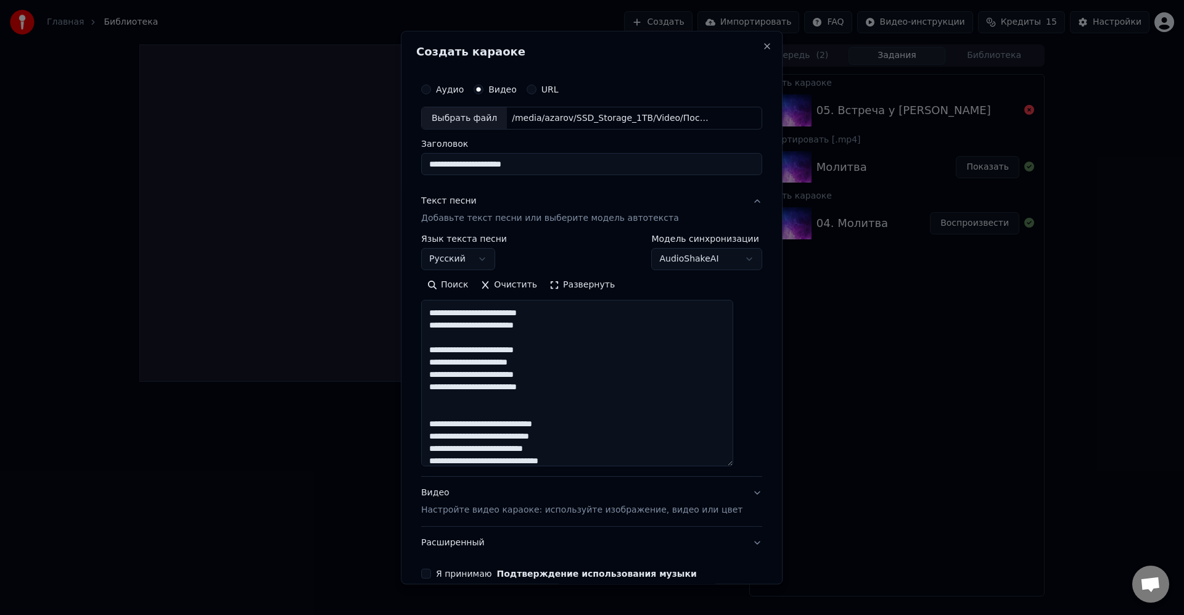
scroll to position [271, 0]
click at [569, 396] on textarea at bounding box center [577, 383] width 312 height 167
click at [598, 403] on textarea at bounding box center [577, 383] width 312 height 167
click at [448, 384] on textarea at bounding box center [577, 383] width 312 height 167
click at [456, 384] on textarea at bounding box center [577, 383] width 312 height 167
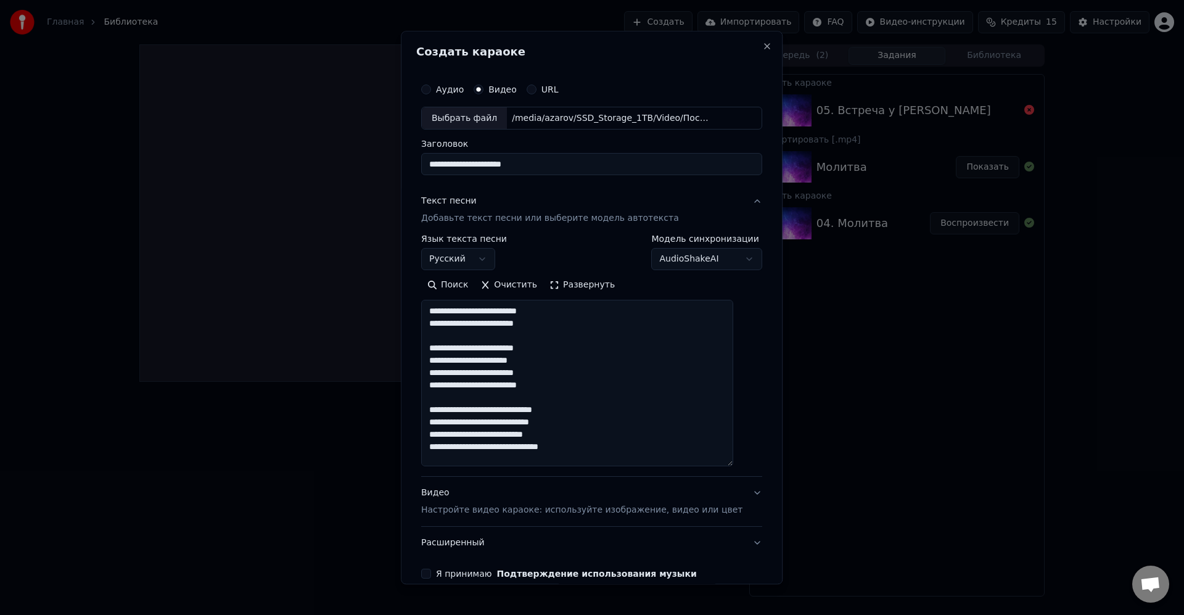
click at [456, 384] on textarea at bounding box center [577, 383] width 312 height 167
click at [598, 403] on textarea at bounding box center [577, 383] width 312 height 167
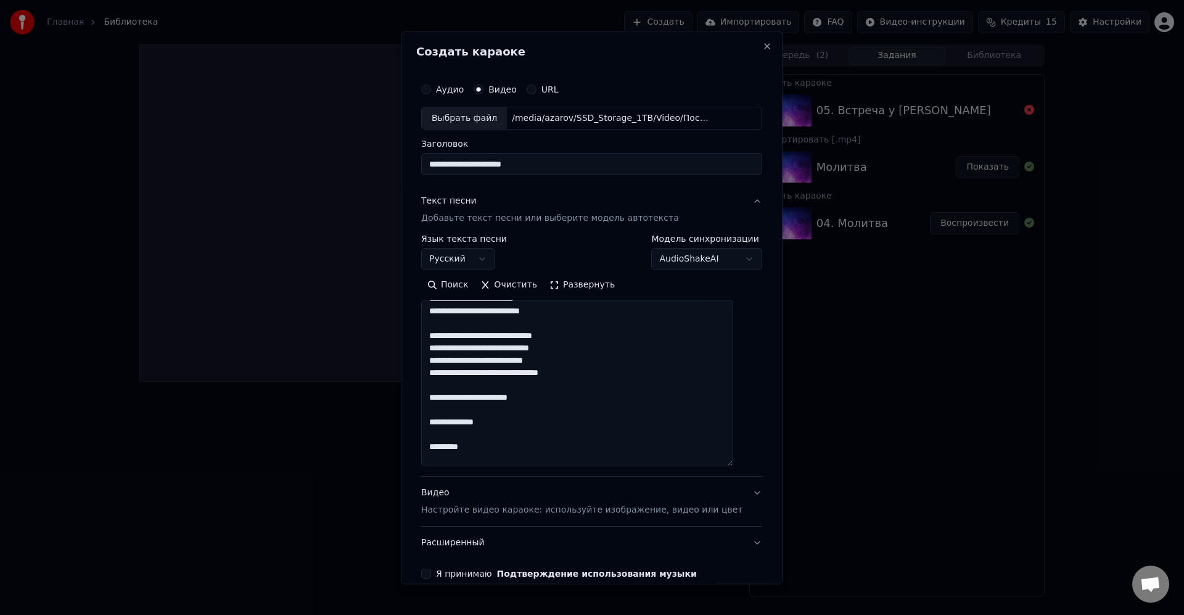
click at [521, 359] on textarea at bounding box center [577, 383] width 312 height 167
click at [486, 373] on textarea at bounding box center [577, 383] width 312 height 167
drag, startPoint x: 585, startPoint y: 398, endPoint x: 432, endPoint y: 395, distance: 152.4
click at [432, 395] on textarea at bounding box center [577, 383] width 312 height 167
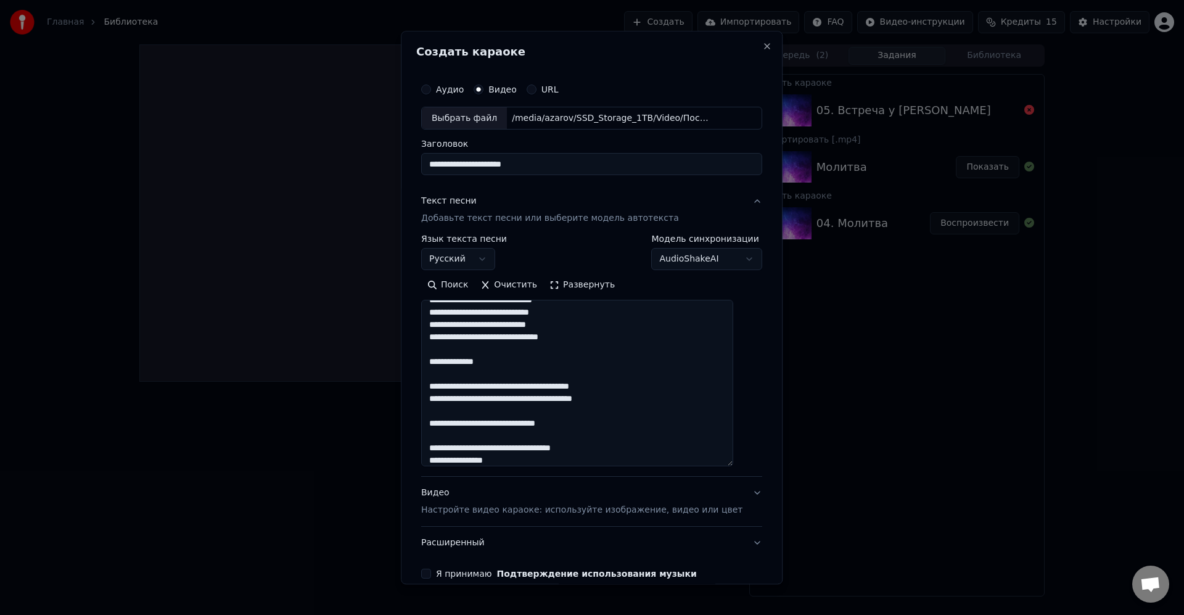
scroll to position [419, 0]
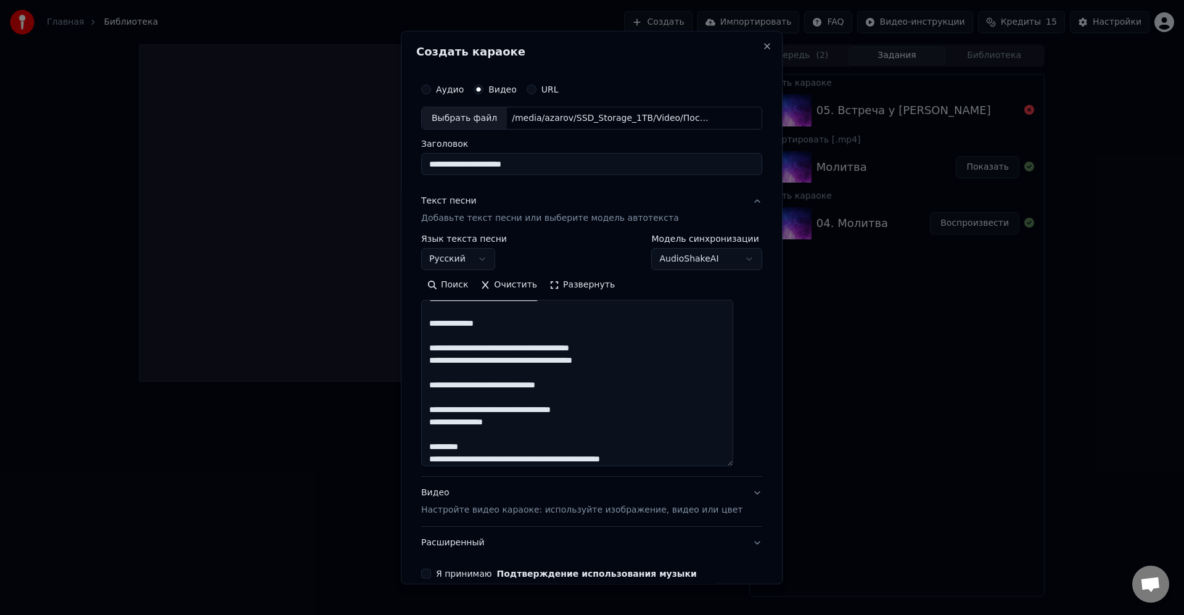
click at [672, 371] on textarea at bounding box center [577, 383] width 312 height 167
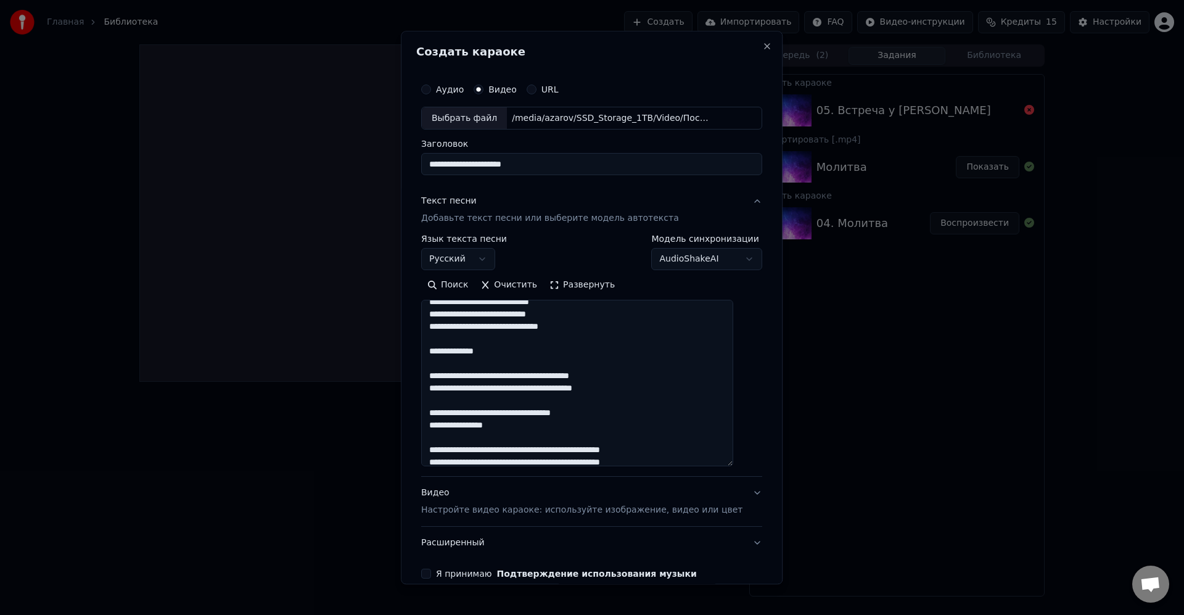
scroll to position [387, 0]
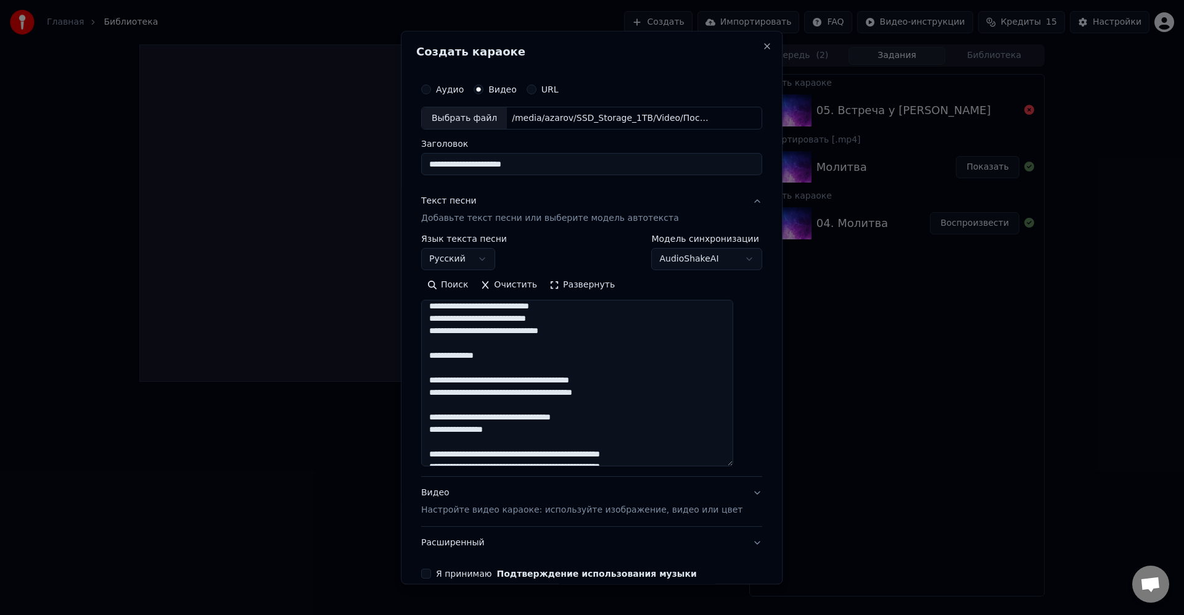
click at [661, 371] on textarea at bounding box center [577, 383] width 312 height 167
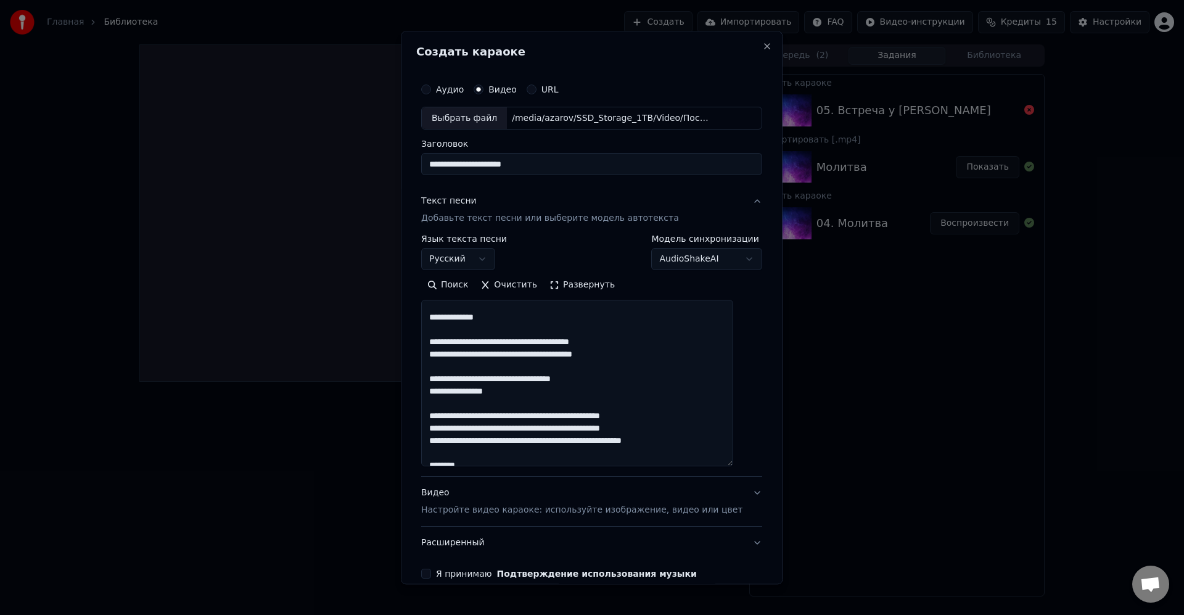
scroll to position [461, 0]
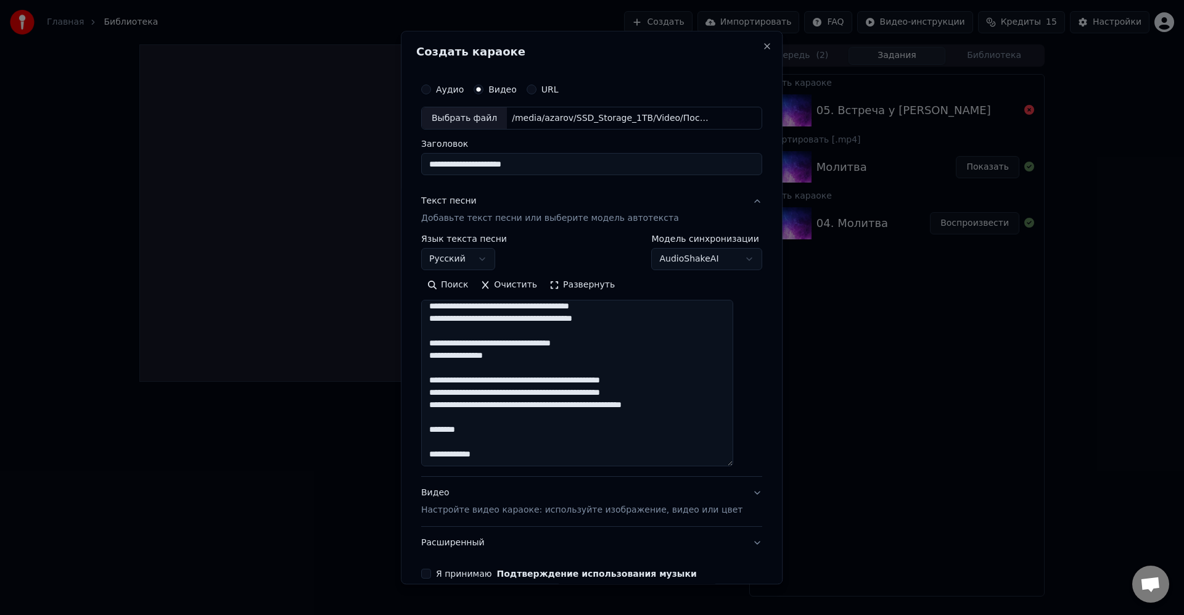
click at [695, 375] on textarea at bounding box center [577, 383] width 312 height 167
click at [669, 394] on textarea at bounding box center [577, 383] width 312 height 167
click at [680, 373] on textarea at bounding box center [577, 383] width 312 height 167
click at [683, 396] on textarea at bounding box center [577, 383] width 312 height 167
click at [579, 405] on textarea at bounding box center [577, 383] width 312 height 167
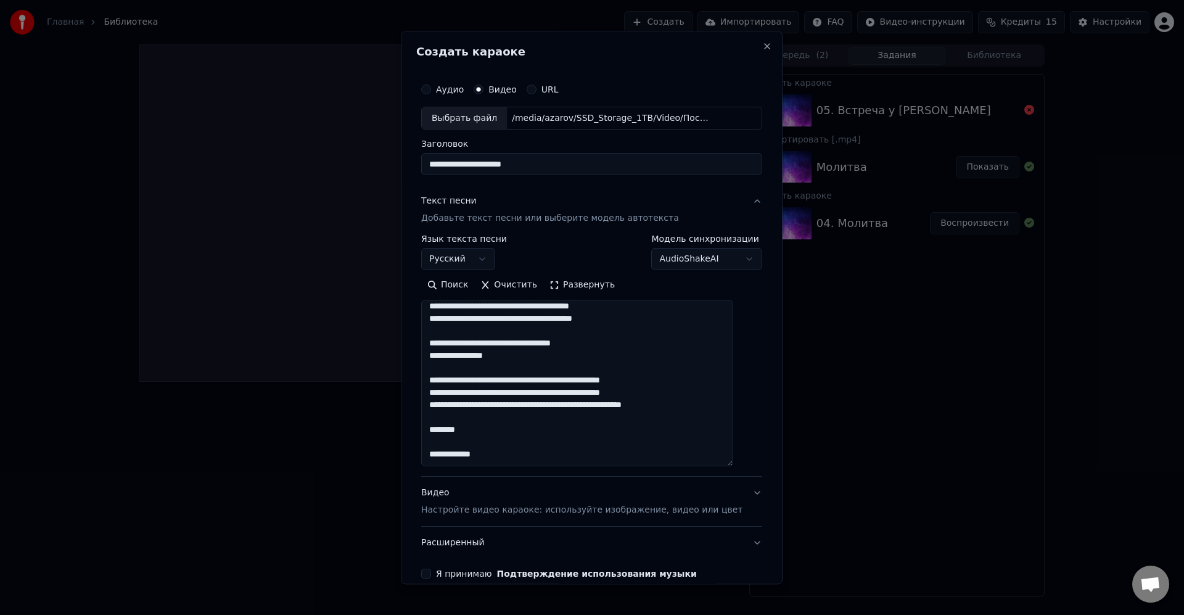
click at [579, 405] on textarea at bounding box center [577, 383] width 312 height 167
click at [487, 404] on textarea at bounding box center [577, 383] width 312 height 167
click at [603, 424] on textarea at bounding box center [577, 383] width 312 height 167
drag, startPoint x: 486, startPoint y: 429, endPoint x: 393, endPoint y: 429, distance: 92.5
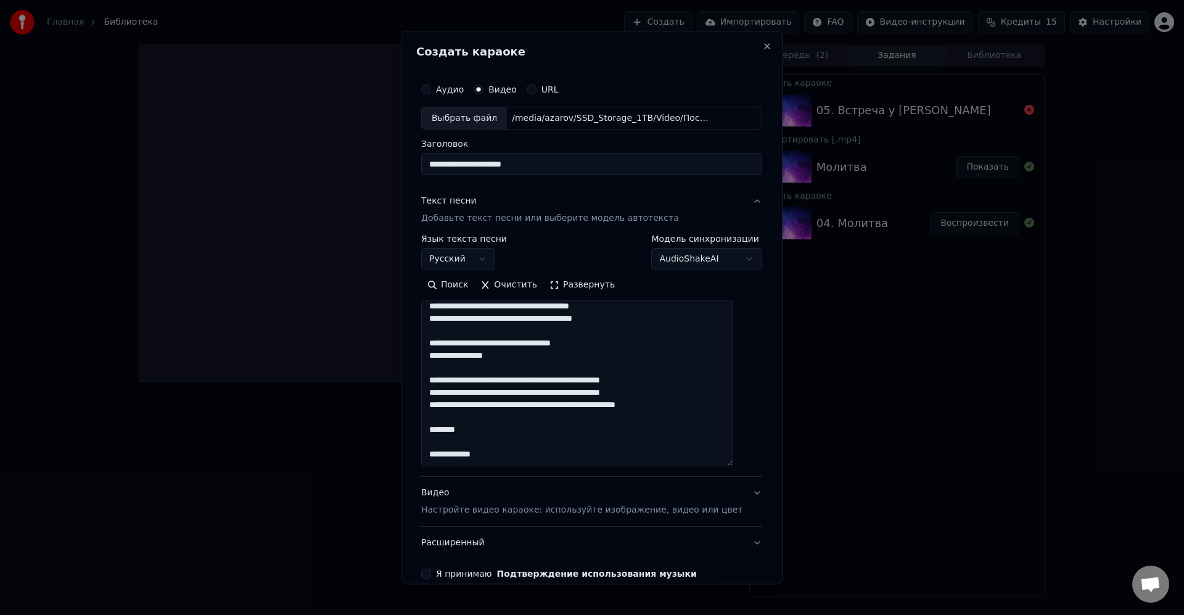
click at [393, 429] on body "**********" at bounding box center [592, 307] width 1184 height 615
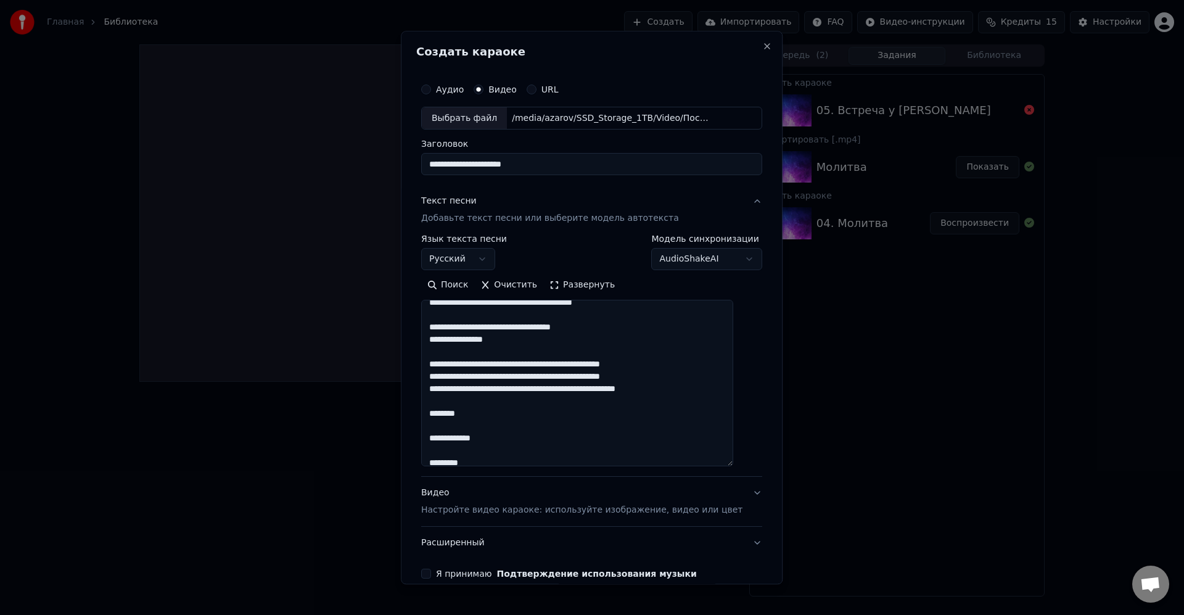
scroll to position [523, 0]
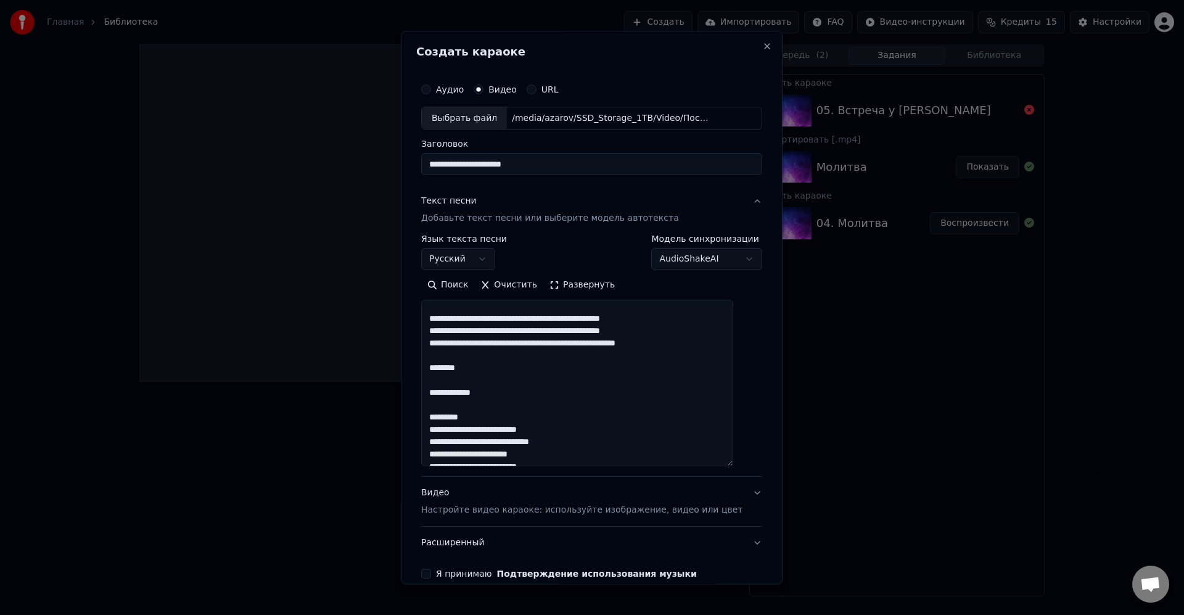
click at [553, 377] on textarea at bounding box center [577, 383] width 312 height 167
click at [576, 392] on textarea at bounding box center [577, 383] width 312 height 167
click at [593, 403] on textarea at bounding box center [577, 383] width 312 height 167
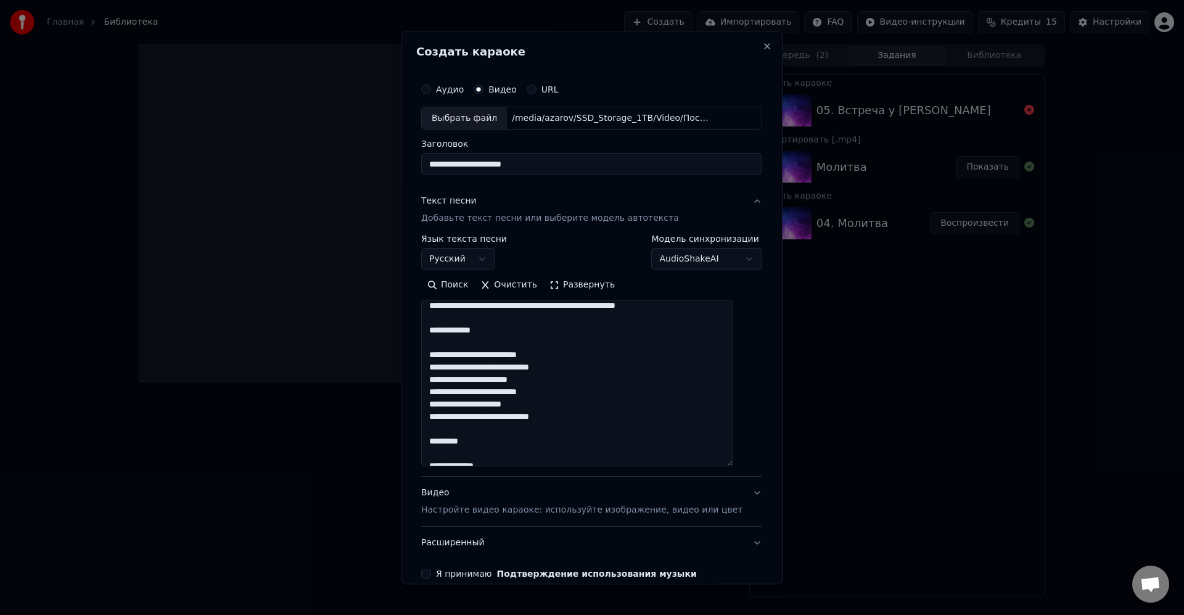
scroll to position [597, 0]
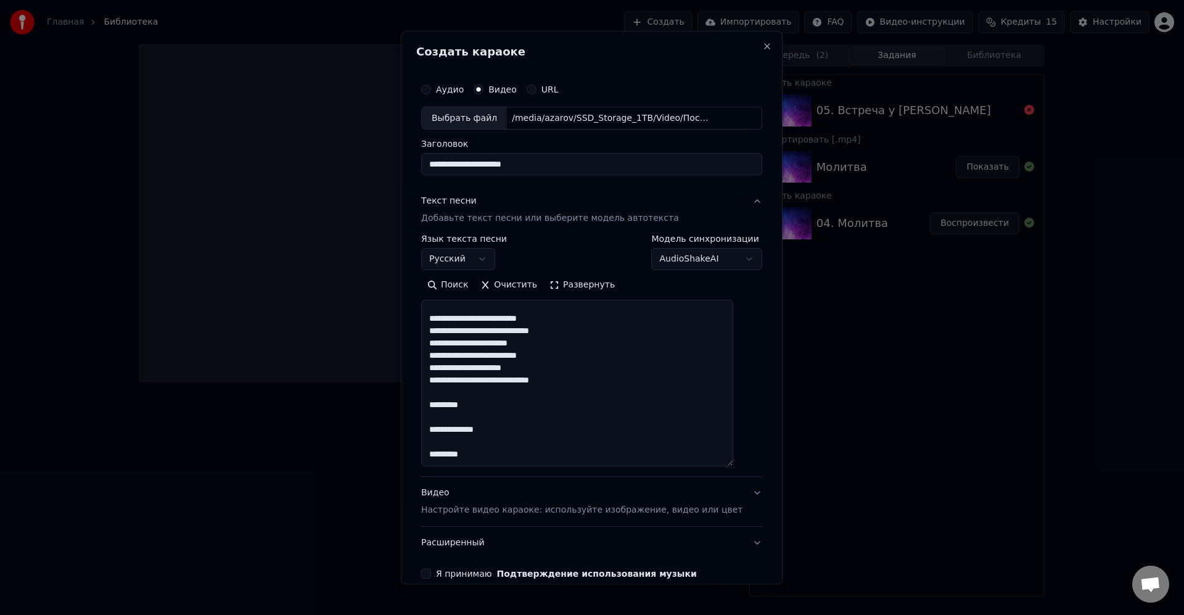
click at [582, 340] on textarea at bounding box center [577, 383] width 312 height 167
drag, startPoint x: 585, startPoint y: 356, endPoint x: 613, endPoint y: 354, distance: 28.4
click at [585, 356] on textarea at bounding box center [577, 383] width 312 height 167
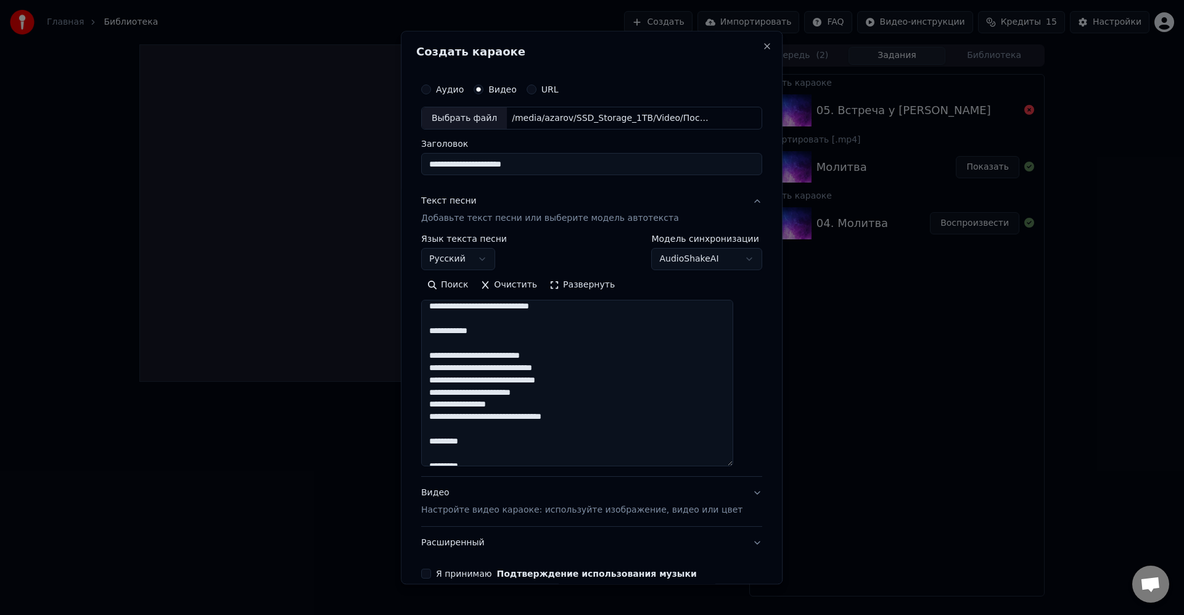
click at [584, 363] on textarea at bounding box center [577, 383] width 312 height 167
click at [559, 405] on textarea at bounding box center [577, 383] width 312 height 167
click at [629, 419] on textarea at bounding box center [577, 383] width 312 height 167
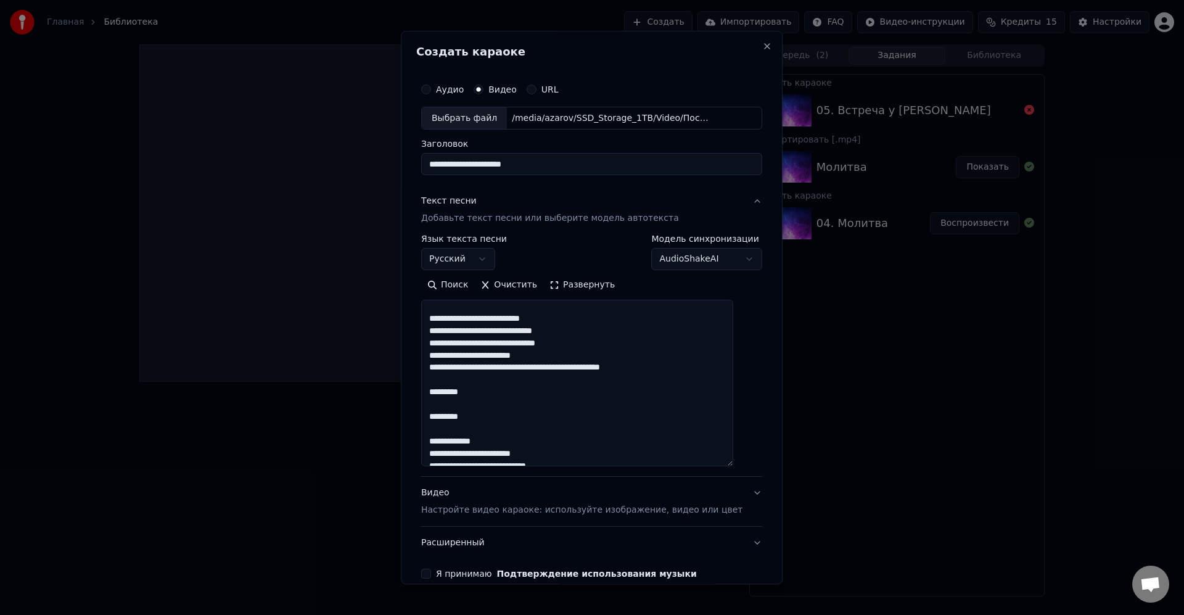
scroll to position [745, 0]
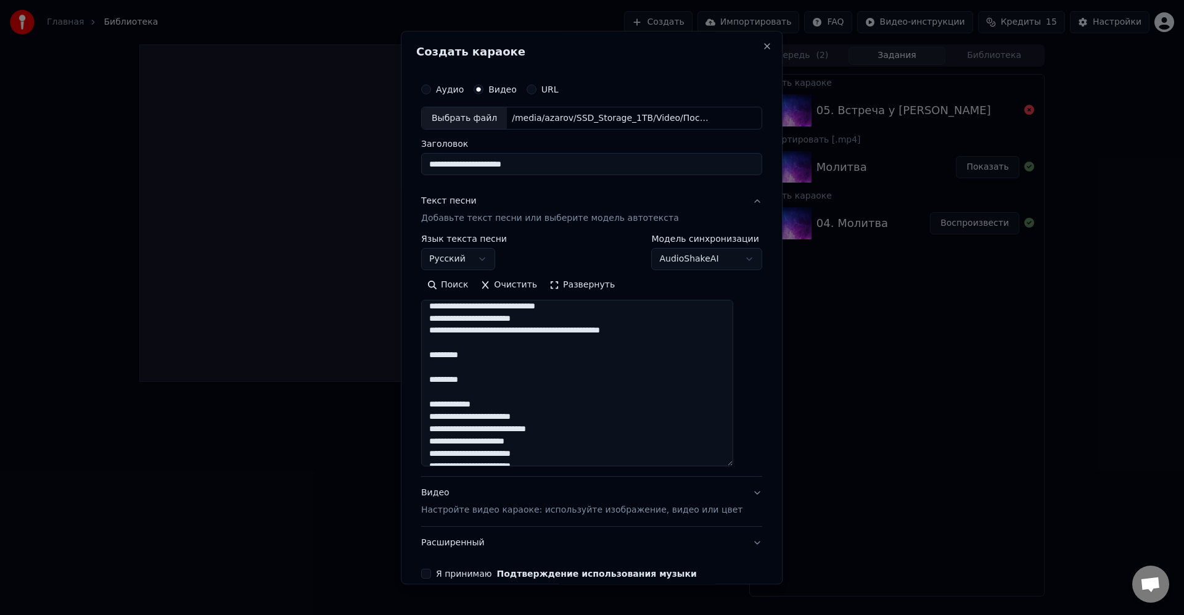
drag, startPoint x: 516, startPoint y: 373, endPoint x: 539, endPoint y: 376, distance: 23.0
click at [518, 373] on textarea at bounding box center [577, 383] width 312 height 167
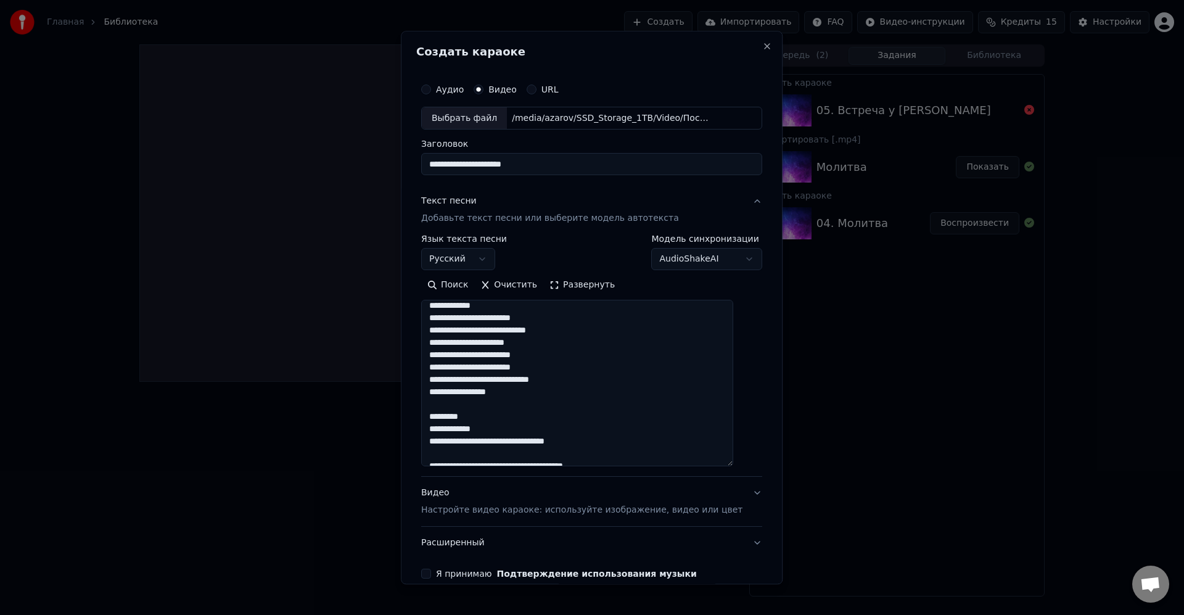
click at [566, 320] on textarea at bounding box center [577, 383] width 312 height 167
click at [462, 330] on textarea at bounding box center [577, 383] width 312 height 167
click at [582, 344] on textarea at bounding box center [577, 383] width 312 height 167
click at [579, 357] on textarea at bounding box center [577, 383] width 312 height 167
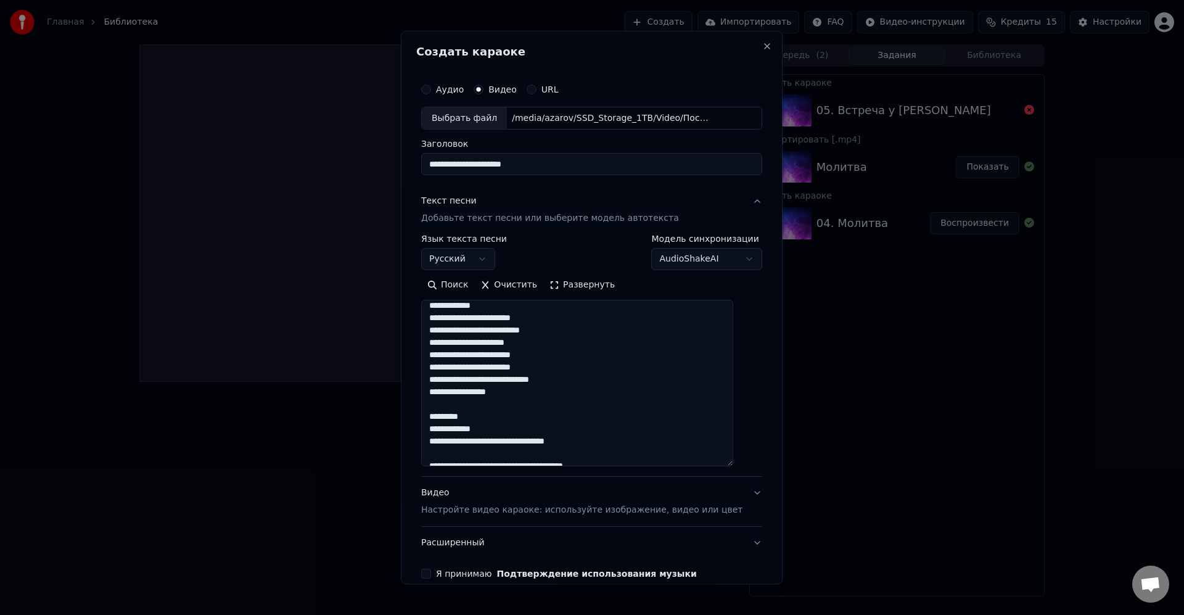
click at [560, 356] on textarea at bounding box center [577, 383] width 312 height 167
click at [568, 369] on textarea at bounding box center [577, 383] width 312 height 167
drag, startPoint x: 506, startPoint y: 412, endPoint x: 447, endPoint y: 402, distance: 60.0
click at [447, 402] on textarea at bounding box center [577, 383] width 312 height 167
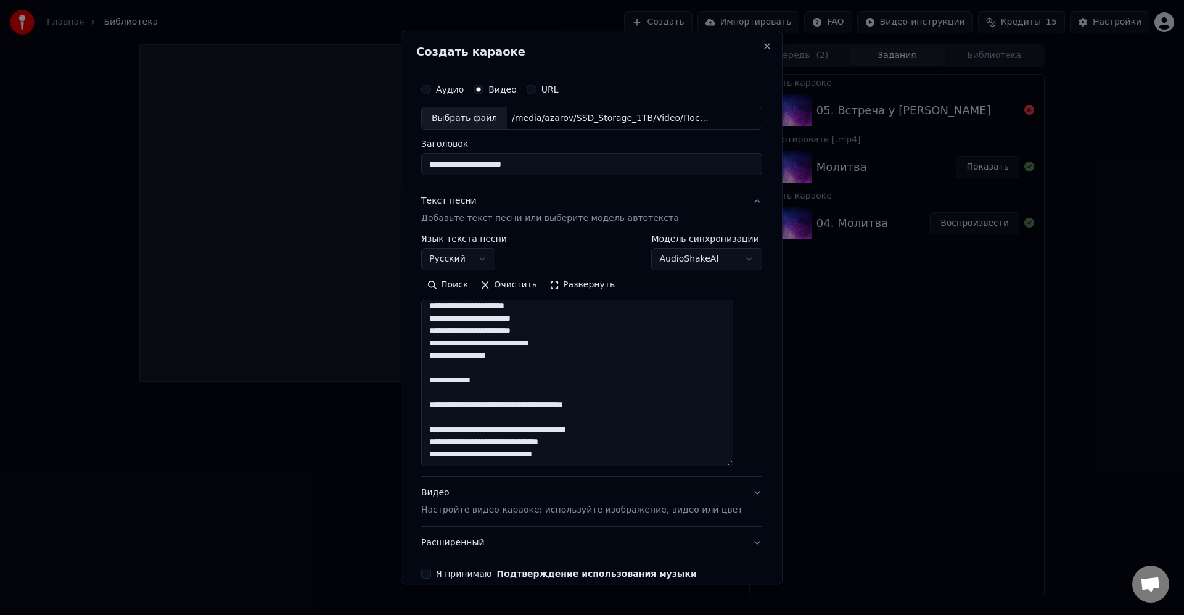
scroll to position [893, 0]
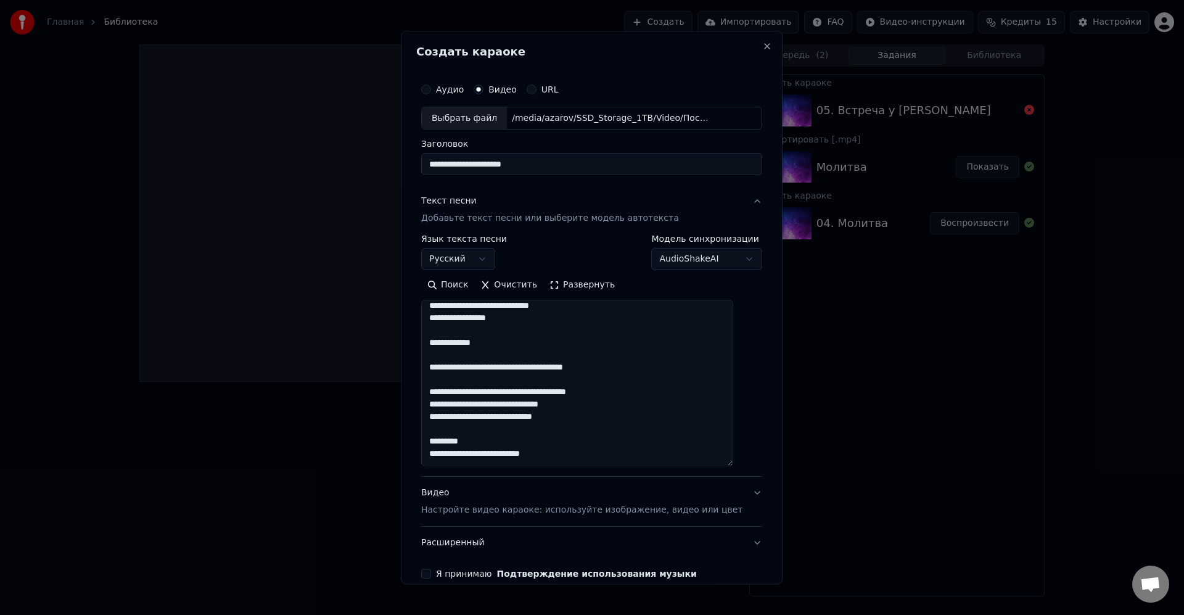
drag, startPoint x: 611, startPoint y: 368, endPoint x: 427, endPoint y: 366, distance: 184.5
click at [427, 366] on div "**********" at bounding box center [591, 328] width 351 height 512
drag, startPoint x: 645, startPoint y: 388, endPoint x: 427, endPoint y: 382, distance: 217.8
click at [427, 382] on div "**********" at bounding box center [591, 328] width 351 height 512
drag, startPoint x: 585, startPoint y: 404, endPoint x: 436, endPoint y: 408, distance: 150.0
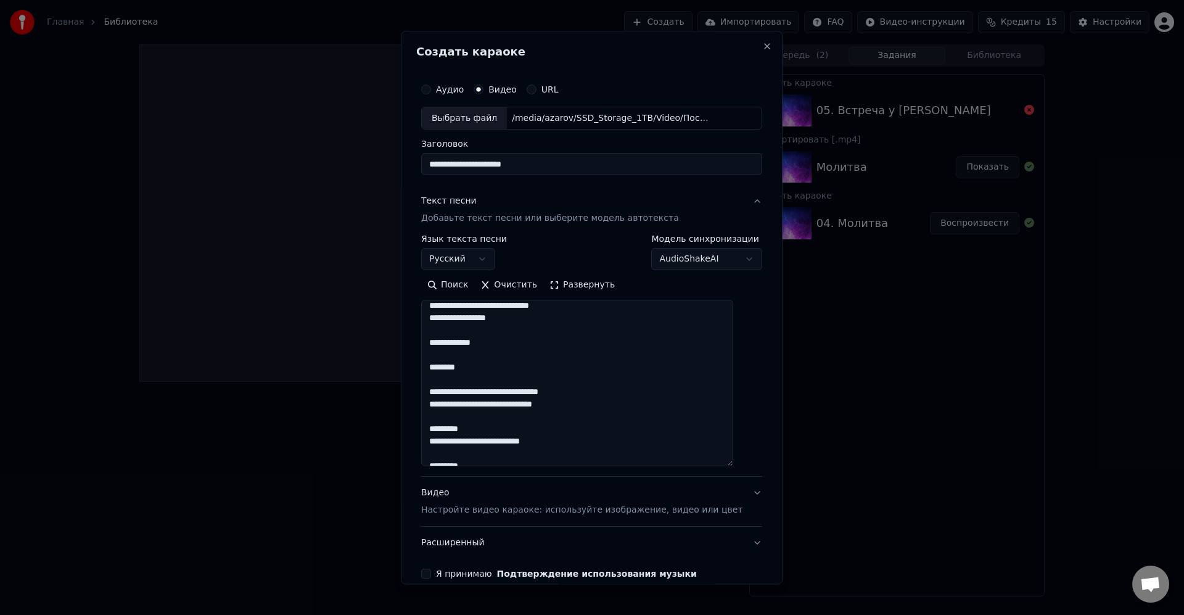
click at [436, 408] on textarea at bounding box center [577, 383] width 312 height 167
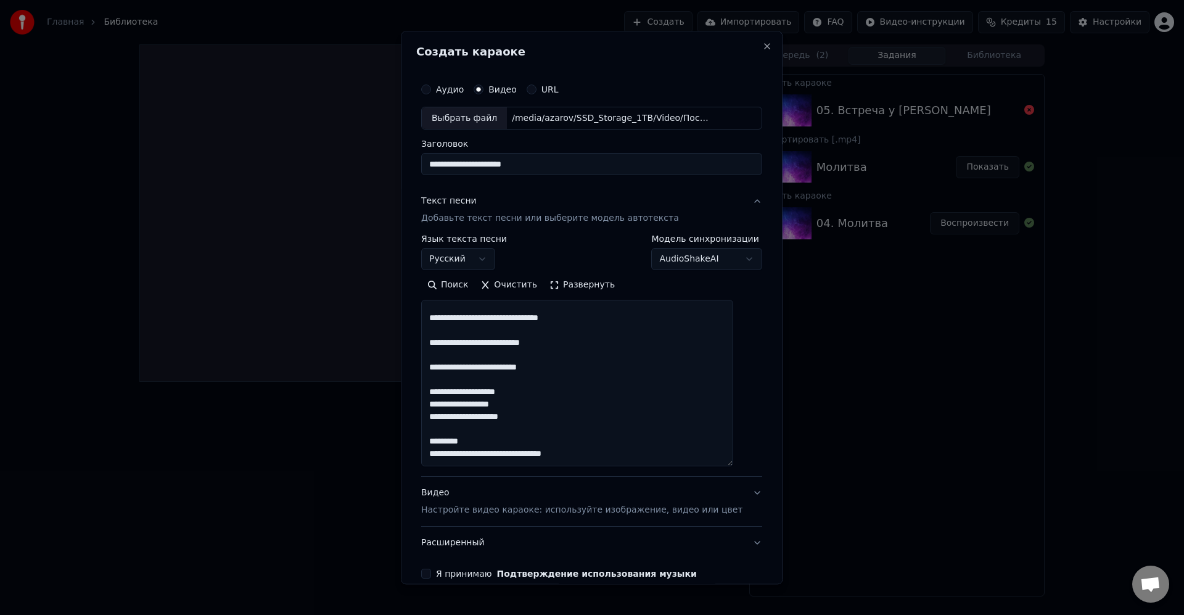
click at [599, 428] on textarea at bounding box center [577, 383] width 312 height 167
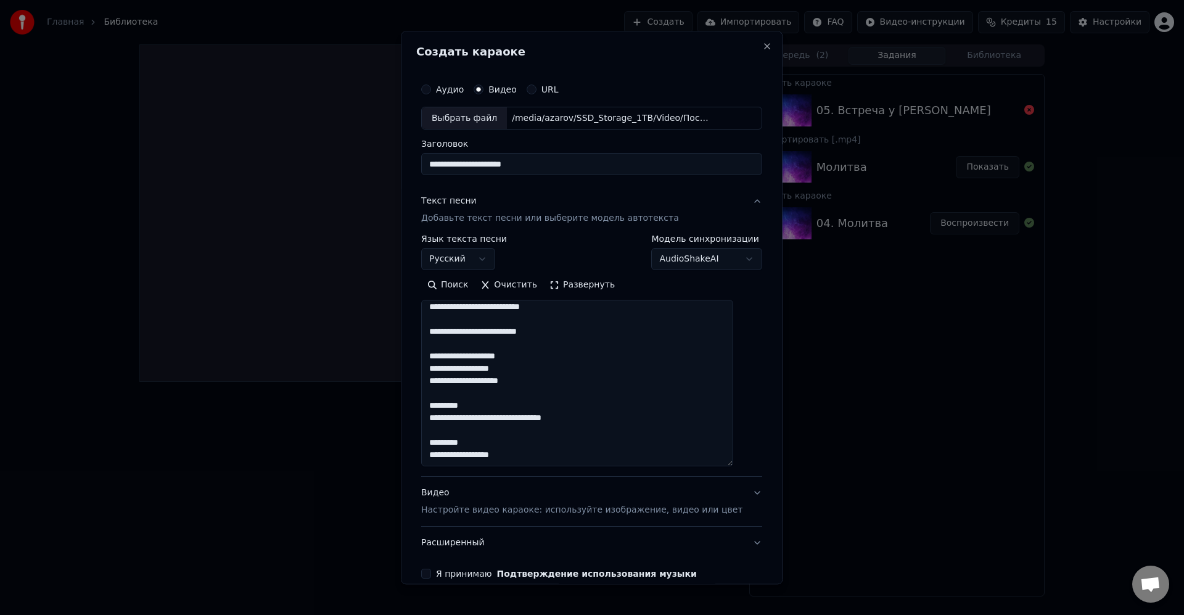
scroll to position [1041, 0]
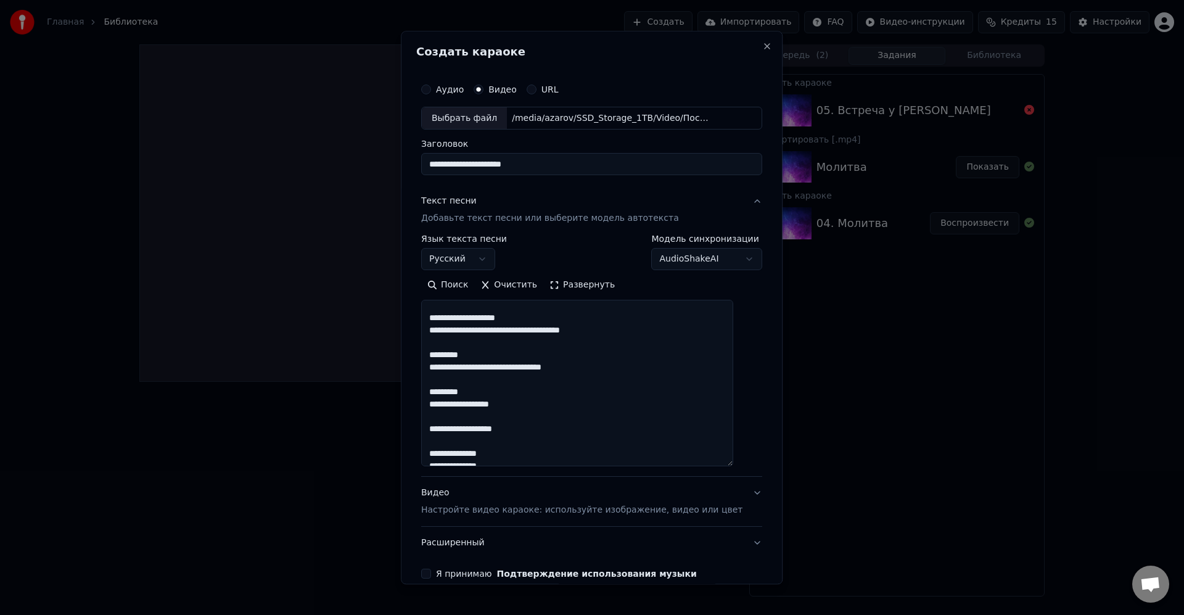
click at [628, 347] on textarea at bounding box center [577, 383] width 312 height 167
click at [624, 378] on textarea at bounding box center [577, 383] width 312 height 167
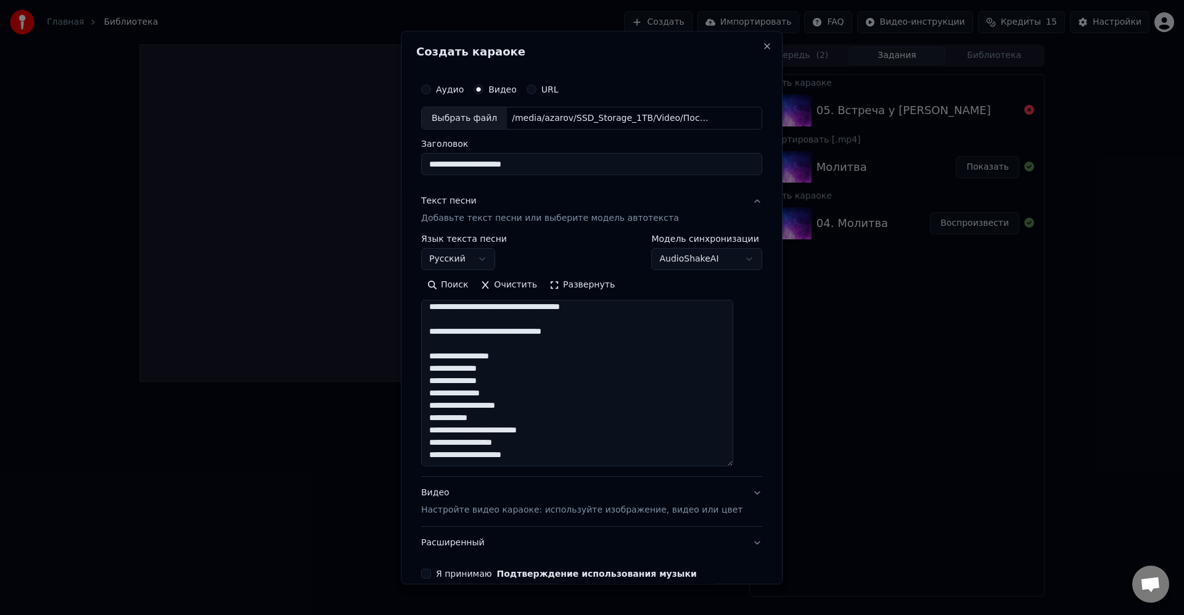
click at [488, 379] on textarea at bounding box center [577, 383] width 312 height 167
click at [538, 389] on textarea at bounding box center [577, 383] width 312 height 167
click at [537, 398] on textarea at bounding box center [577, 383] width 312 height 167
click at [581, 387] on textarea at bounding box center [577, 383] width 312 height 167
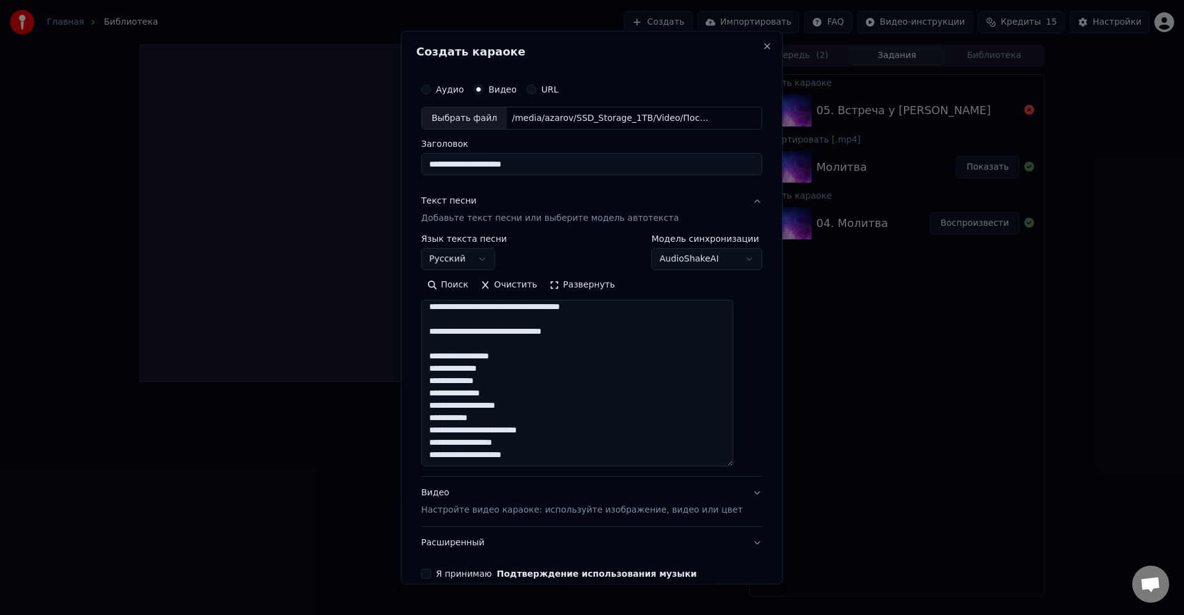
type textarea "**********"
click at [584, 418] on textarea at bounding box center [577, 383] width 312 height 167
click at [603, 439] on textarea at bounding box center [577, 383] width 312 height 167
click at [431, 572] on button "Я принимаю Подтверждение использования музыки" at bounding box center [426, 574] width 10 height 10
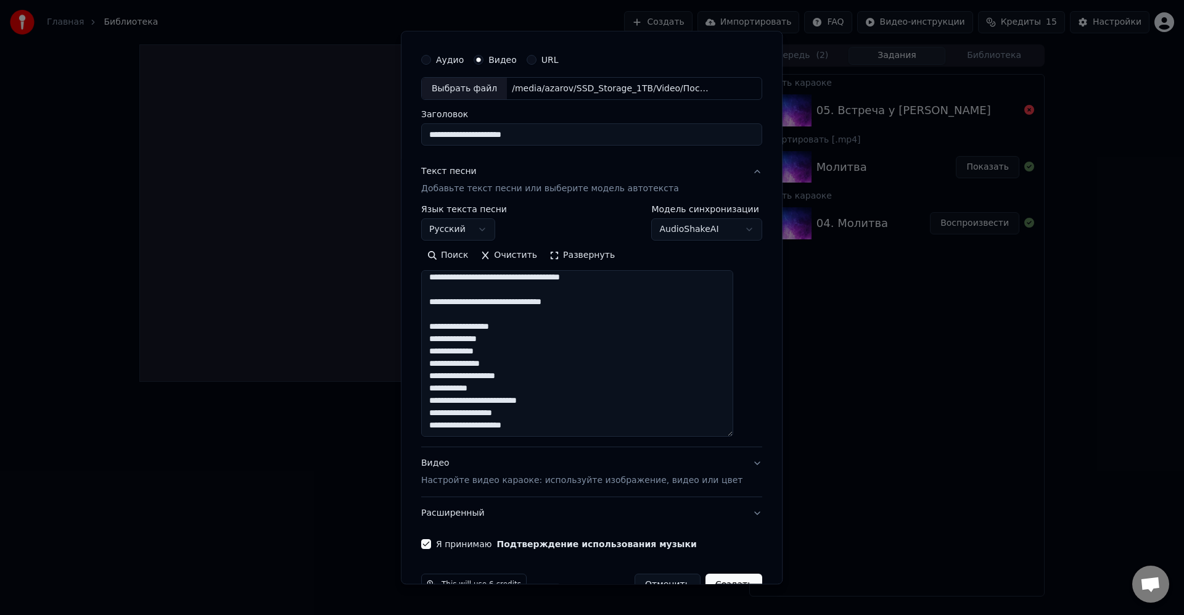
scroll to position [62, 0]
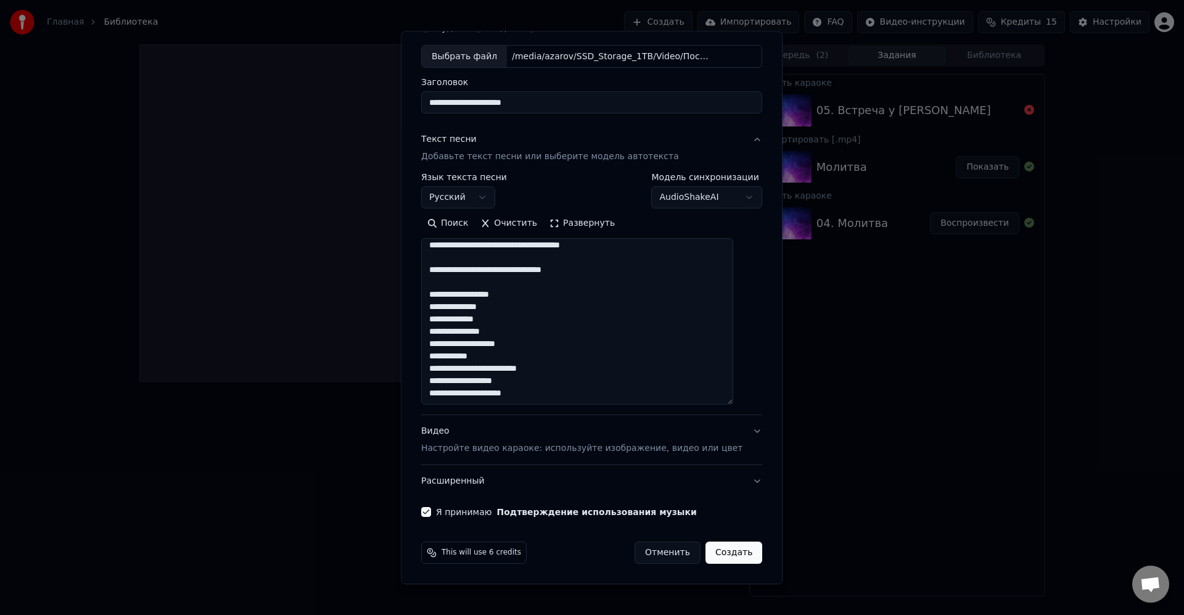
click at [726, 550] on button "Создать" at bounding box center [734, 553] width 57 height 22
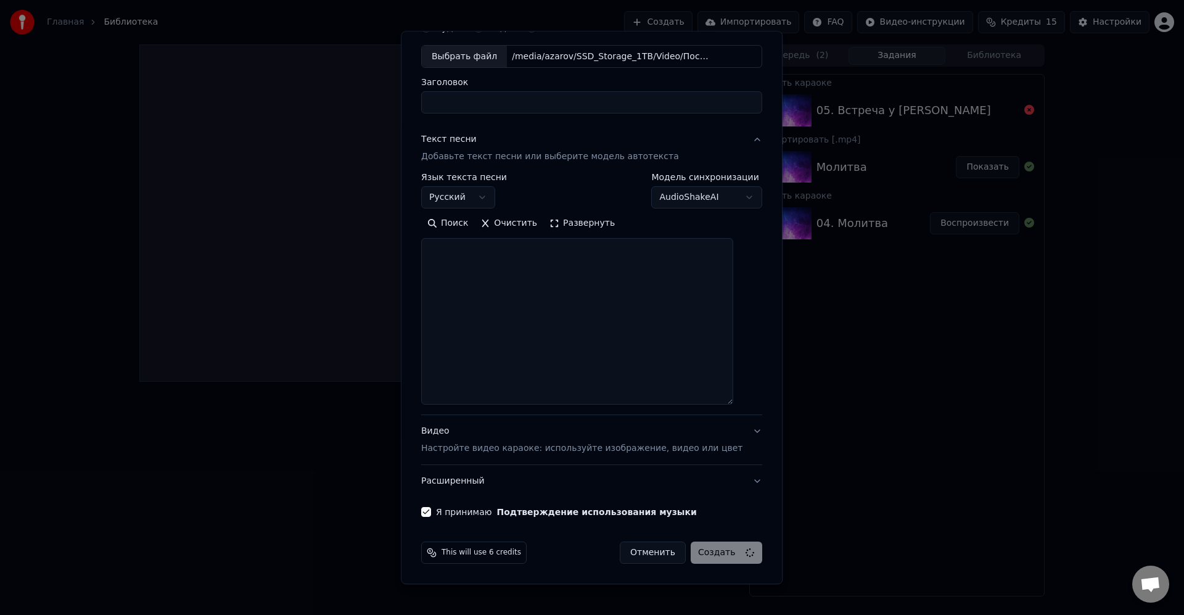
select select
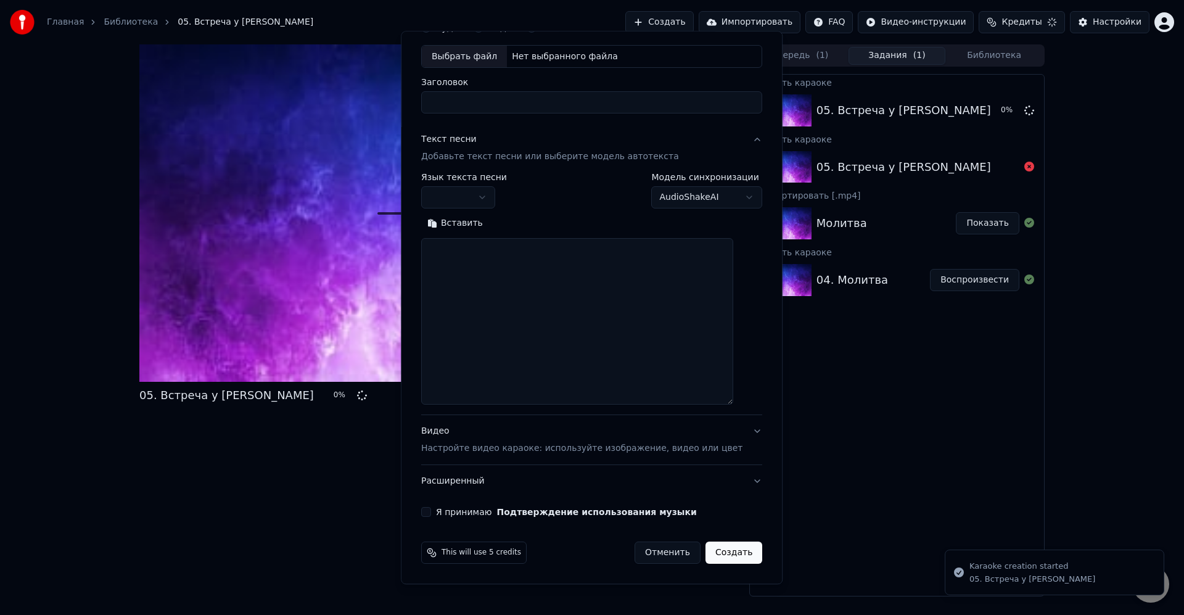
click at [725, 493] on div "**********" at bounding box center [591, 266] width 351 height 512
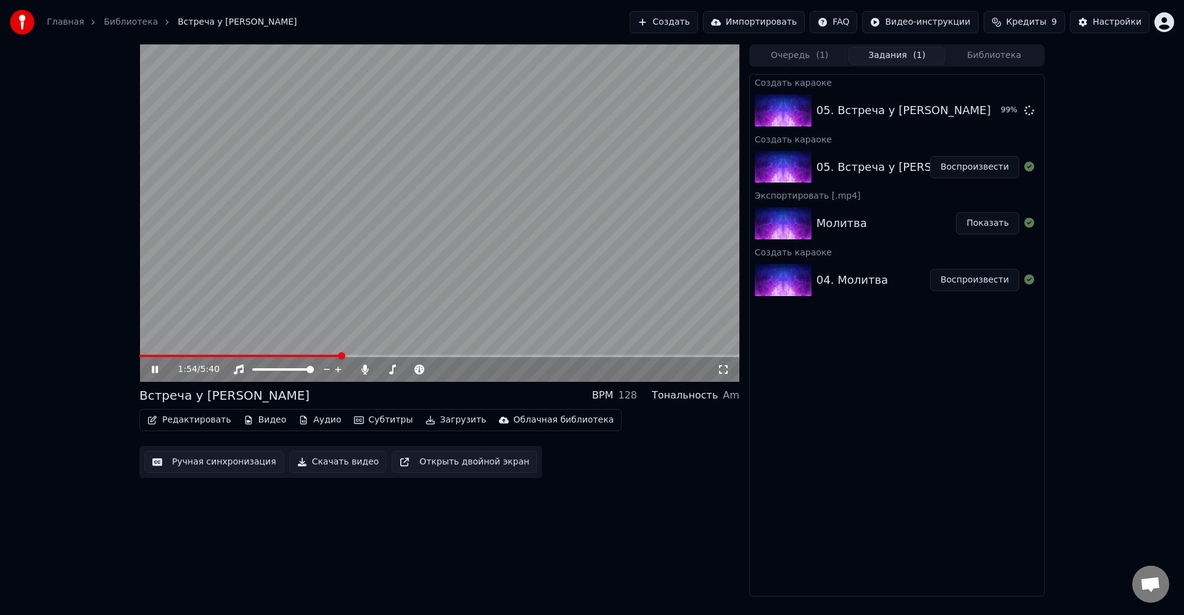
click at [487, 258] on video at bounding box center [439, 212] width 600 height 337
drag, startPoint x: 243, startPoint y: 365, endPoint x: 167, endPoint y: 358, distance: 76.2
click at [139, 357] on span at bounding box center [139, 356] width 0 height 2
click at [600, 524] on div "0:00 / 5:40 Встреча у Летописца BPM 128 Тональность Am Редактировать Видео Ауди…" at bounding box center [439, 320] width 600 height 552
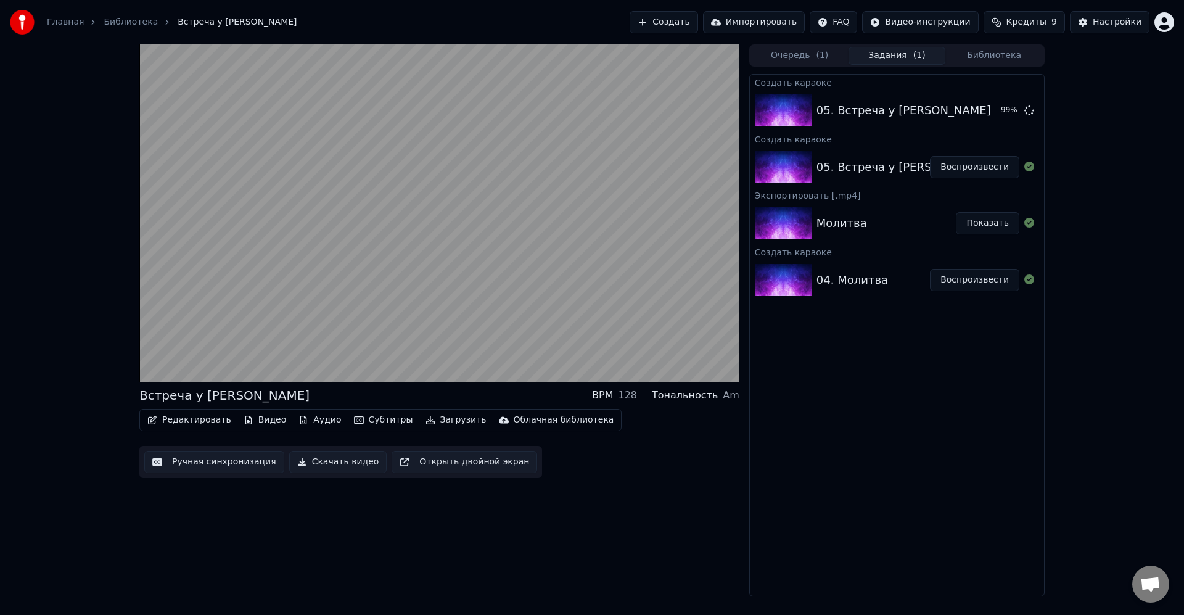
click at [969, 410] on div "Создать караоке 05. Встреча у Летописца 99 % Создать караоке 05. Встреча у Лето…" at bounding box center [898, 335] width 296 height 523
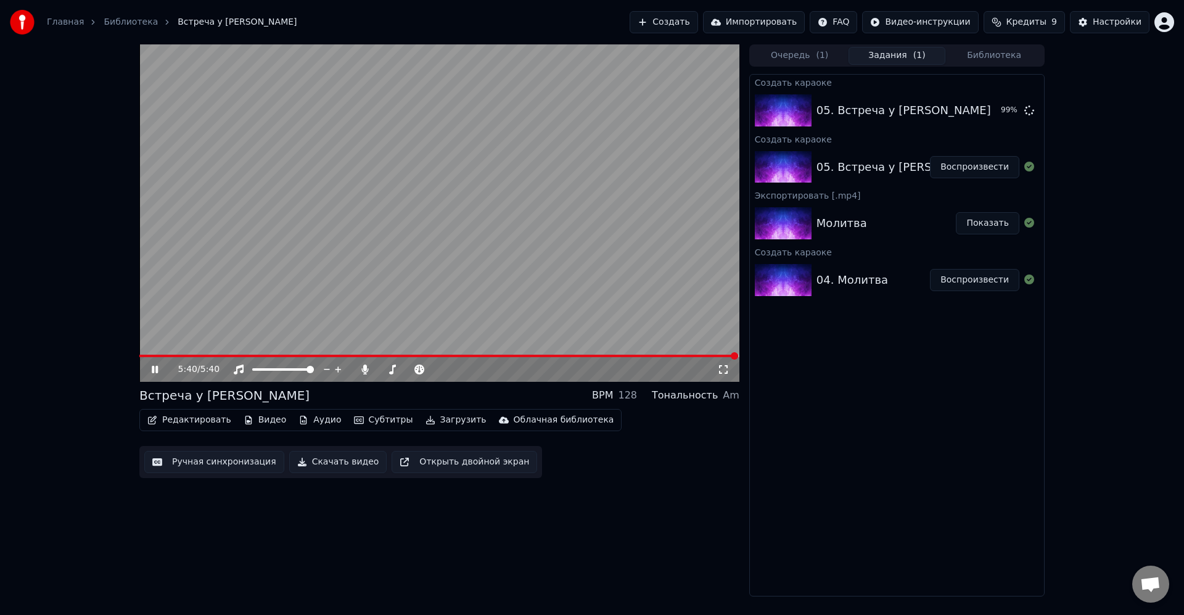
click at [631, 250] on video at bounding box center [439, 212] width 600 height 337
click at [439, 421] on button "Загрузить" at bounding box center [456, 419] width 71 height 17
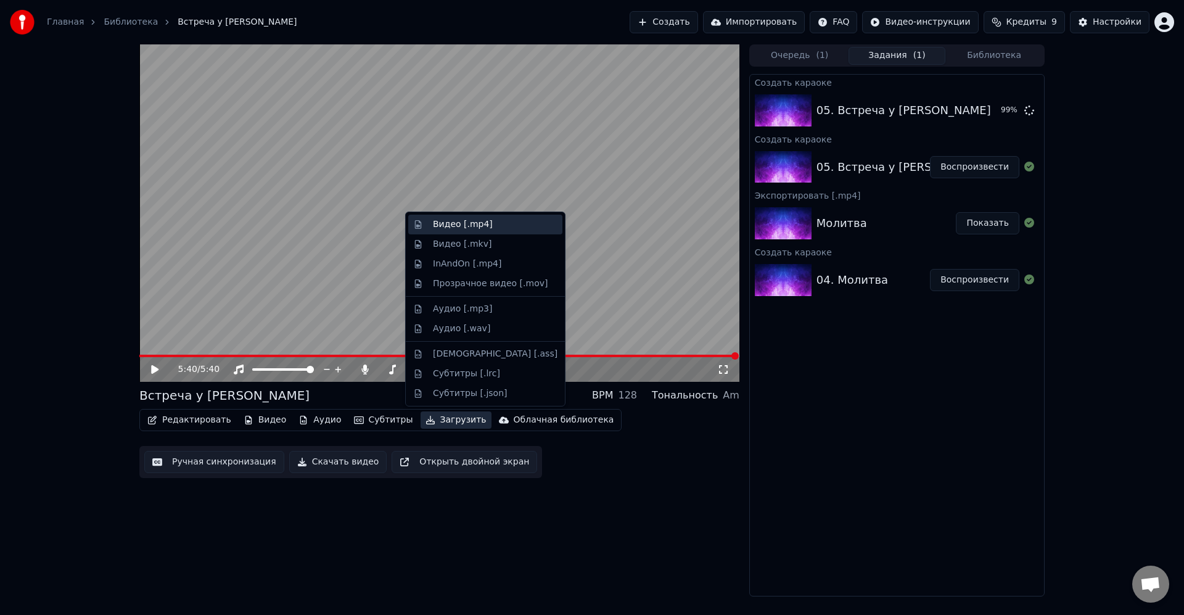
drag, startPoint x: 458, startPoint y: 220, endPoint x: 465, endPoint y: 225, distance: 8.9
click at [458, 220] on div "Видео [.mp4]" at bounding box center [463, 224] width 60 height 12
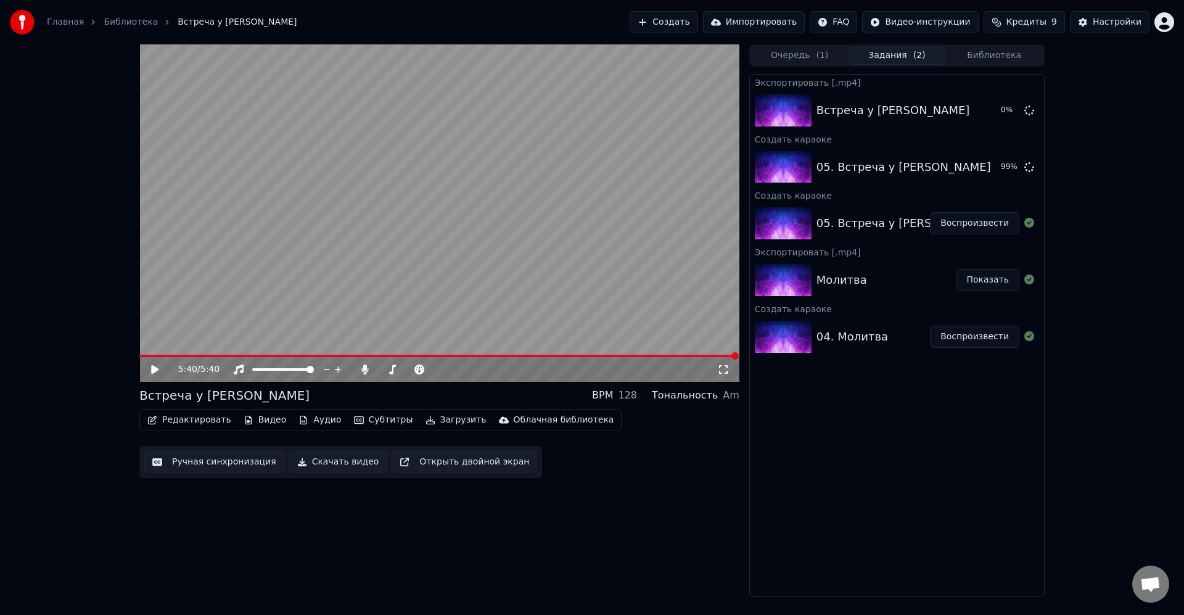
click at [1101, 197] on div "5:40 / 5:40 Встреча у Летописца BPM 128 Тональность Am Редактировать Видео Ауди…" at bounding box center [592, 320] width 1184 height 552
click at [1096, 196] on div "5:40 / 5:40 Встреча у Летописца BPM 128 Тональность Am Редактировать Видео Ауди…" at bounding box center [592, 320] width 1184 height 552
click at [973, 456] on div "Экспортировать [.mp4] Встреча у Летописца 46 % Создать караоке 05. Встреча у Ле…" at bounding box center [898, 335] width 296 height 523
click at [130, 19] on link "Библиотека" at bounding box center [131, 22] width 54 height 12
click at [135, 22] on link "Библиотека" at bounding box center [131, 22] width 54 height 12
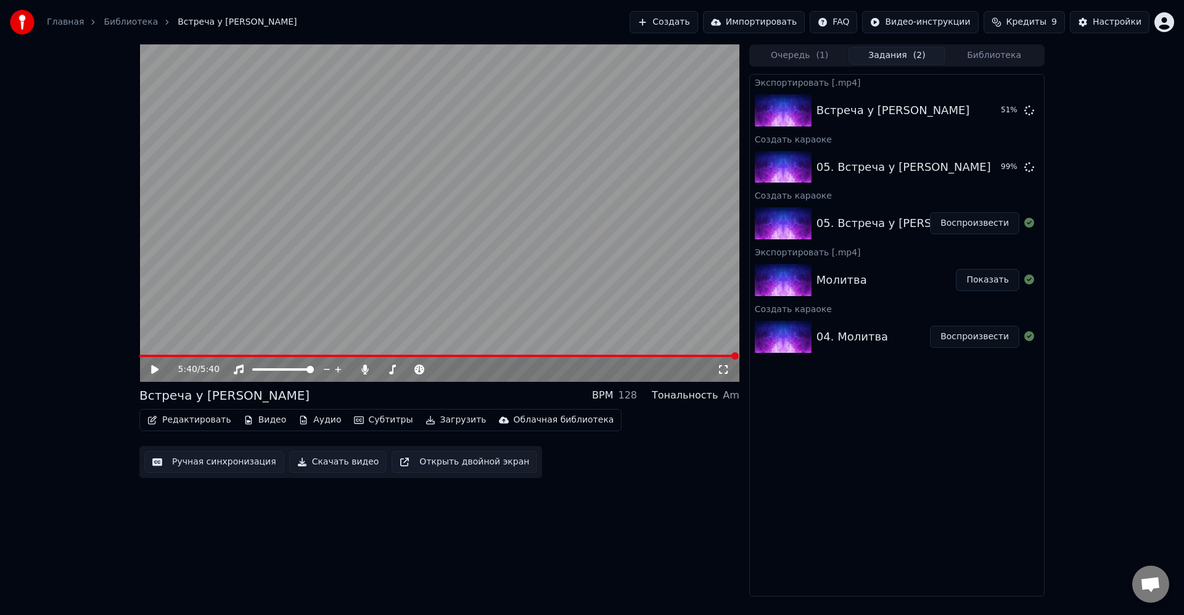
click at [959, 471] on div "Экспортировать [.mp4] Встреча у Летописца 51 % Создать караоке 05. Встреча у Ле…" at bounding box center [898, 335] width 296 height 523
click at [133, 19] on link "Библиотека" at bounding box center [131, 22] width 54 height 12
click at [879, 476] on div "Экспортировать [.mp4] Встреча у Летописца 52 % Создать караоке 05. Встреча у Ле…" at bounding box center [898, 335] width 296 height 523
click at [365, 371] on icon at bounding box center [365, 370] width 7 height 10
drag, startPoint x: 1031, startPoint y: 115, endPoint x: 1022, endPoint y: 123, distance: 11.8
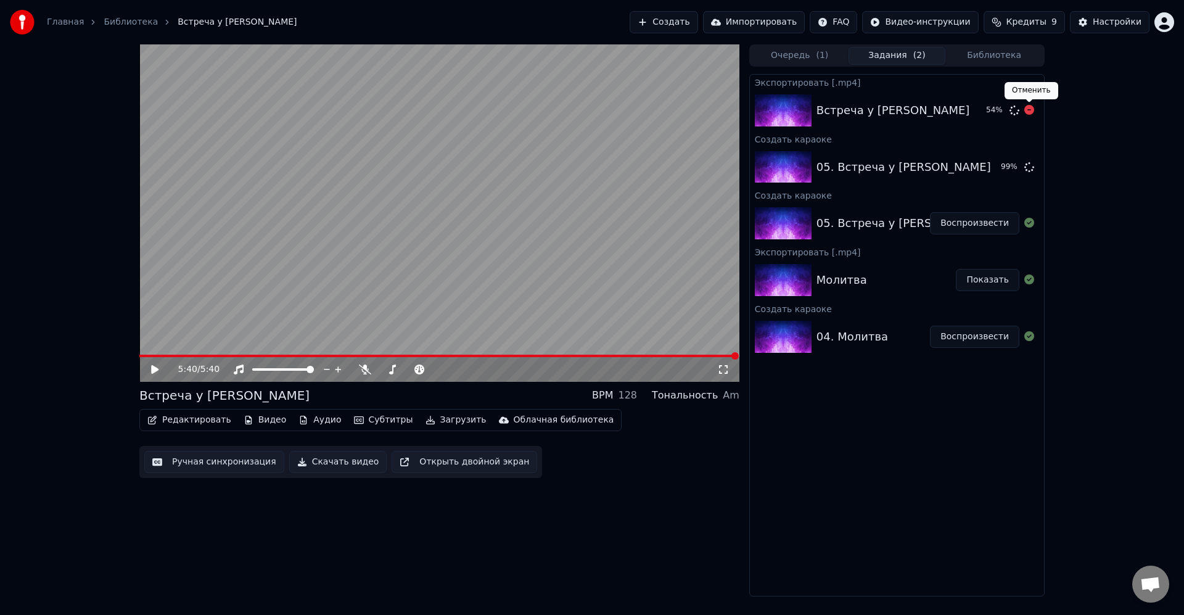
click at [1031, 115] on icon at bounding box center [1030, 110] width 10 height 10
click at [445, 422] on button "Загрузить" at bounding box center [456, 419] width 71 height 17
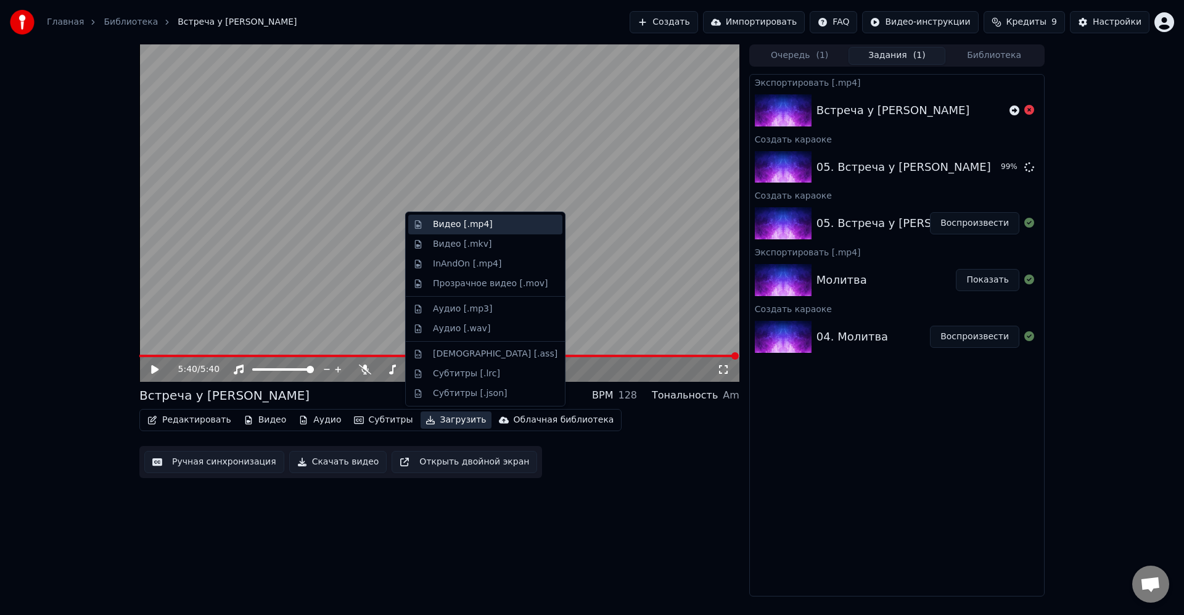
click at [451, 222] on div "Видео [.mp4]" at bounding box center [463, 224] width 60 height 12
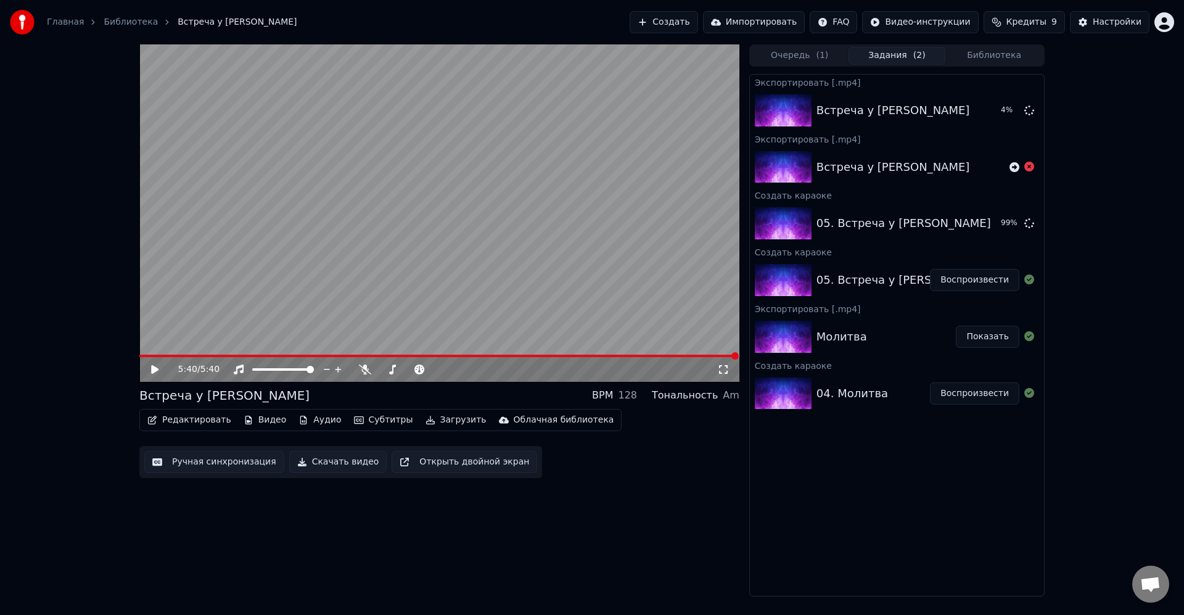
click at [828, 508] on div "Экспортировать [.mp4] Встреча у Летописца 4 % Экспортировать [.mp4] Встреча у Л…" at bounding box center [898, 335] width 296 height 523
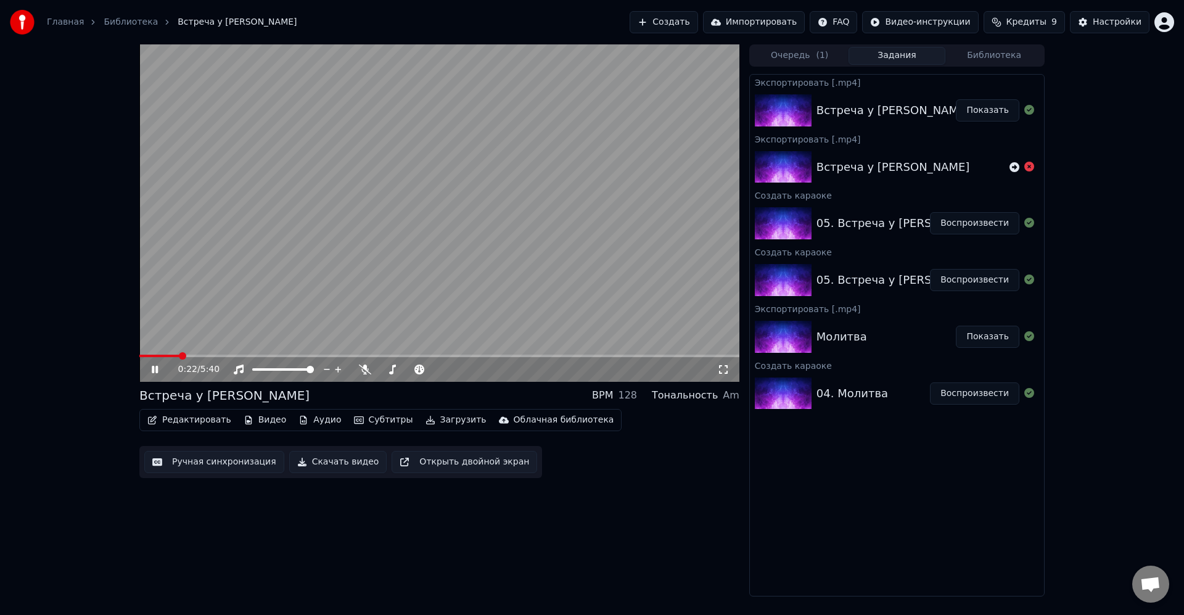
click at [564, 264] on video at bounding box center [439, 212] width 600 height 337
click at [312, 309] on video at bounding box center [439, 212] width 600 height 337
click at [365, 368] on icon at bounding box center [365, 370] width 12 height 10
click at [184, 352] on video at bounding box center [439, 212] width 600 height 337
click at [860, 400] on div "04. Молитва" at bounding box center [853, 393] width 72 height 17
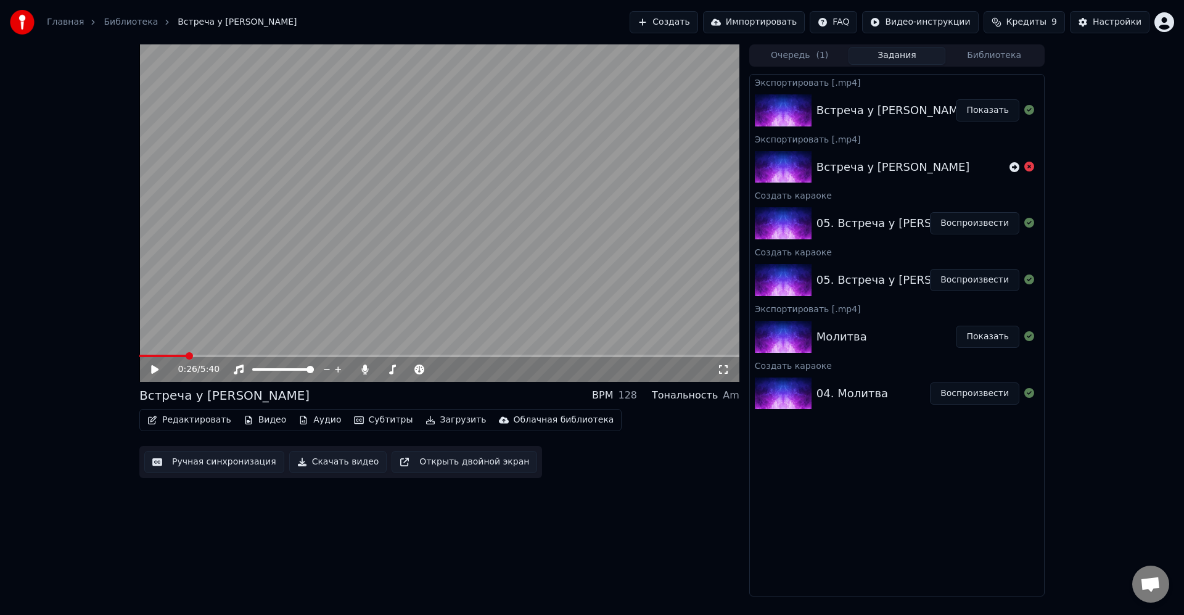
click at [957, 396] on button "Воспроизвести" at bounding box center [974, 393] width 89 height 22
click at [364, 368] on icon at bounding box center [365, 370] width 7 height 10
click at [160, 376] on div "0:02 / 1:35" at bounding box center [439, 369] width 600 height 25
click at [197, 357] on div "0:02 / 1:35" at bounding box center [439, 368] width 600 height 27
click at [201, 355] on span at bounding box center [439, 356] width 600 height 2
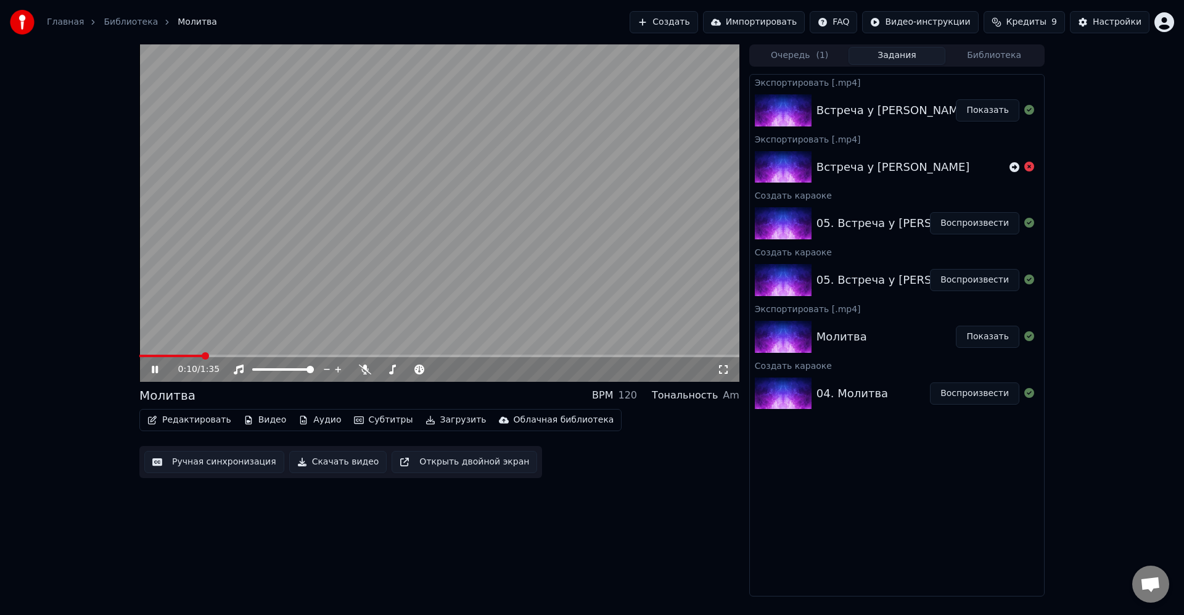
click at [245, 358] on div "0:10 / 1:35" at bounding box center [439, 369] width 600 height 25
click at [155, 370] on icon at bounding box center [163, 370] width 29 height 10
click at [428, 422] on button "Загрузить" at bounding box center [456, 419] width 71 height 17
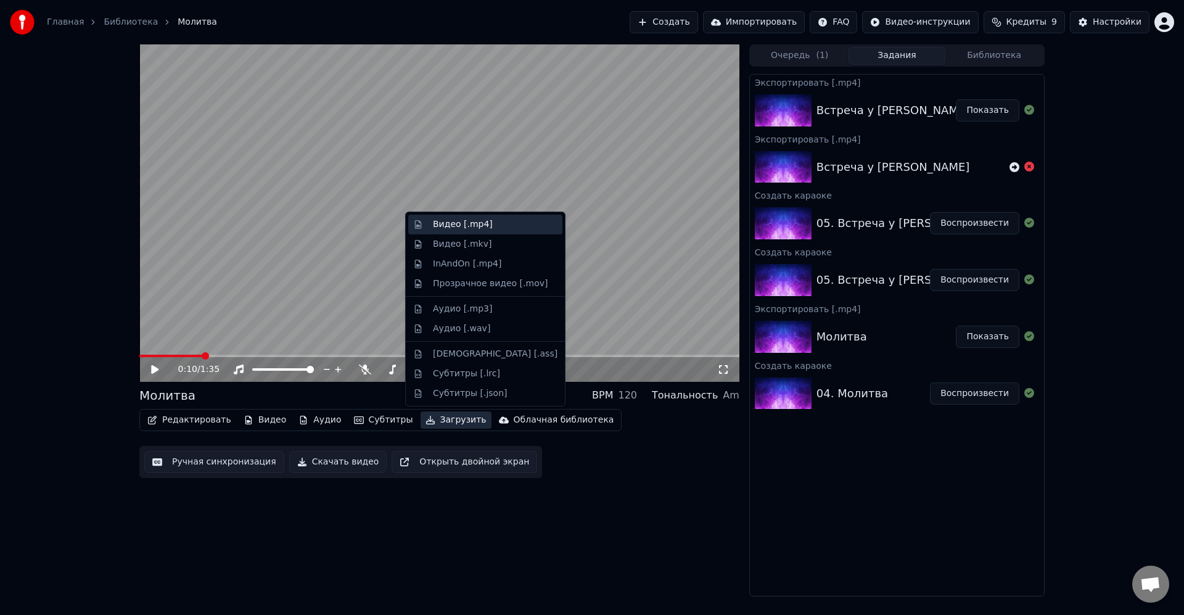
click at [483, 218] on div "Видео [.mp4]" at bounding box center [463, 224] width 60 height 12
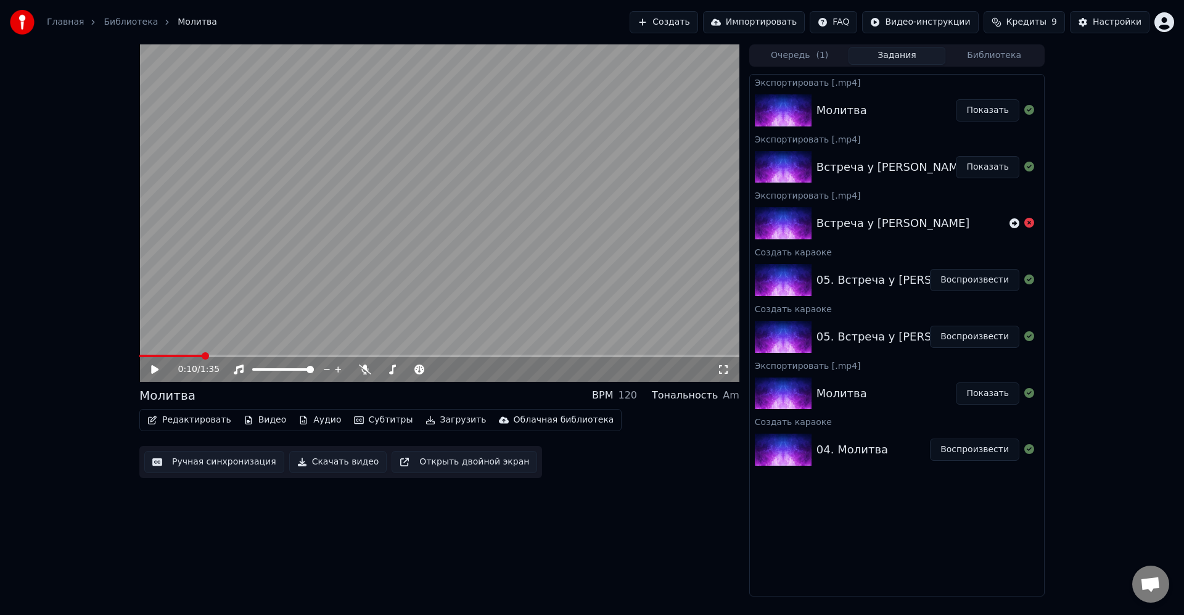
click at [657, 515] on div "0:10 / 1:35 Молитва BPM 120 Тональность Am Редактировать Видео Аудио Субтитры З…" at bounding box center [439, 320] width 600 height 552
click at [995, 103] on button "Показать" at bounding box center [988, 110] width 64 height 22
click at [917, 566] on div "Экспортировать [.mp4] Молитва Показать Экспортировать [.mp4] Встреча у Летописц…" at bounding box center [898, 335] width 296 height 523
click at [680, 20] on button "Создать" at bounding box center [664, 22] width 68 height 22
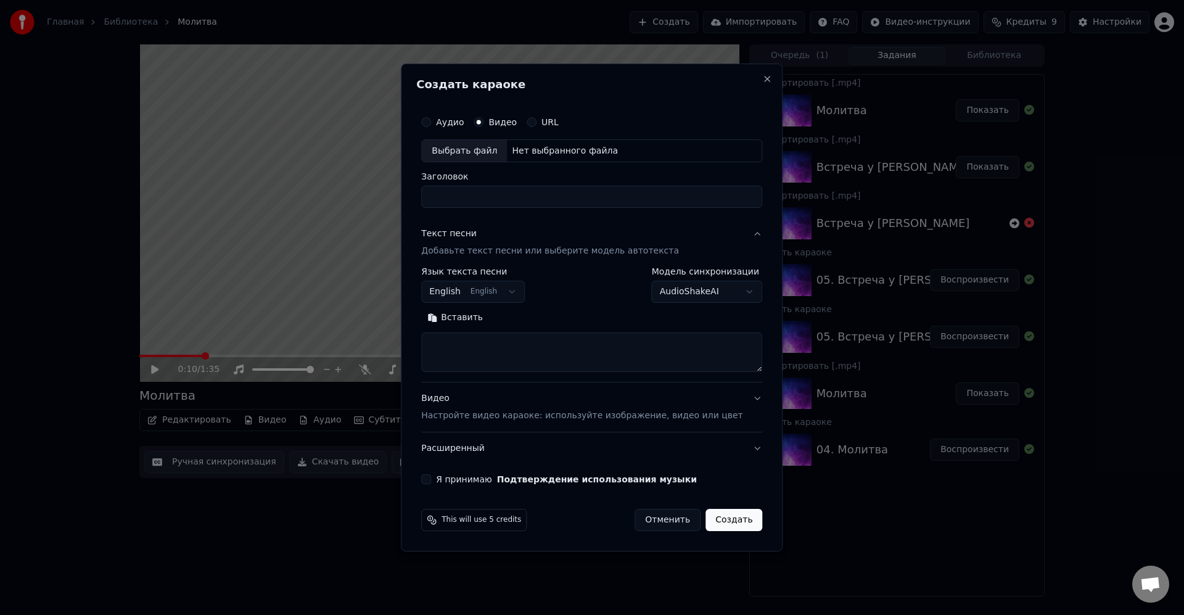
click at [490, 155] on div "Выбрать файл" at bounding box center [464, 151] width 85 height 22
click at [491, 158] on div "Выбрать файл" at bounding box center [464, 151] width 85 height 22
type input "**********"
click at [534, 348] on textarea at bounding box center [591, 352] width 341 height 39
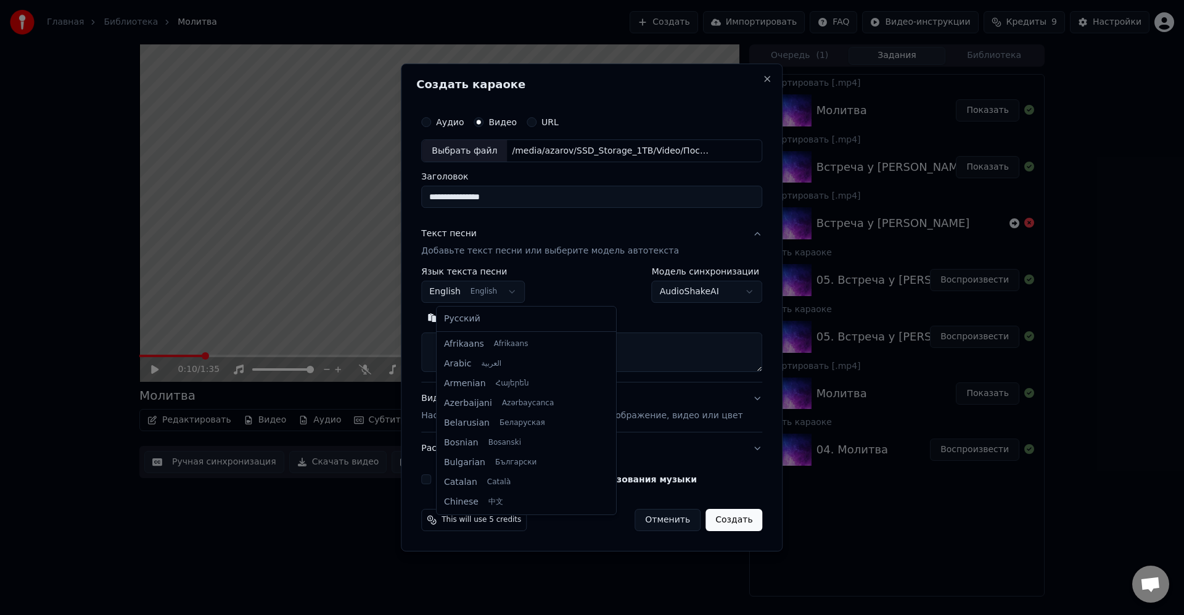
click at [499, 287] on body "Главная Библиотека Молитва Создать Импортировать FAQ Видео-инструкции Кредиты 9…" at bounding box center [592, 307] width 1184 height 615
select select "**"
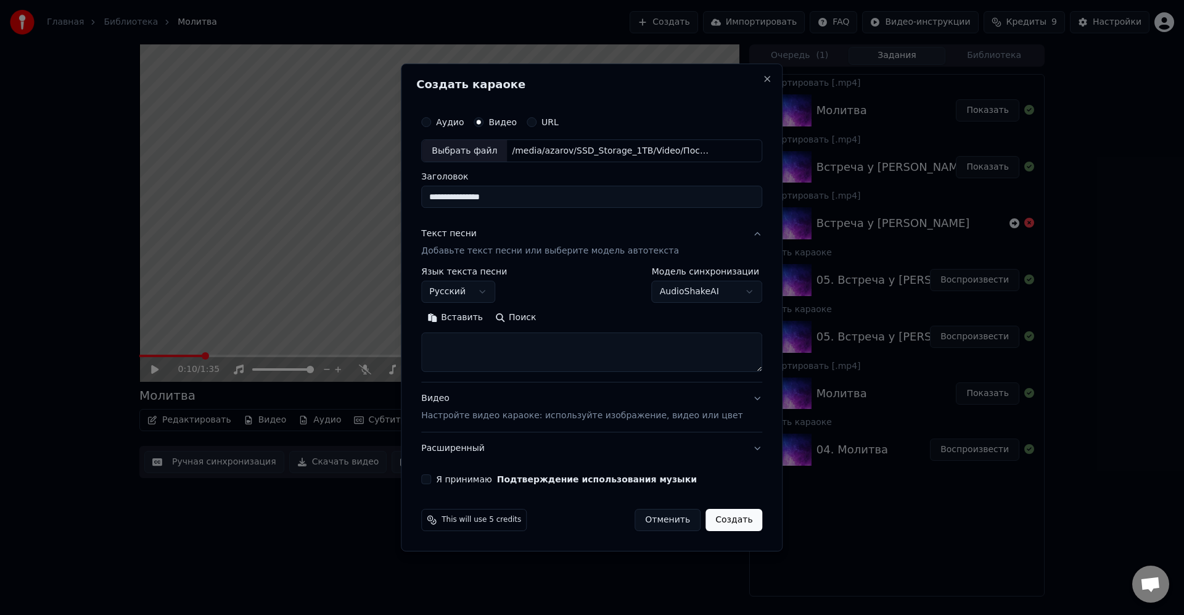
click at [491, 344] on textarea at bounding box center [591, 352] width 341 height 39
paste textarea "**********"
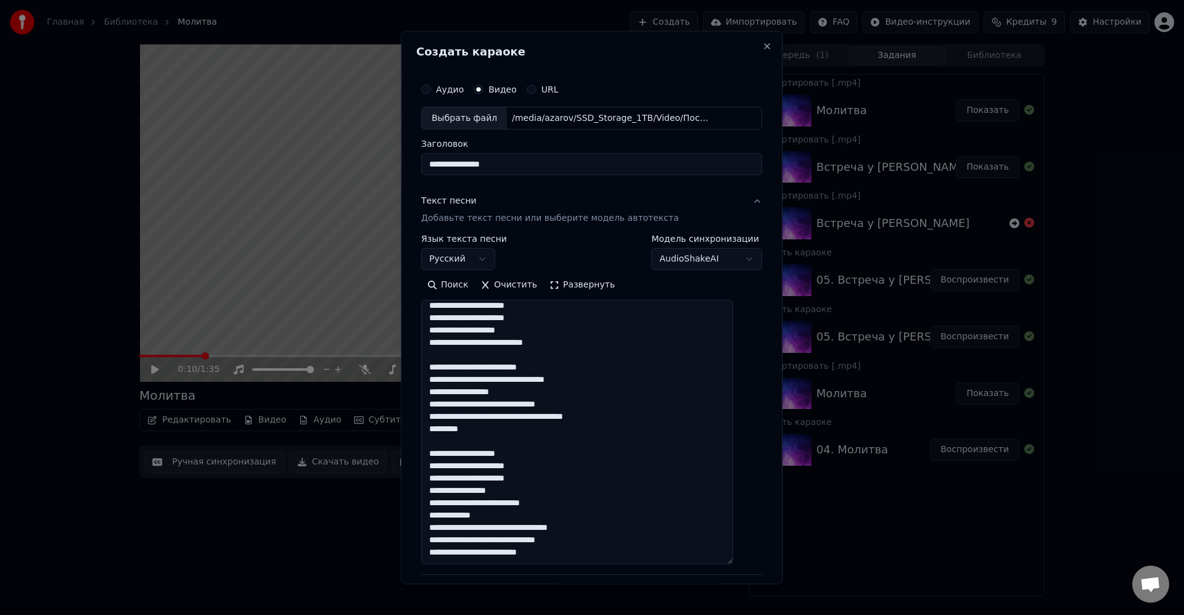
scroll to position [115, 0]
drag, startPoint x: 745, startPoint y: 368, endPoint x: 648, endPoint y: 453, distance: 129.0
click at [767, 561] on div "**********" at bounding box center [592, 307] width 382 height 553
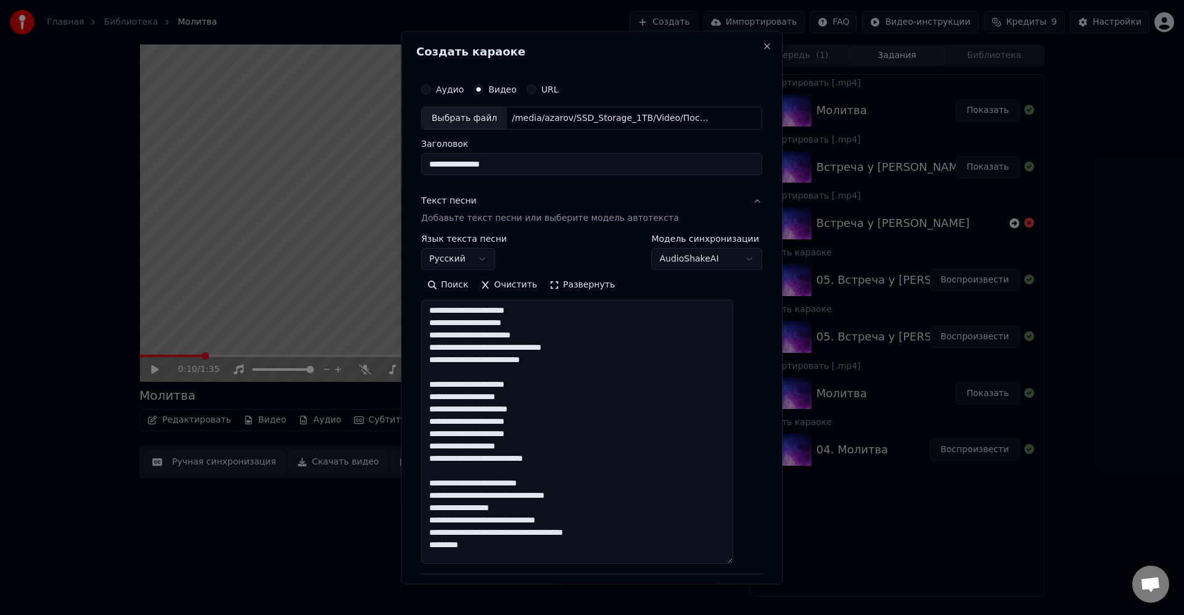
scroll to position [0, 0]
drag, startPoint x: 581, startPoint y: 327, endPoint x: 589, endPoint y: 328, distance: 8.7
click at [579, 328] on textarea "**********" at bounding box center [577, 432] width 312 height 264
click at [593, 338] on textarea "**********" at bounding box center [577, 432] width 312 height 264
click at [688, 390] on textarea "**********" at bounding box center [577, 432] width 312 height 264
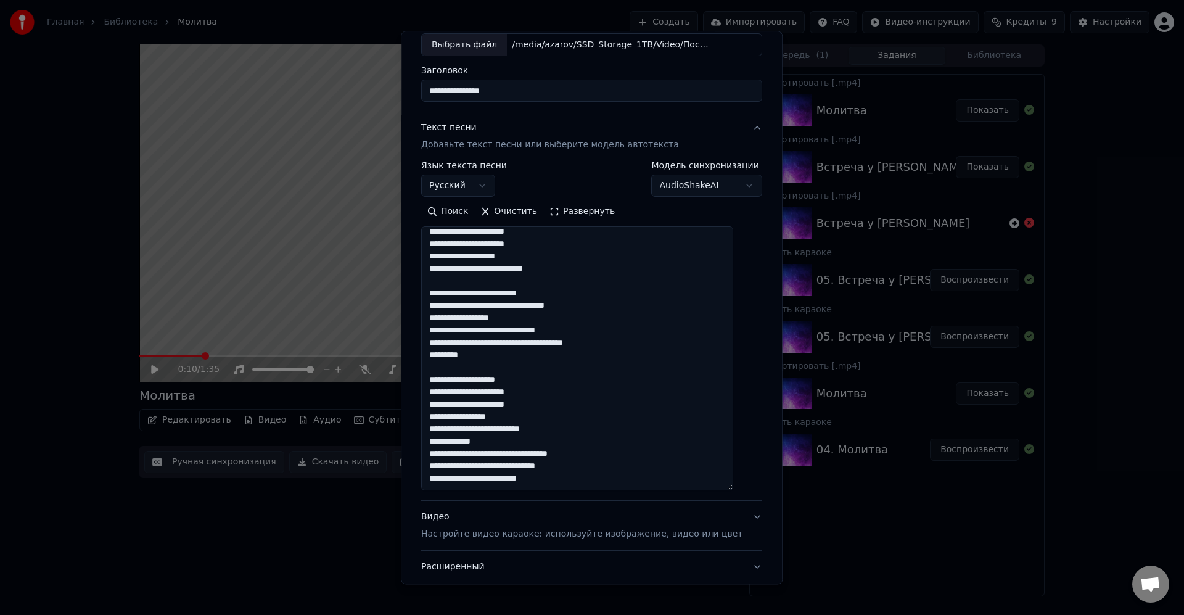
scroll to position [74, 0]
click at [642, 322] on textarea "**********" at bounding box center [577, 358] width 312 height 264
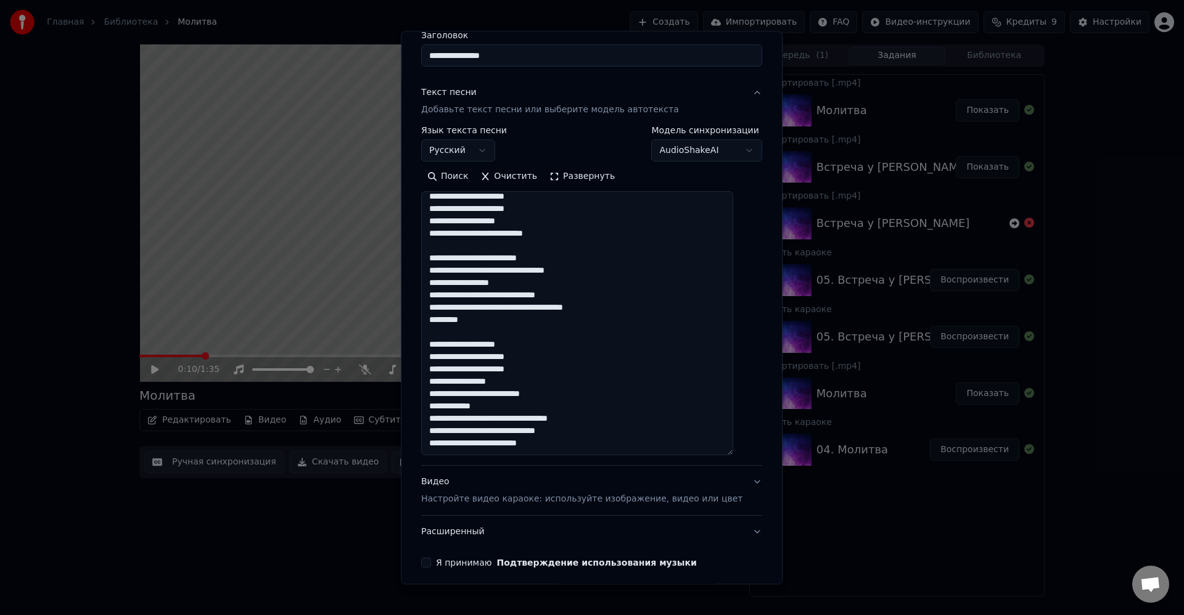
scroll to position [148, 0]
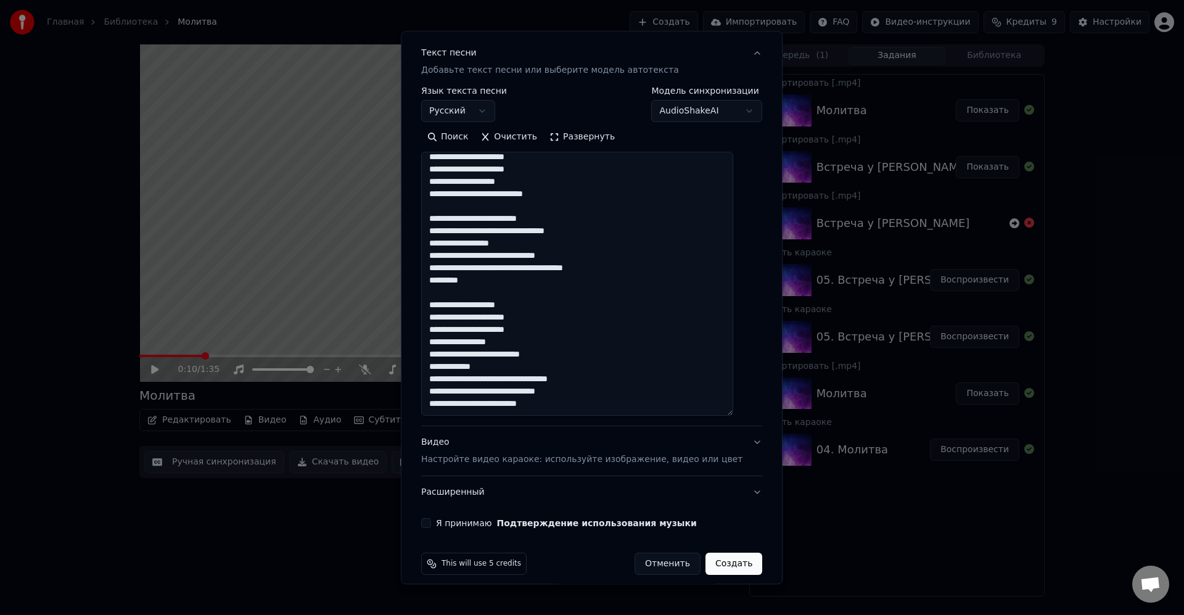
click at [611, 278] on textarea "**********" at bounding box center [577, 284] width 312 height 264
paste textarea "*********"
click at [568, 286] on textarea "**********" at bounding box center [577, 284] width 312 height 264
click at [566, 297] on textarea "**********" at bounding box center [577, 284] width 312 height 264
click at [477, 276] on textarea "**********" at bounding box center [577, 284] width 312 height 264
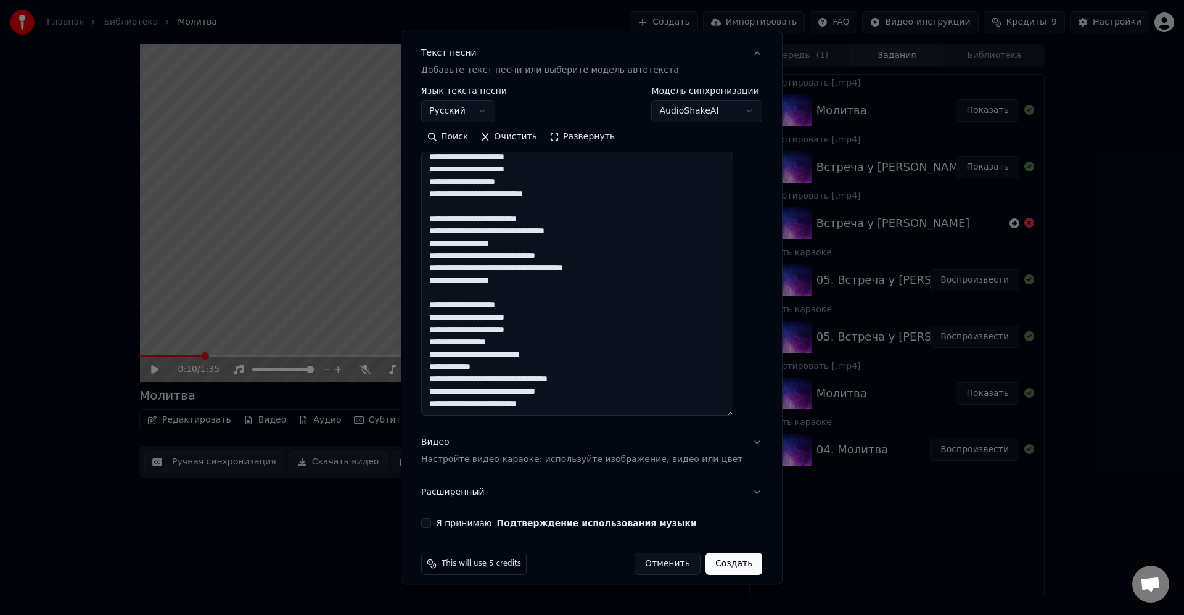
click at [601, 291] on textarea "**********" at bounding box center [577, 284] width 312 height 264
drag, startPoint x: 479, startPoint y: 281, endPoint x: 603, endPoint y: 280, distance: 123.4
click at [479, 281] on textarea "**********" at bounding box center [577, 284] width 312 height 264
click at [593, 291] on textarea "**********" at bounding box center [577, 284] width 312 height 264
drag, startPoint x: 447, startPoint y: 386, endPoint x: 466, endPoint y: 382, distance: 19.6
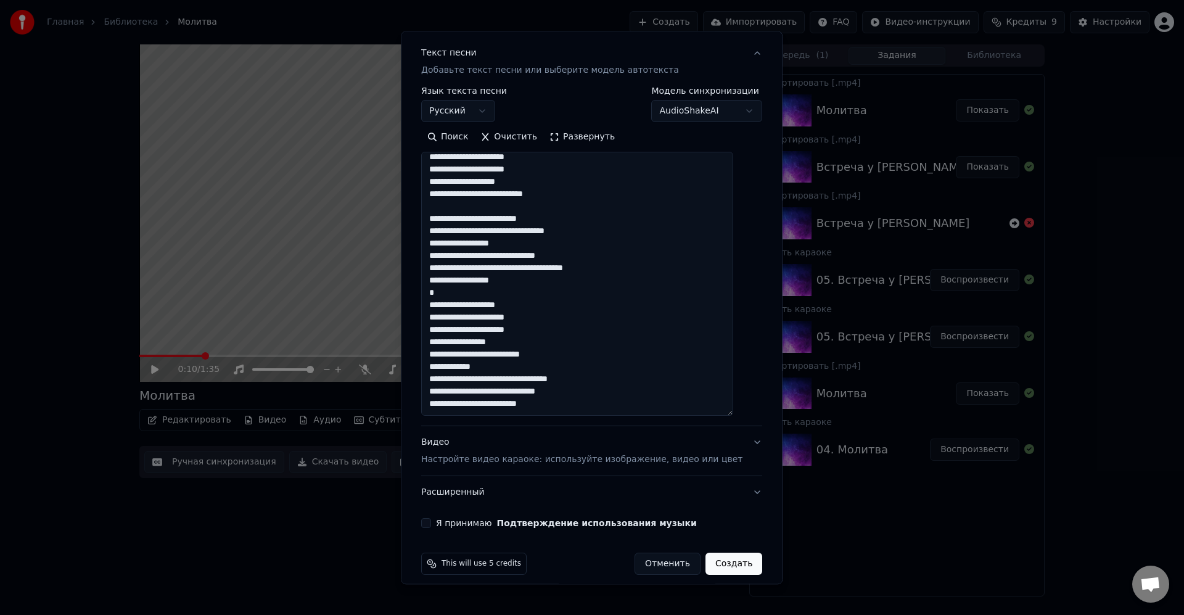
click at [448, 386] on textarea "**********" at bounding box center [577, 284] width 312 height 264
click at [647, 388] on textarea "**********" at bounding box center [577, 284] width 312 height 264
click at [452, 402] on textarea "**********" at bounding box center [577, 284] width 312 height 264
click at [616, 404] on textarea "**********" at bounding box center [577, 284] width 312 height 264
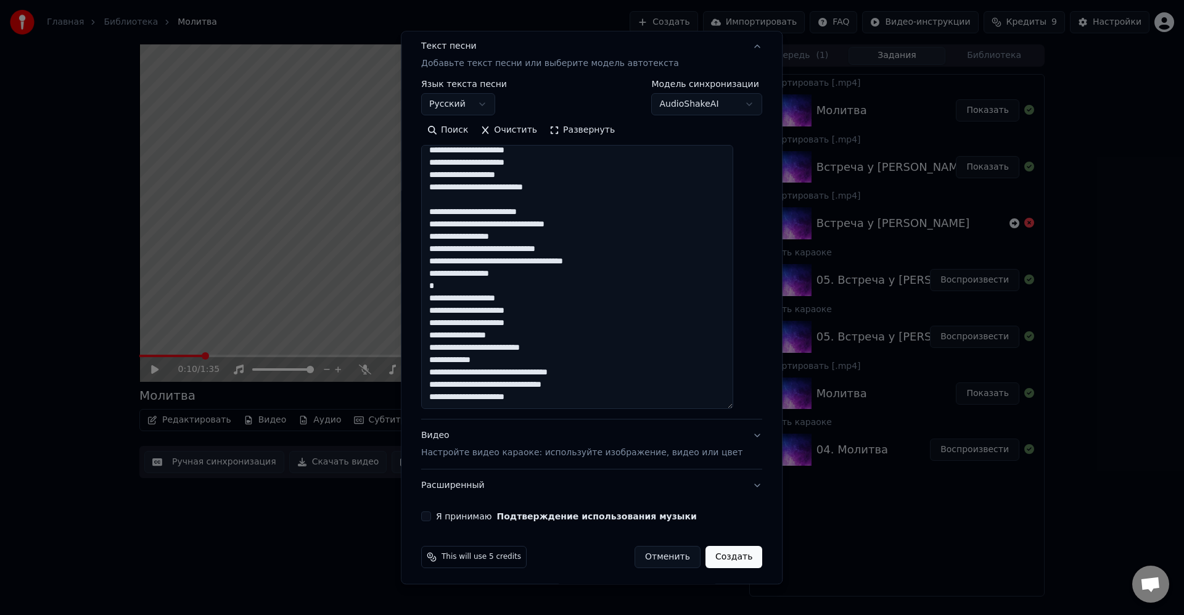
scroll to position [159, 0]
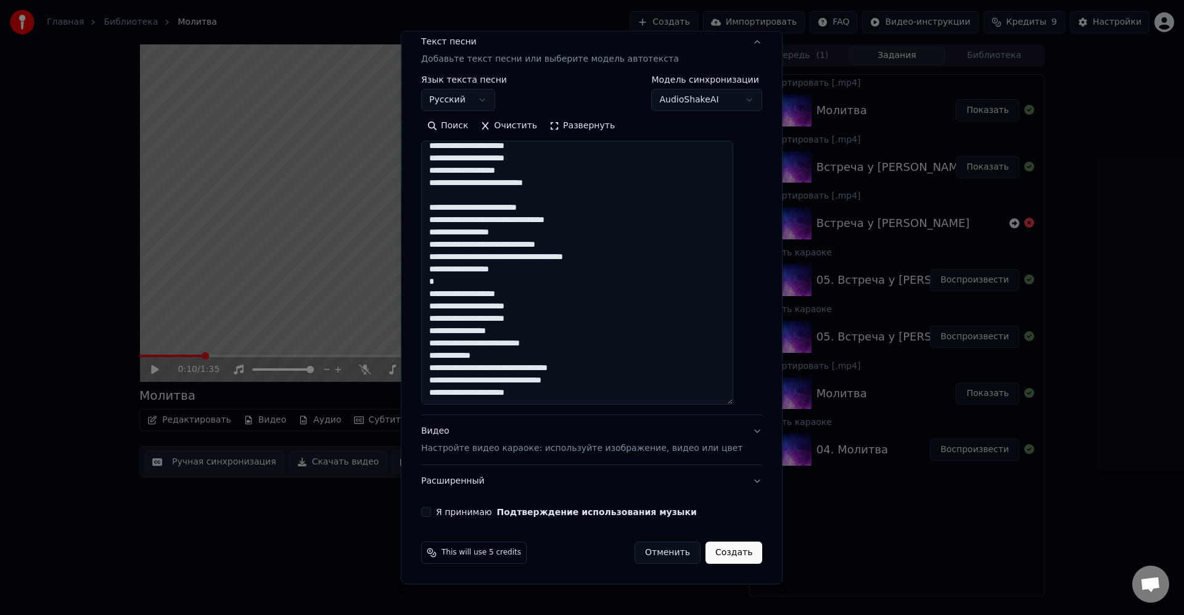
drag, startPoint x: 545, startPoint y: 392, endPoint x: 497, endPoint y: 391, distance: 47.5
click at [494, 392] on textarea "**********" at bounding box center [577, 273] width 312 height 264
click at [486, 395] on textarea "**********" at bounding box center [577, 273] width 312 height 264
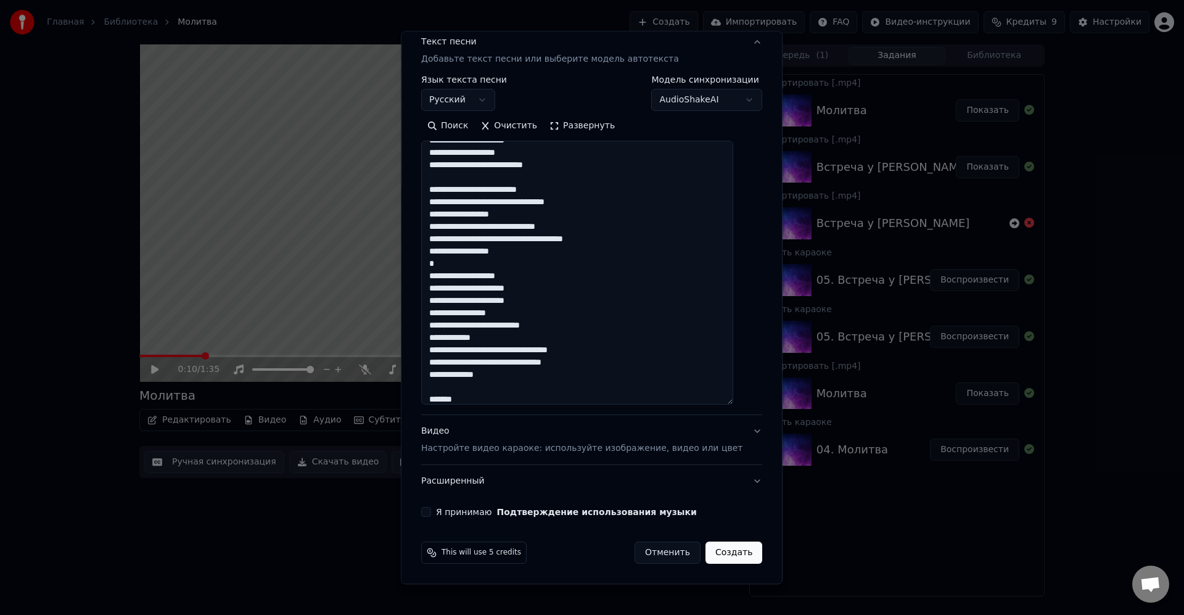
drag, startPoint x: 503, startPoint y: 394, endPoint x: 555, endPoint y: 395, distance: 52.5
click at [503, 394] on textarea "**********" at bounding box center [577, 273] width 312 height 264
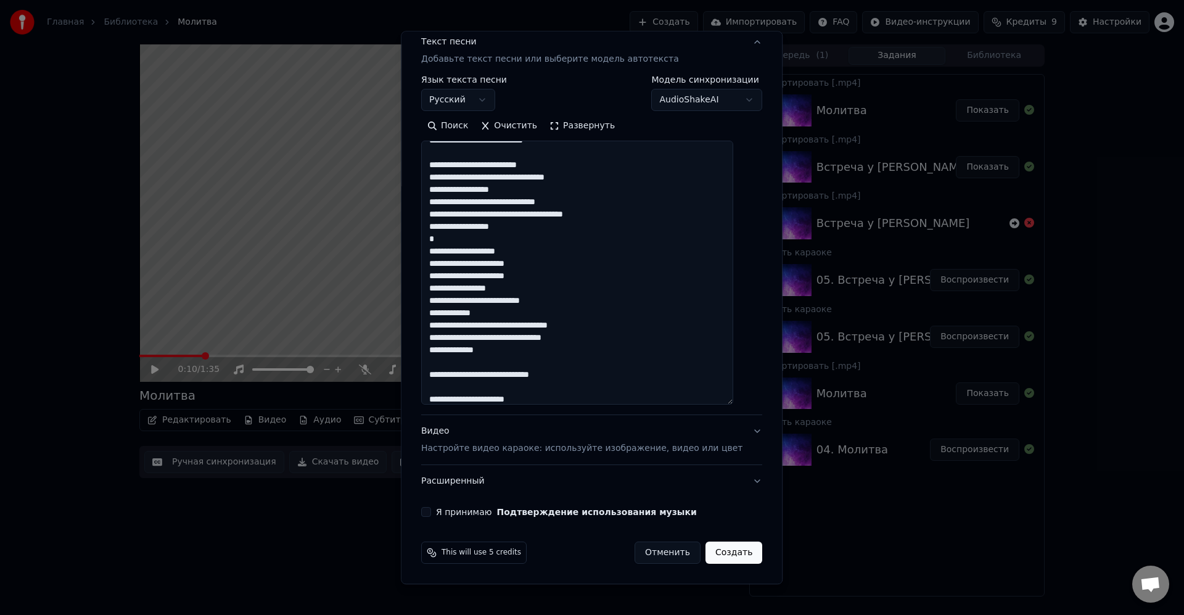
scroll to position [172, 0]
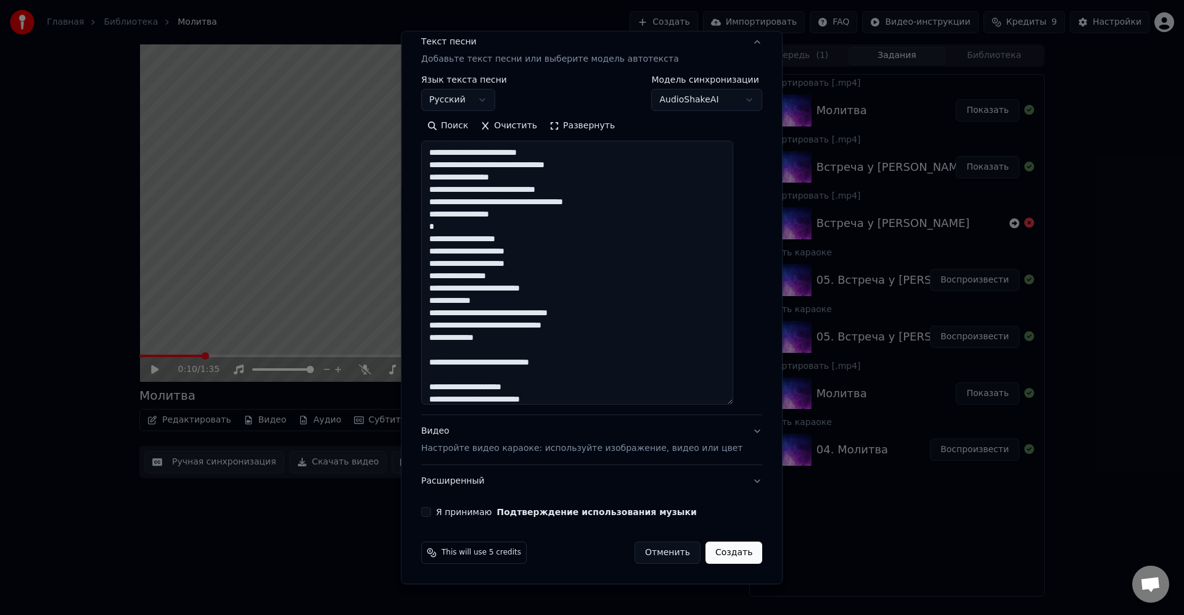
drag, startPoint x: 597, startPoint y: 395, endPoint x: 610, endPoint y: 391, distance: 13.5
click at [608, 393] on textarea "**********" at bounding box center [577, 273] width 312 height 264
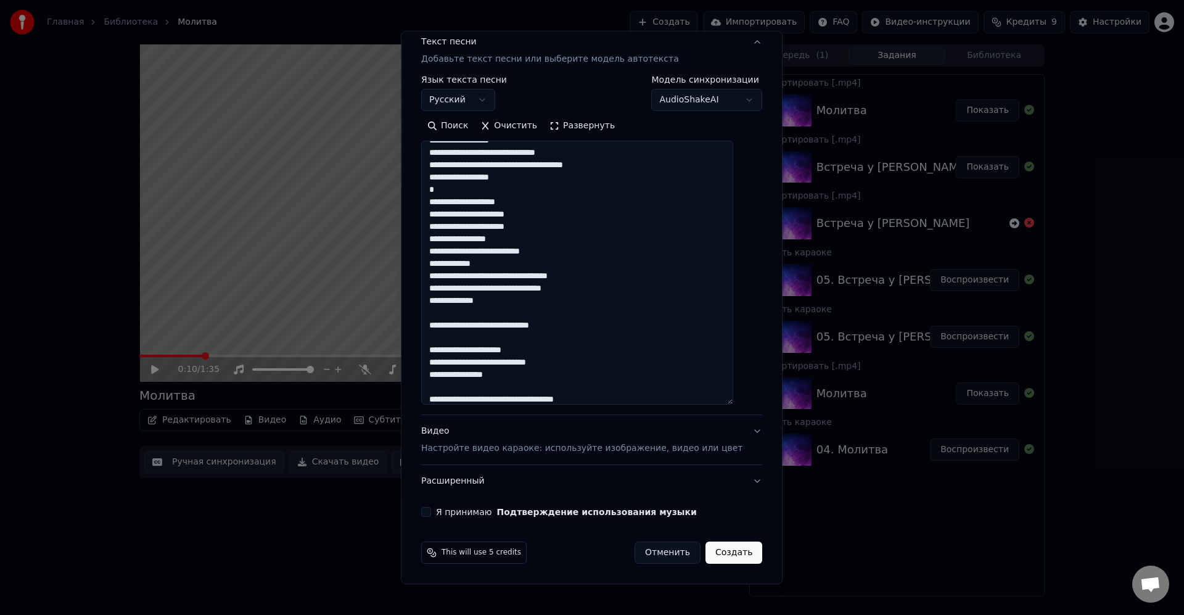
scroll to position [221, 0]
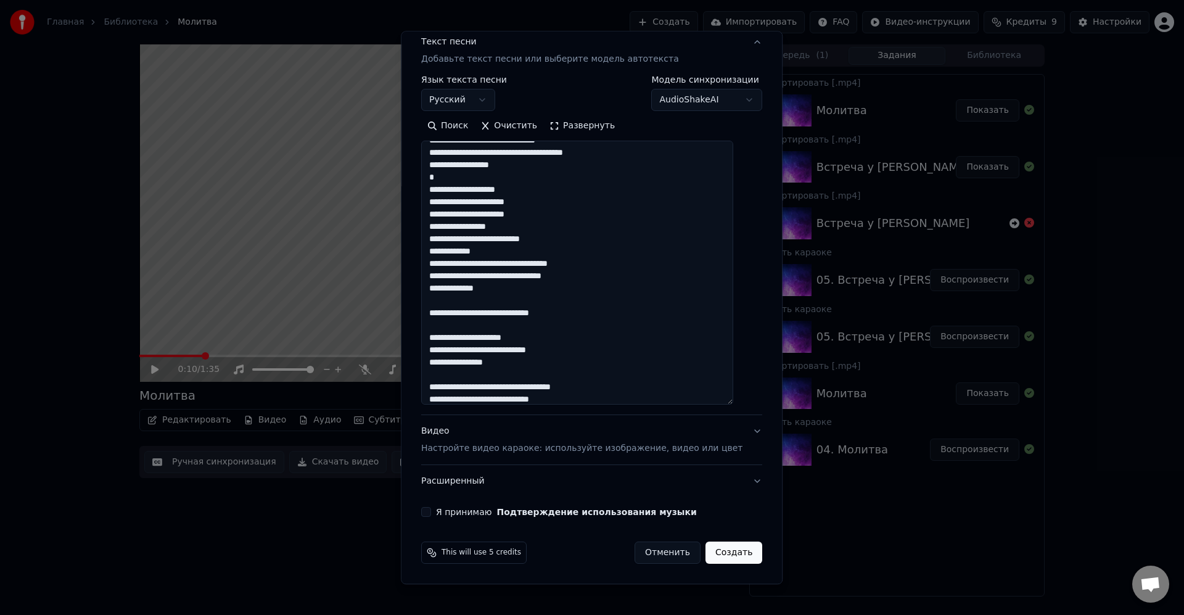
drag, startPoint x: 609, startPoint y: 396, endPoint x: 629, endPoint y: 384, distance: 23.5
click at [609, 395] on textarea "**********" at bounding box center [577, 273] width 312 height 264
click at [555, 385] on textarea "**********" at bounding box center [577, 273] width 312 height 264
click at [556, 385] on textarea "**********" at bounding box center [577, 273] width 312 height 264
click at [608, 403] on textarea "**********" at bounding box center [577, 273] width 312 height 264
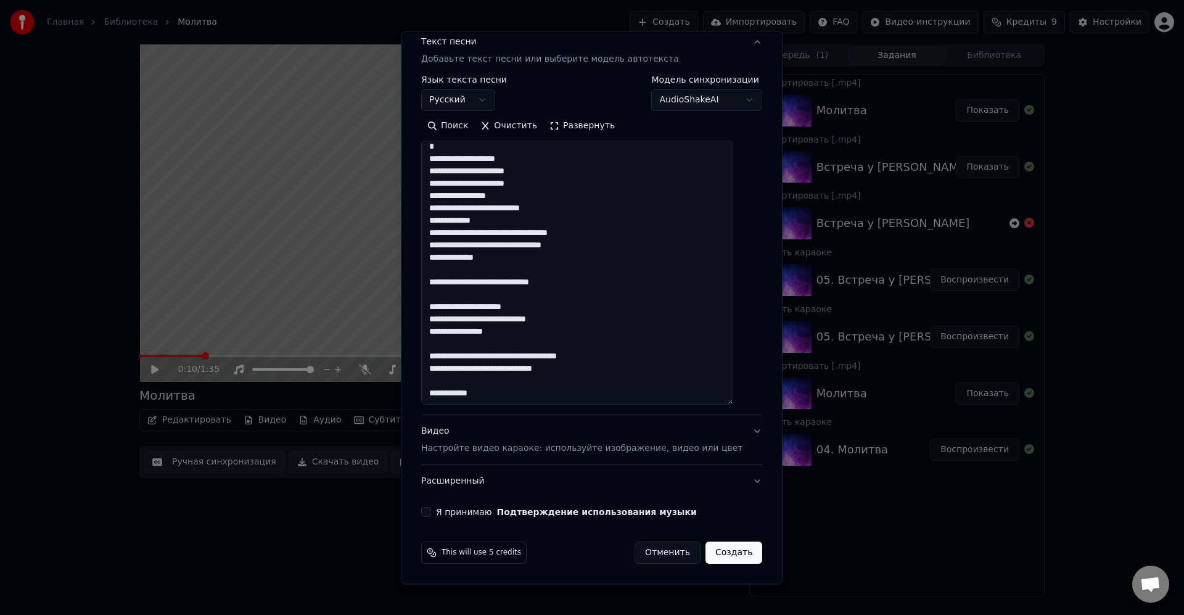
scroll to position [271, 0]
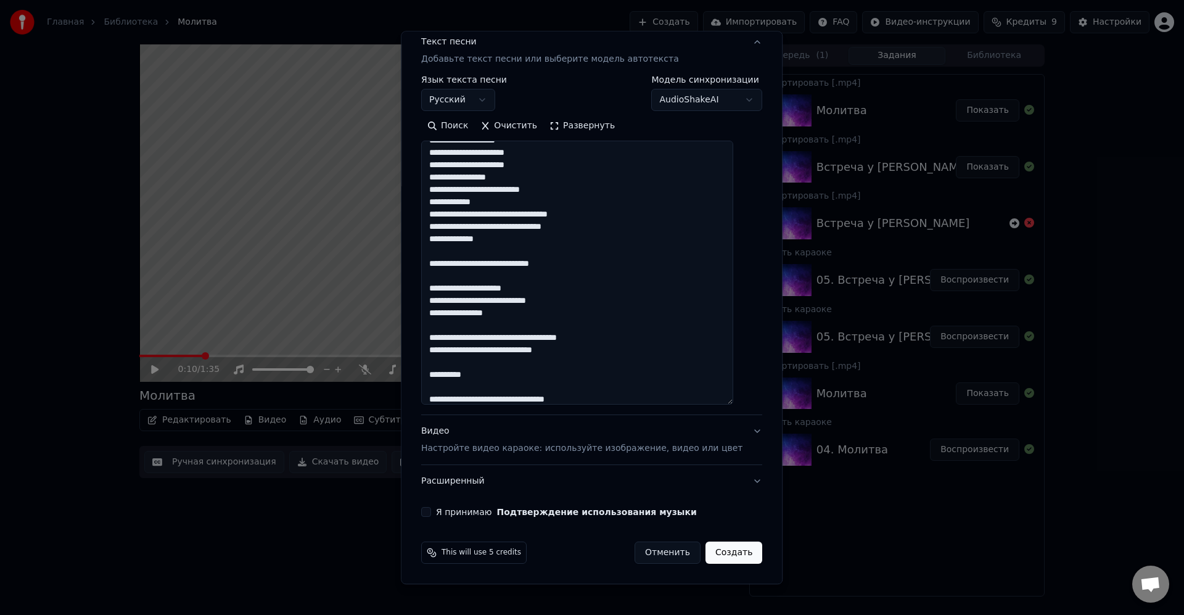
click at [653, 401] on textarea "**********" at bounding box center [577, 273] width 312 height 264
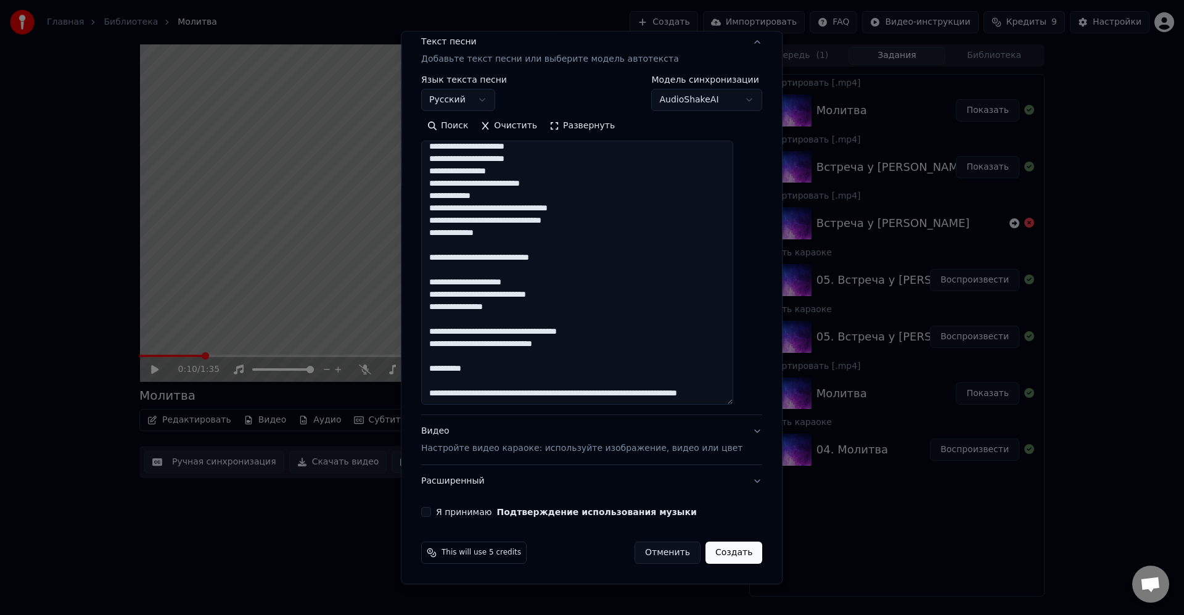
click at [620, 336] on textarea "**********" at bounding box center [577, 273] width 312 height 264
drag, startPoint x: 598, startPoint y: 397, endPoint x: 675, endPoint y: 394, distance: 77.2
click at [600, 397] on textarea "**********" at bounding box center [577, 273] width 312 height 264
click at [670, 394] on textarea "**********" at bounding box center [577, 273] width 312 height 264
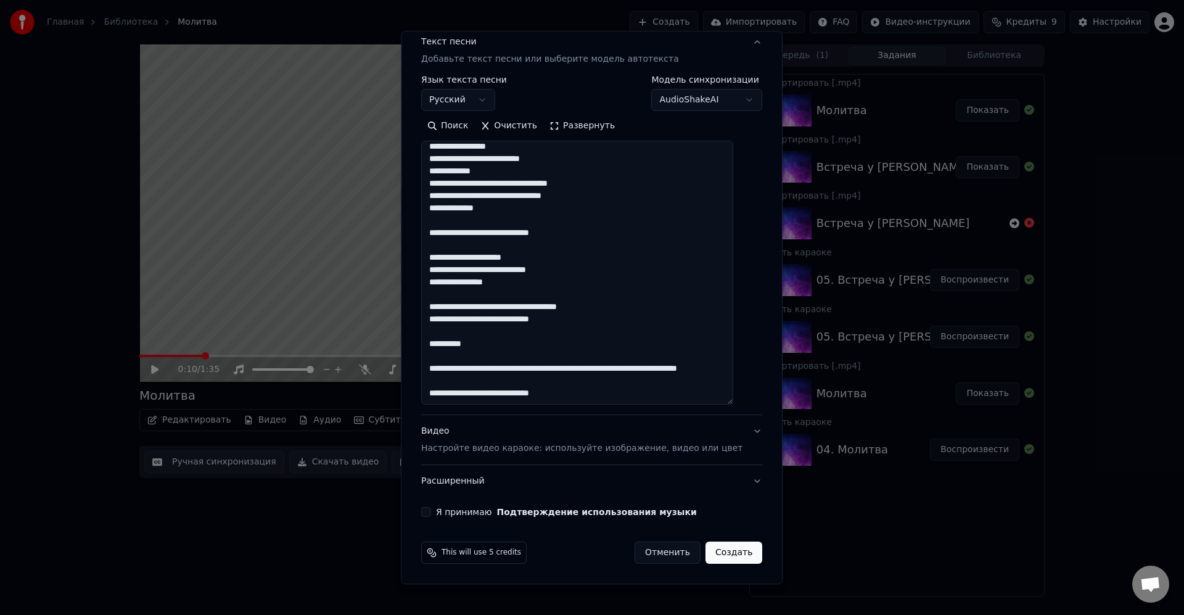
scroll to position [320, 0]
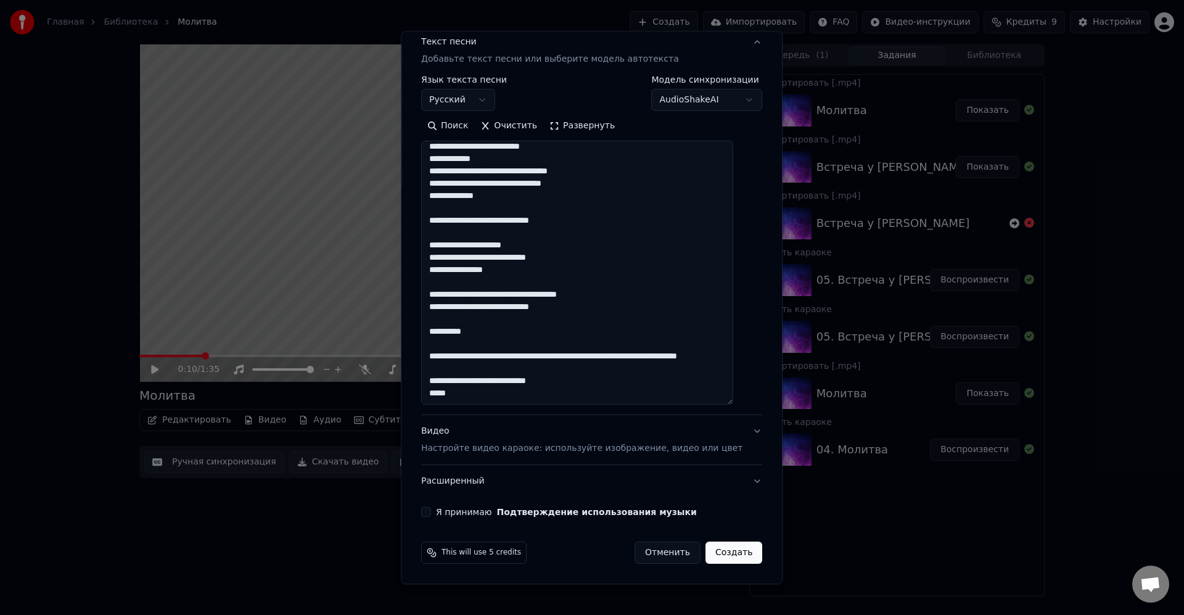
click at [510, 402] on textarea at bounding box center [577, 273] width 312 height 264
click at [574, 399] on textarea at bounding box center [577, 273] width 312 height 264
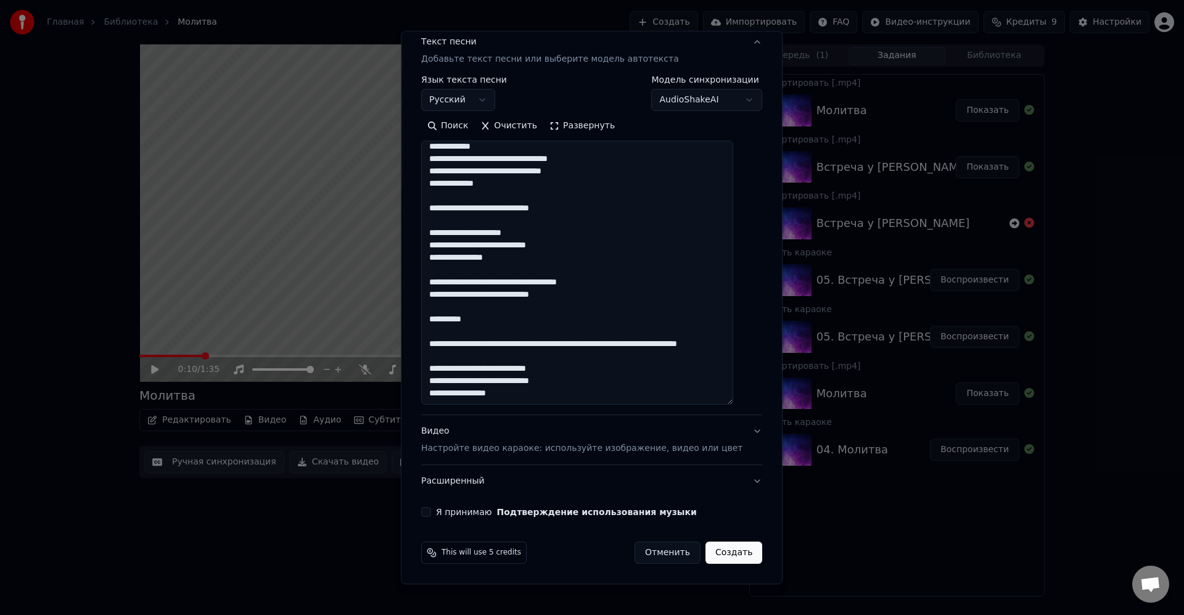
scroll to position [345, 0]
click at [568, 398] on textarea at bounding box center [577, 273] width 312 height 264
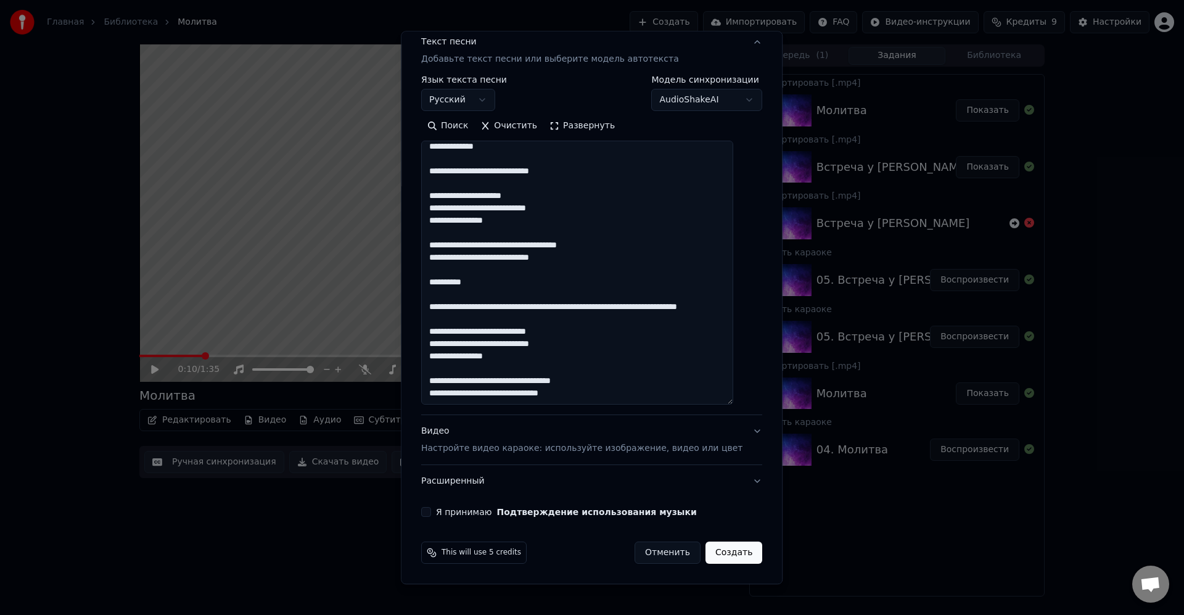
scroll to position [382, 0]
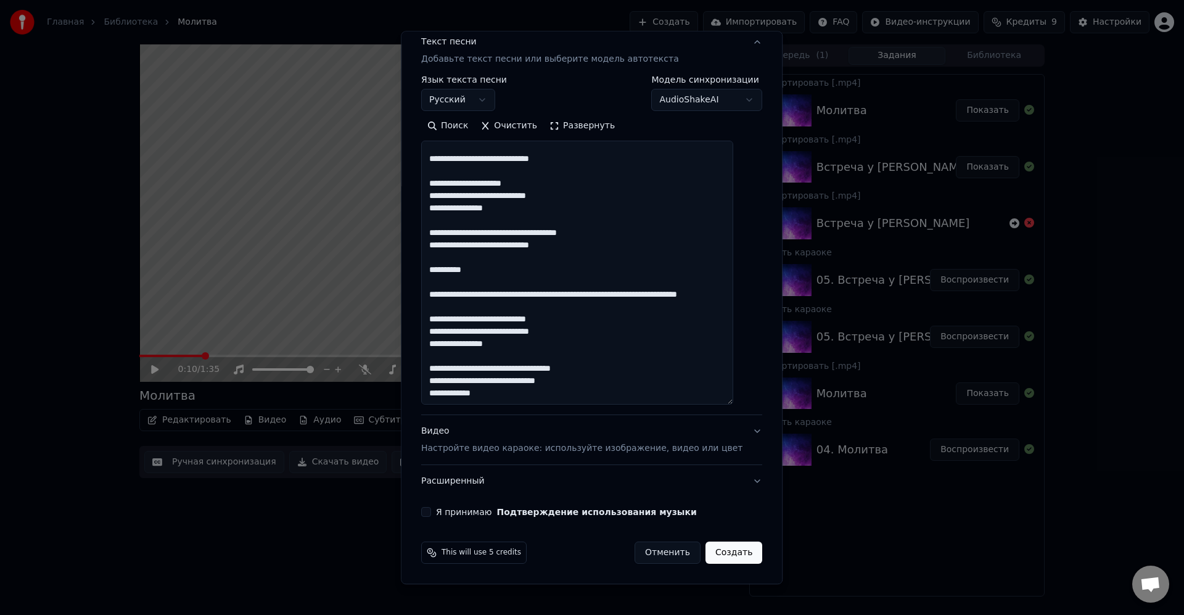
click at [550, 402] on textarea at bounding box center [577, 273] width 312 height 264
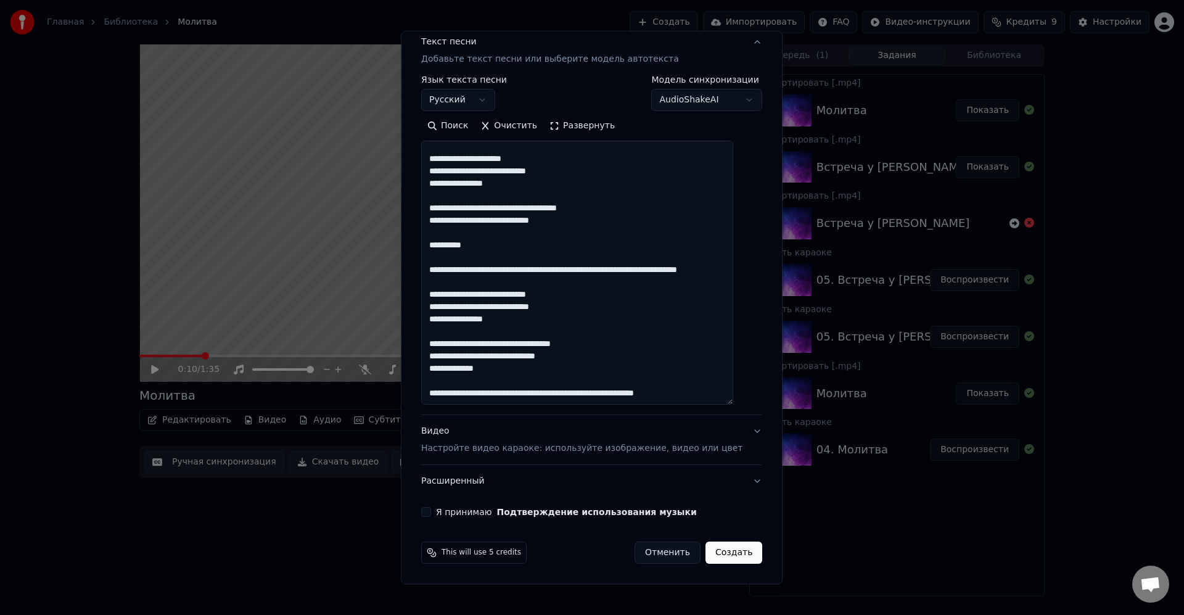
scroll to position [418, 0]
click at [521, 387] on textarea at bounding box center [577, 273] width 312 height 264
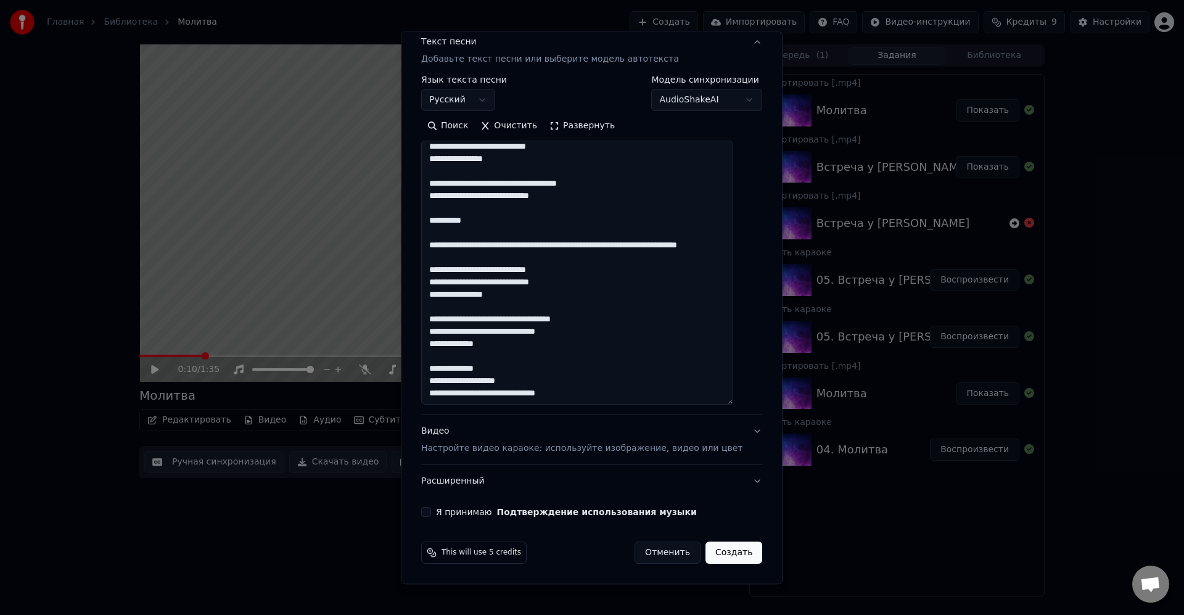
scroll to position [443, 0]
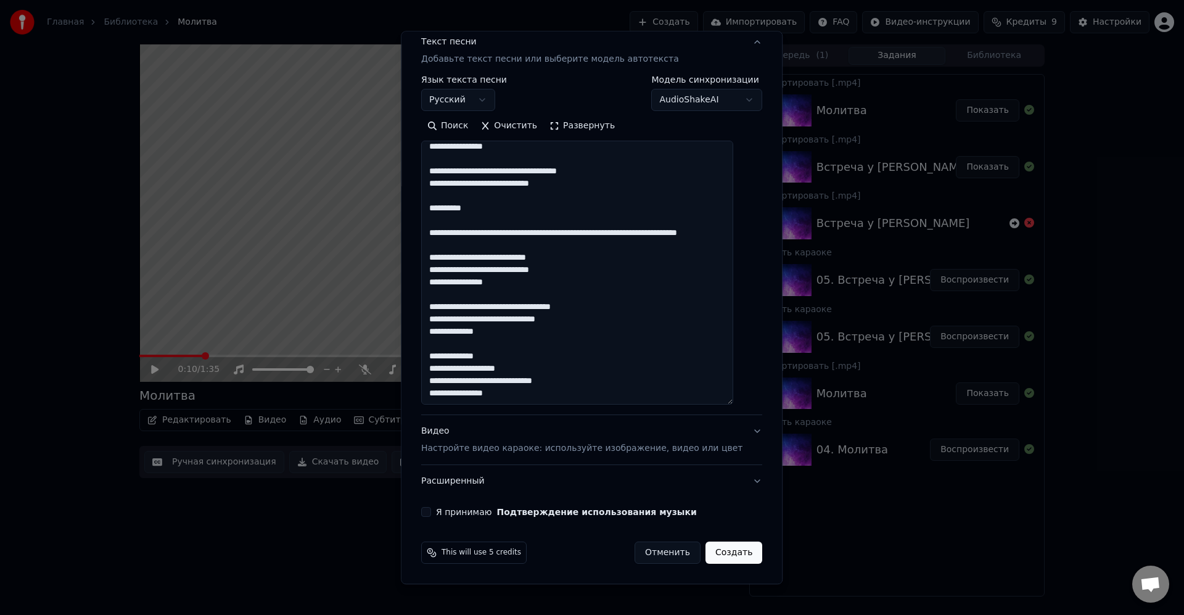
click at [575, 391] on textarea at bounding box center [577, 273] width 312 height 264
type textarea "**********"
click at [540, 357] on textarea at bounding box center [577, 273] width 312 height 264
click at [431, 511] on button "Я принимаю Подтверждение использования музыки" at bounding box center [426, 513] width 10 height 10
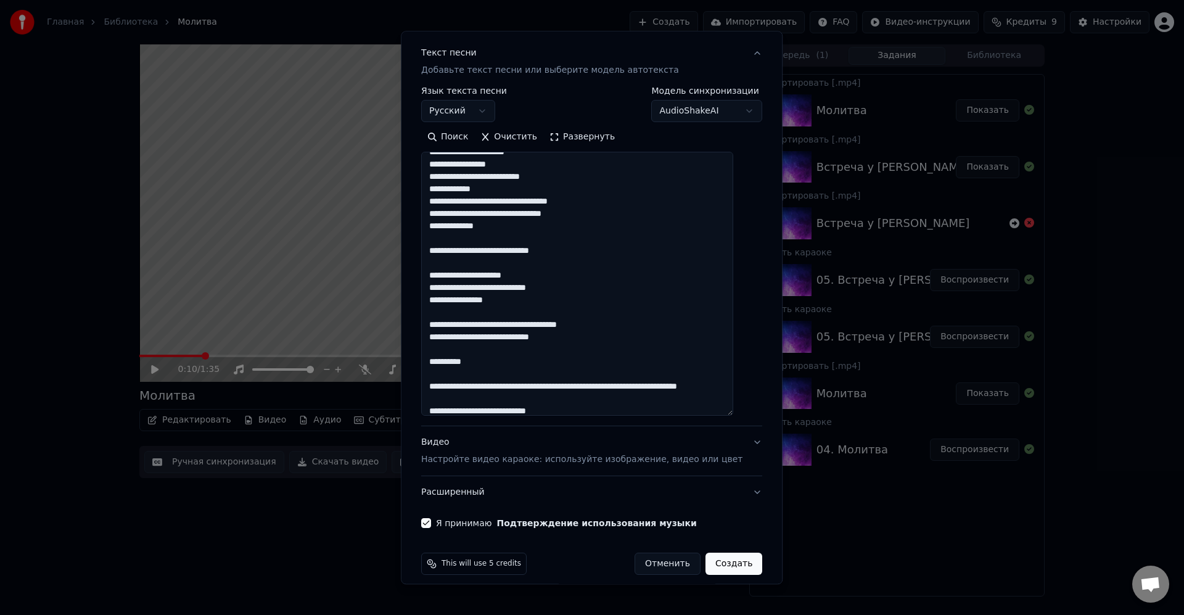
scroll to position [159, 0]
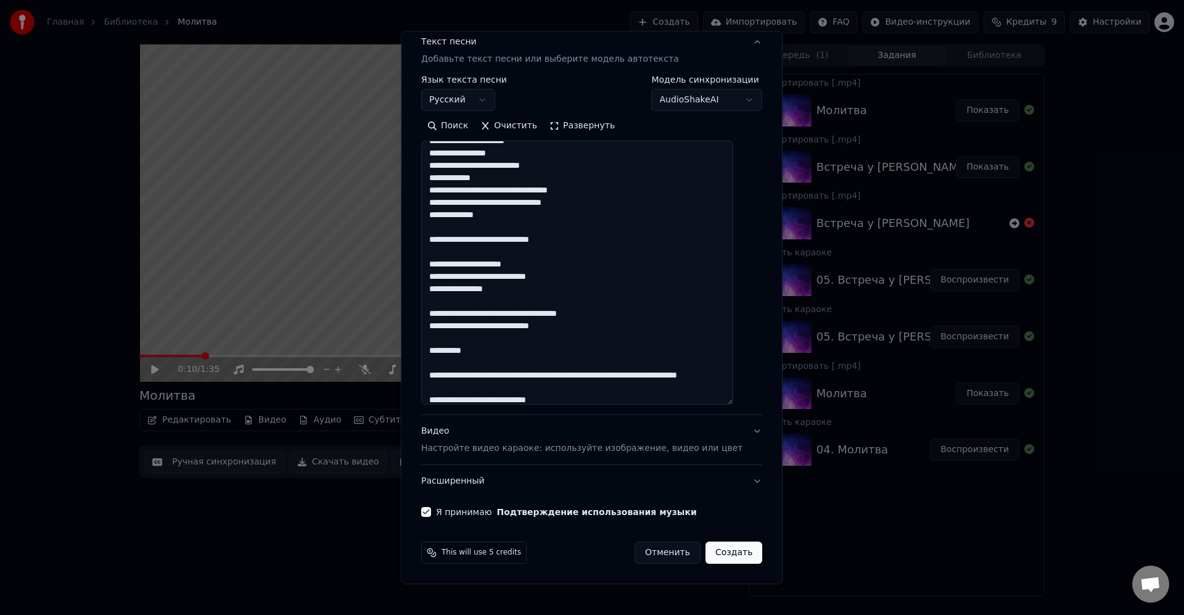
click at [722, 556] on button "Создать" at bounding box center [734, 553] width 57 height 22
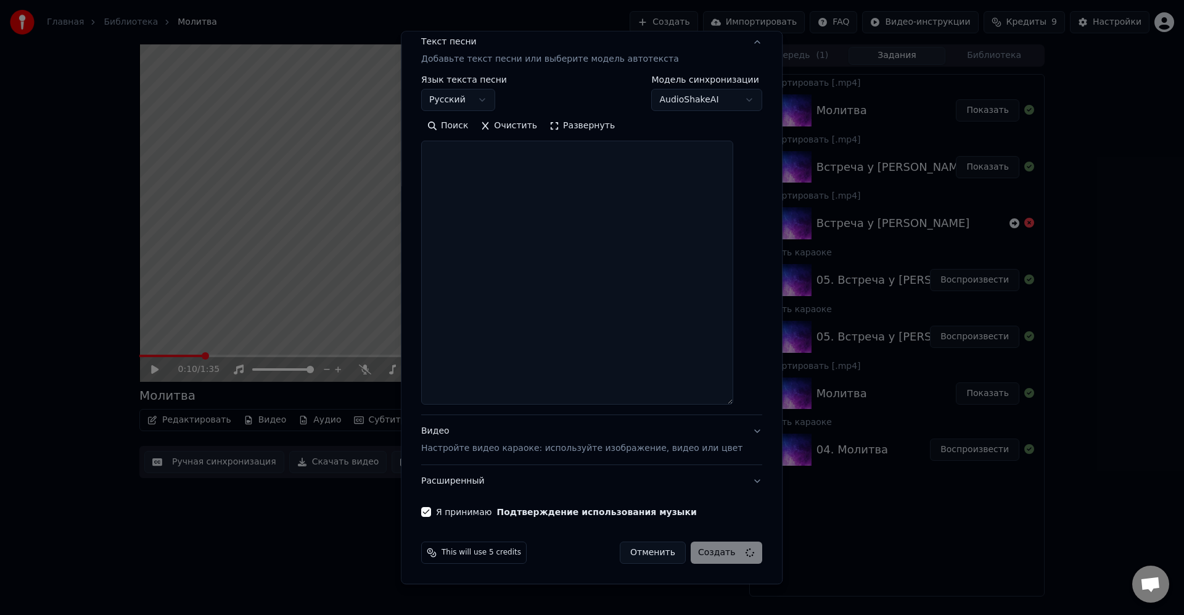
select select
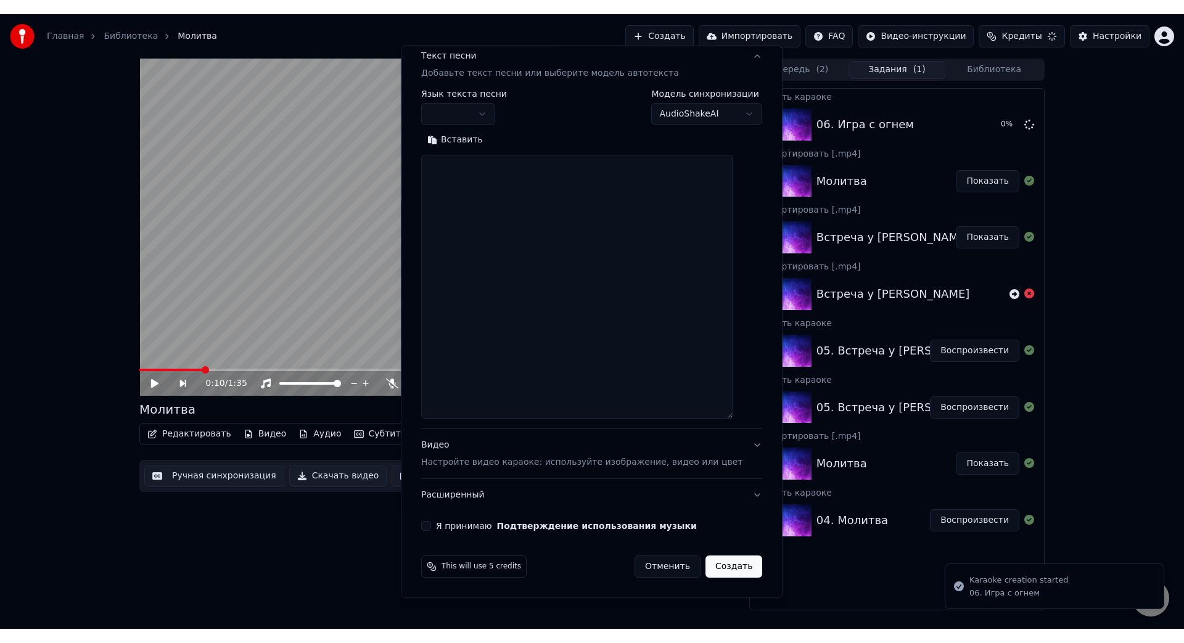
scroll to position [0, 0]
